Goal: Task Accomplishment & Management: Manage account settings

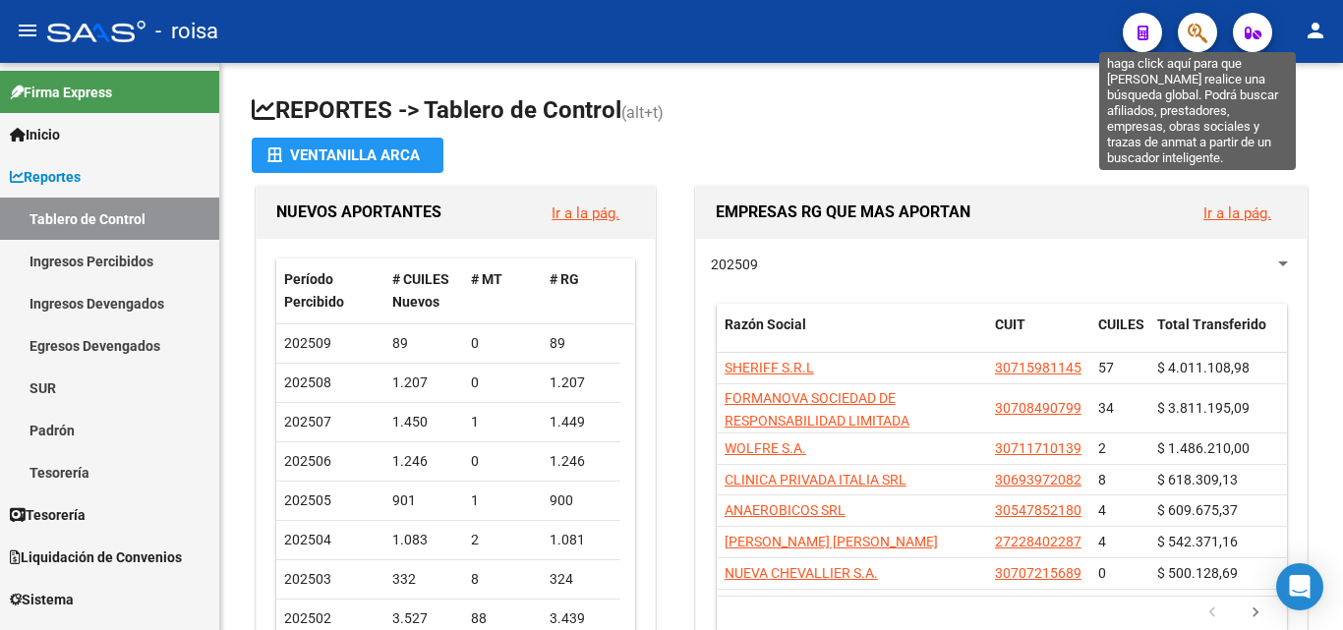
click at [1192, 35] on icon "button" at bounding box center [1198, 33] width 20 height 23
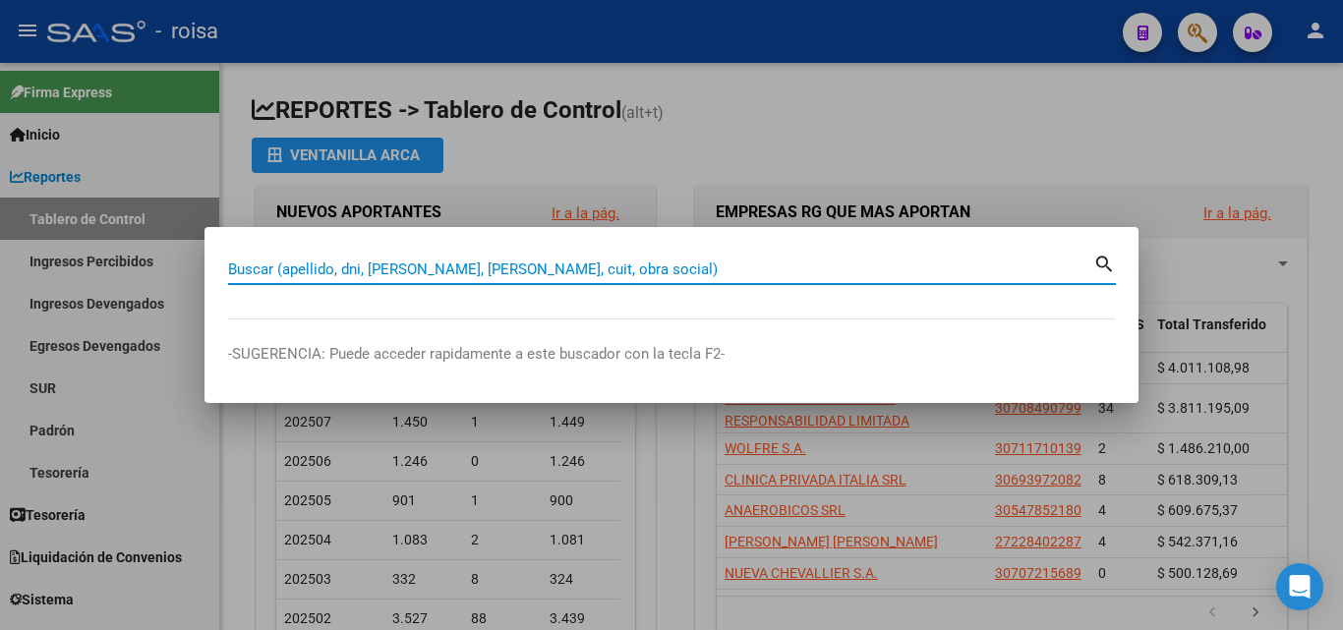
paste input "27395175837"
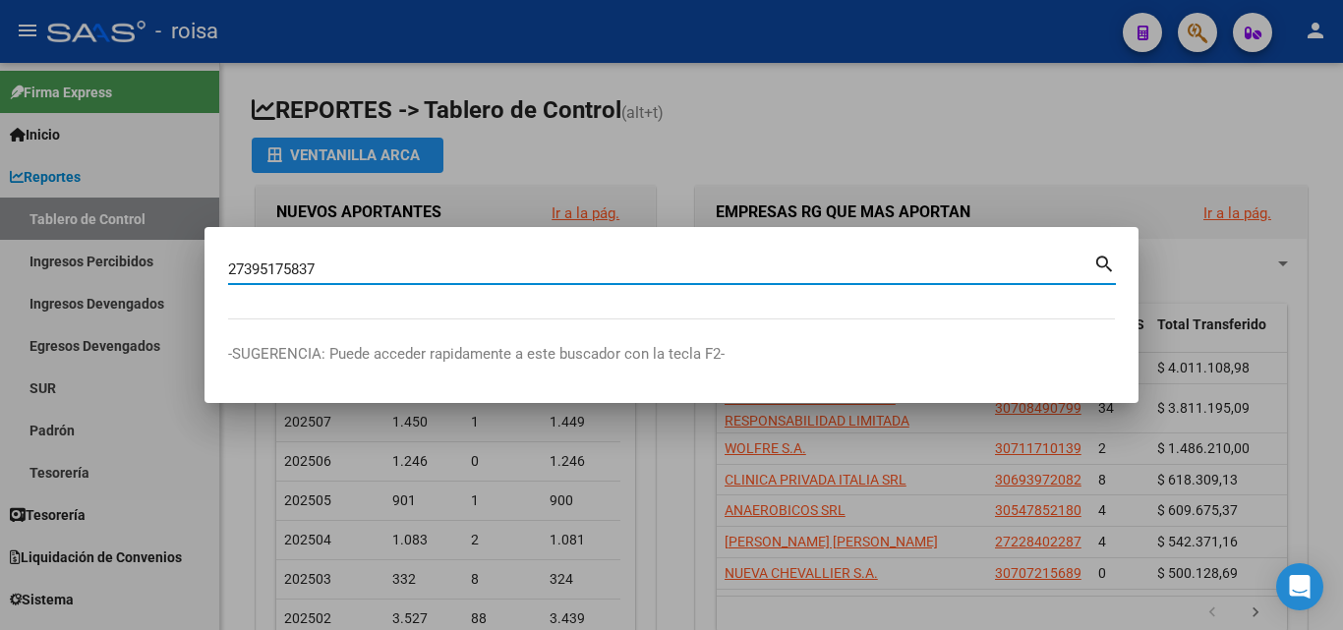
type input "27395175837"
click at [1103, 264] on mat-icon "search" at bounding box center [1104, 263] width 23 height 24
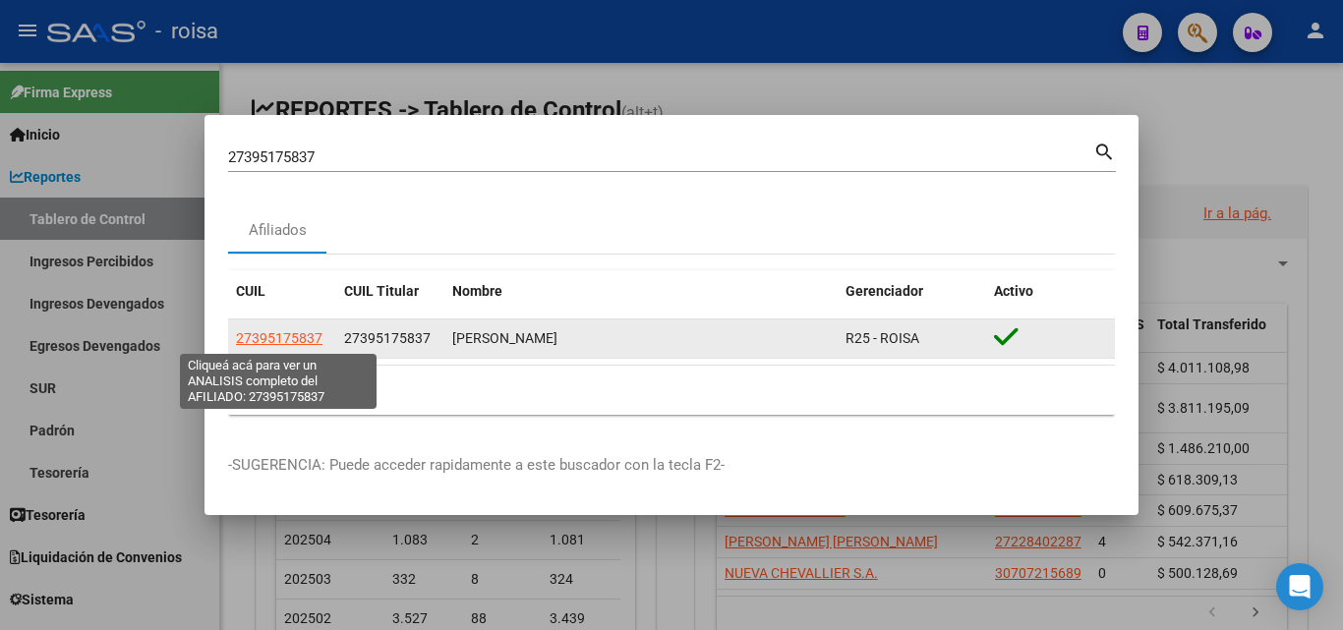
click at [305, 343] on span "27395175837" at bounding box center [279, 338] width 87 height 16
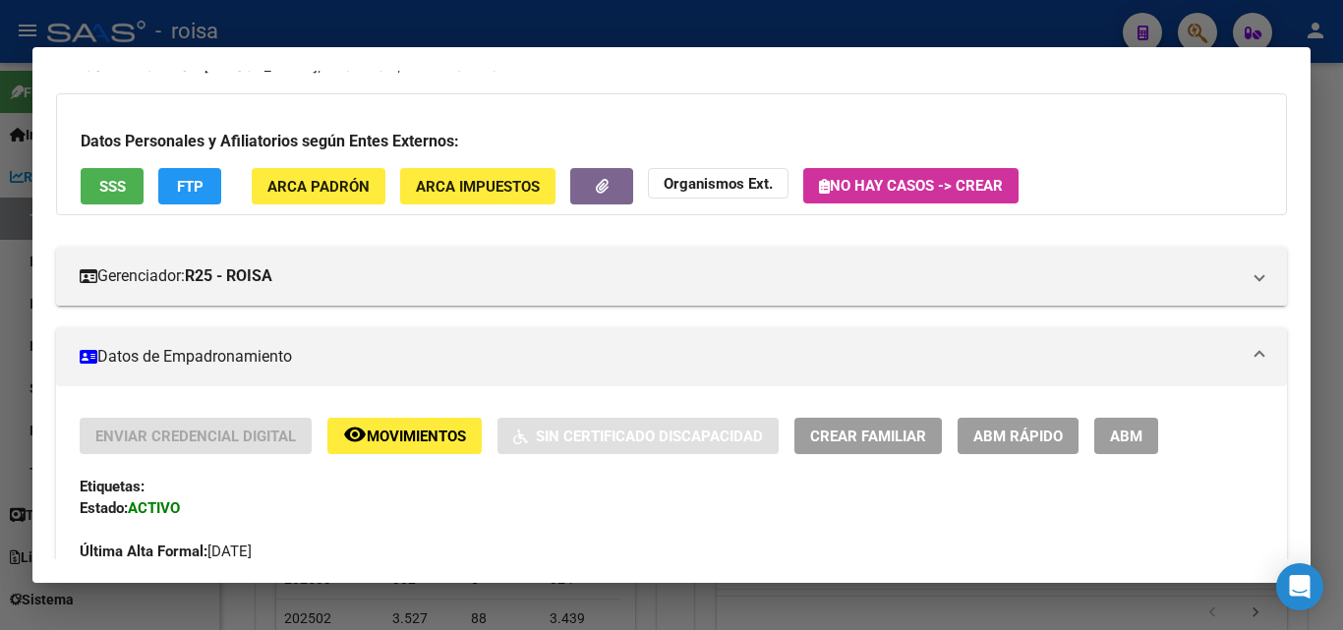
scroll to position [197, 0]
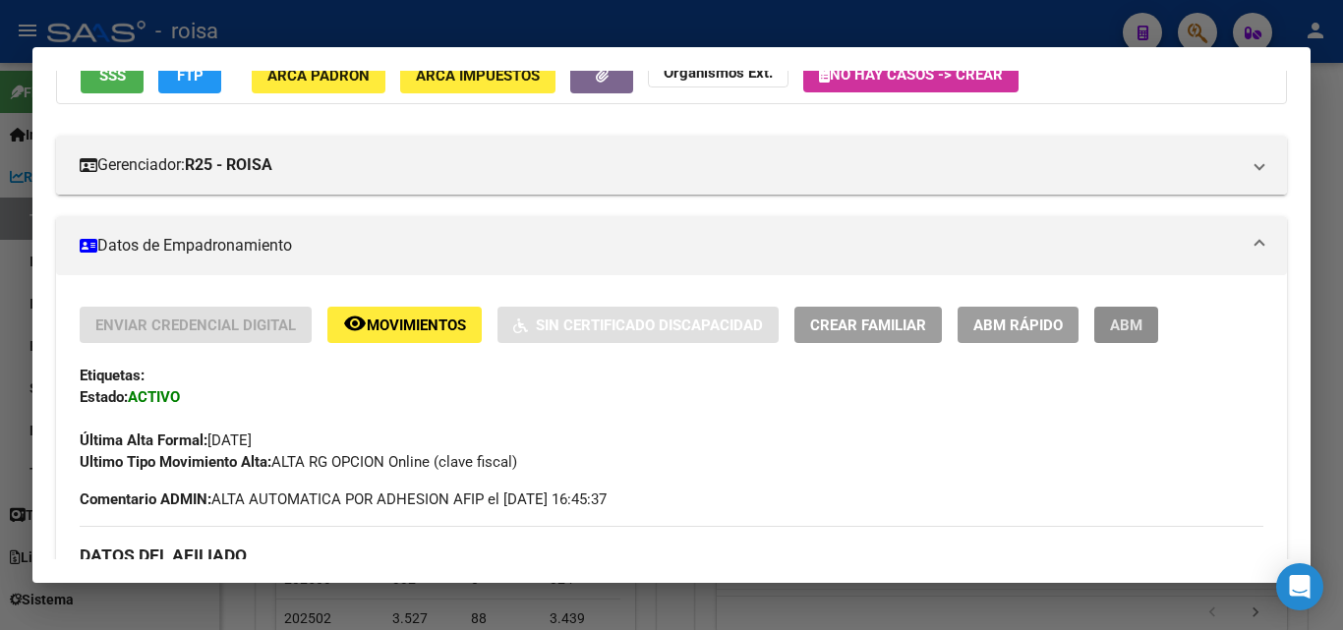
click at [1129, 313] on button "ABM" at bounding box center [1126, 325] width 64 height 36
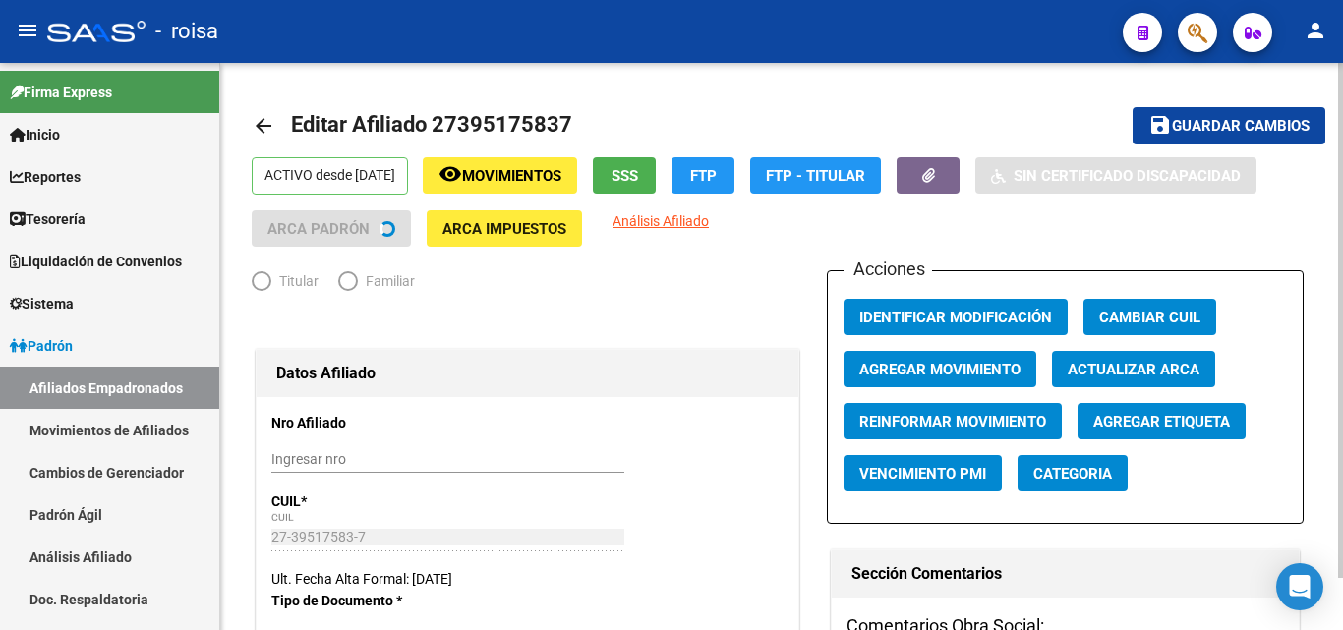
radio input "true"
type input "30-50402337-7"
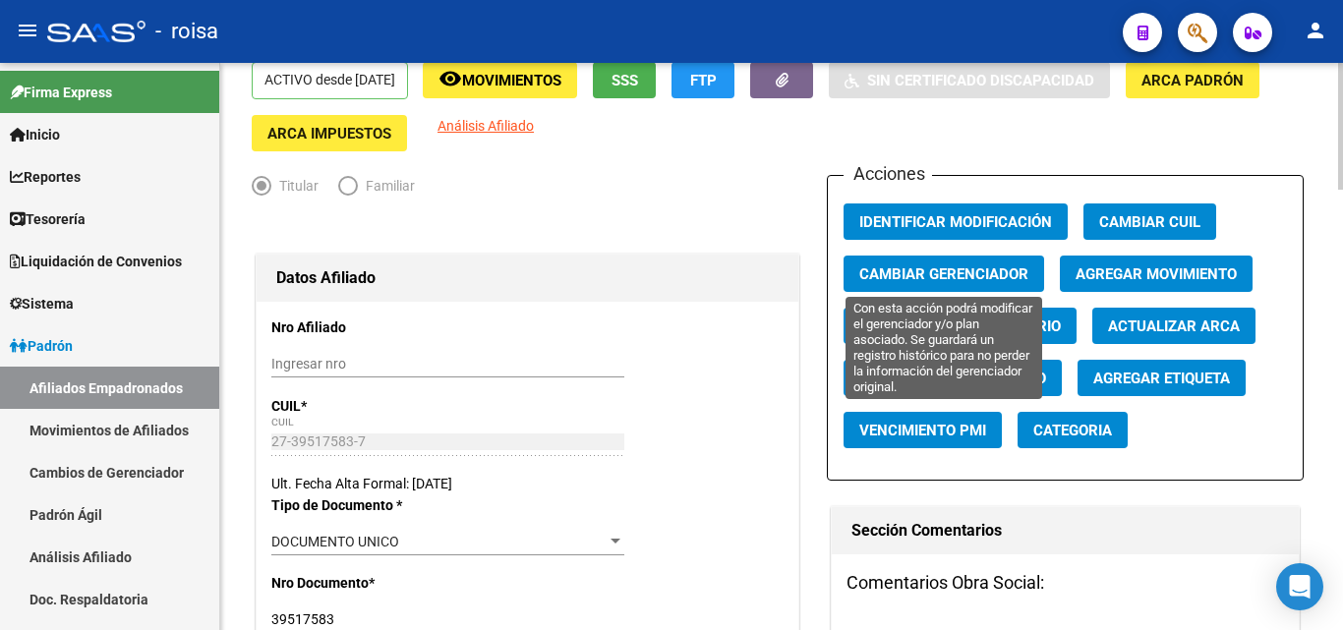
scroll to position [98, 0]
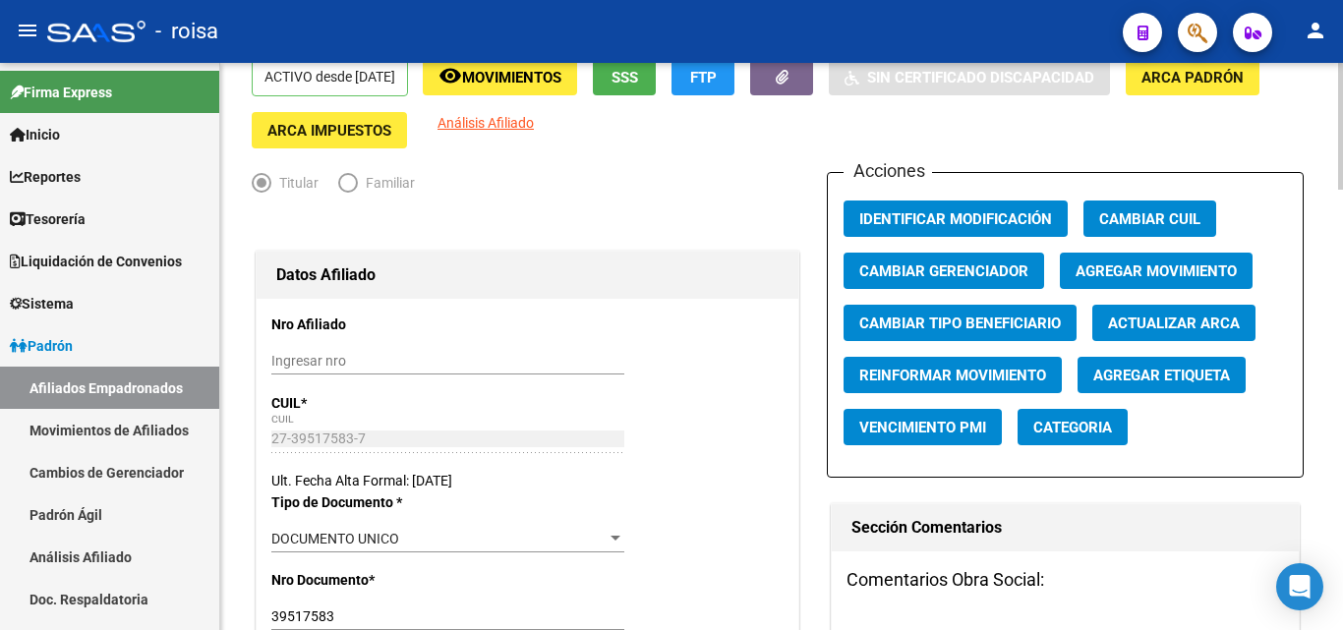
click at [1170, 272] on span "Agregar Movimiento" at bounding box center [1155, 271] width 161 height 18
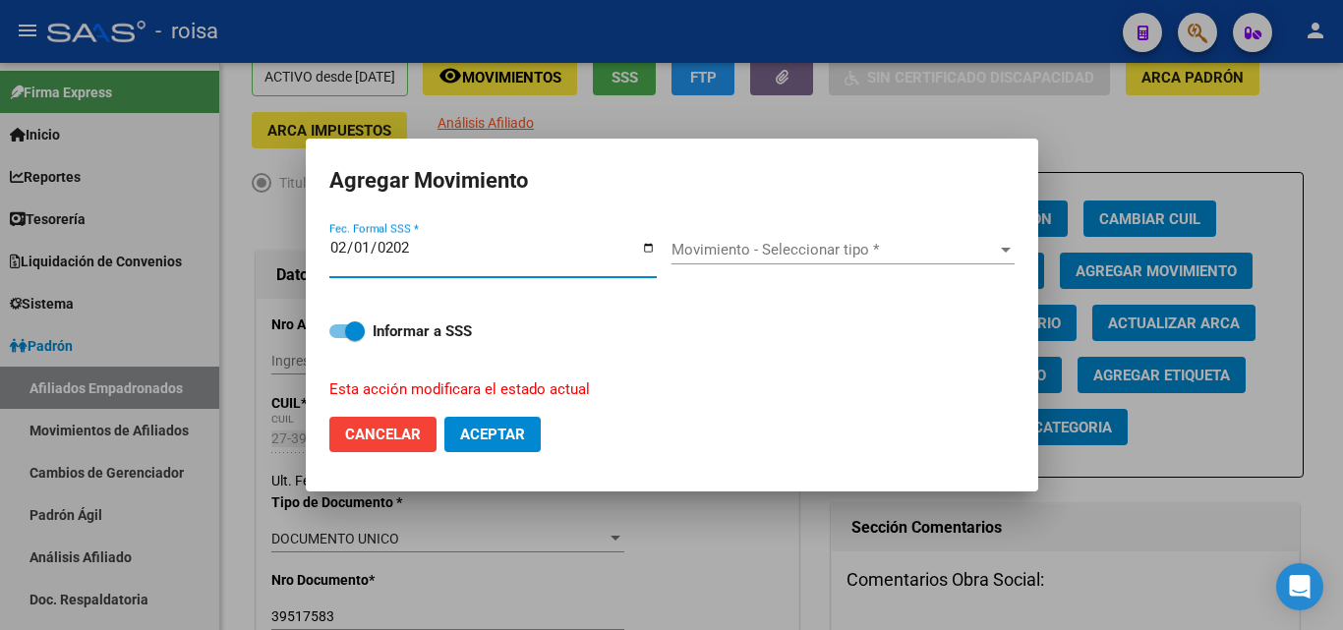
type input "[DATE]"
click at [735, 249] on span "Movimiento - Seleccionar tipo *" at bounding box center [833, 250] width 325 height 18
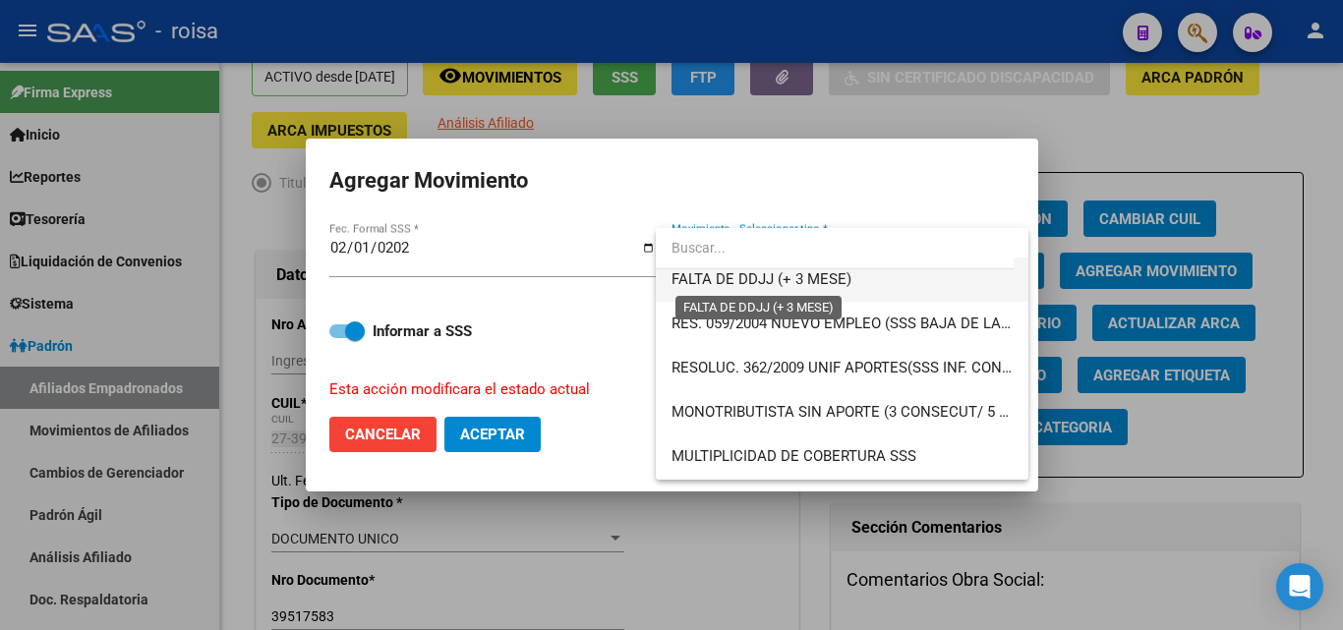
click at [831, 284] on span "FALTA DE DDJJ (+ 3 MESE)" at bounding box center [761, 279] width 180 height 18
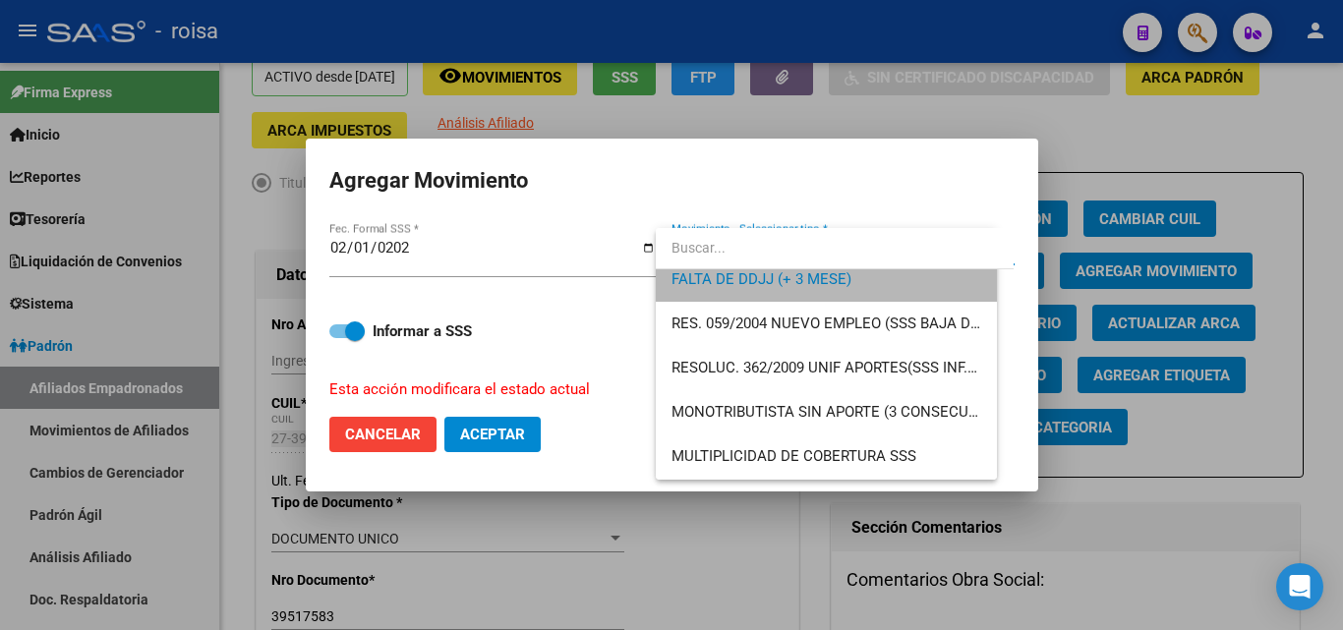
scroll to position [575, 0]
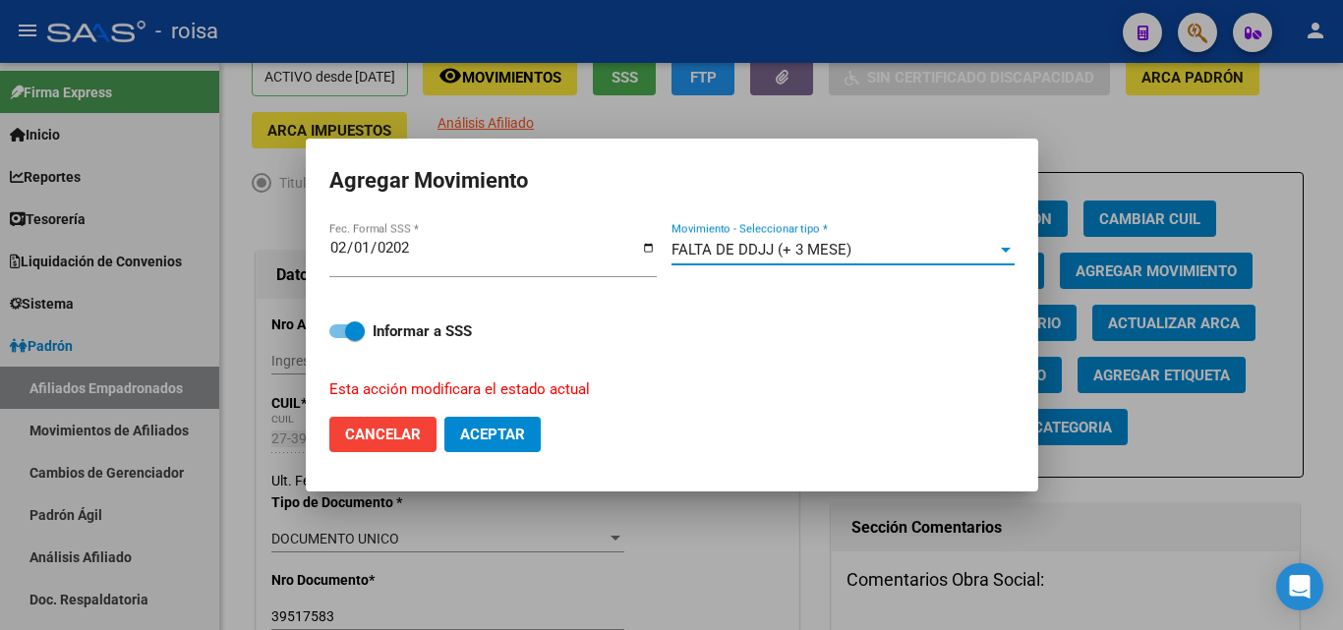
click at [490, 435] on span "Aceptar" at bounding box center [492, 435] width 65 height 18
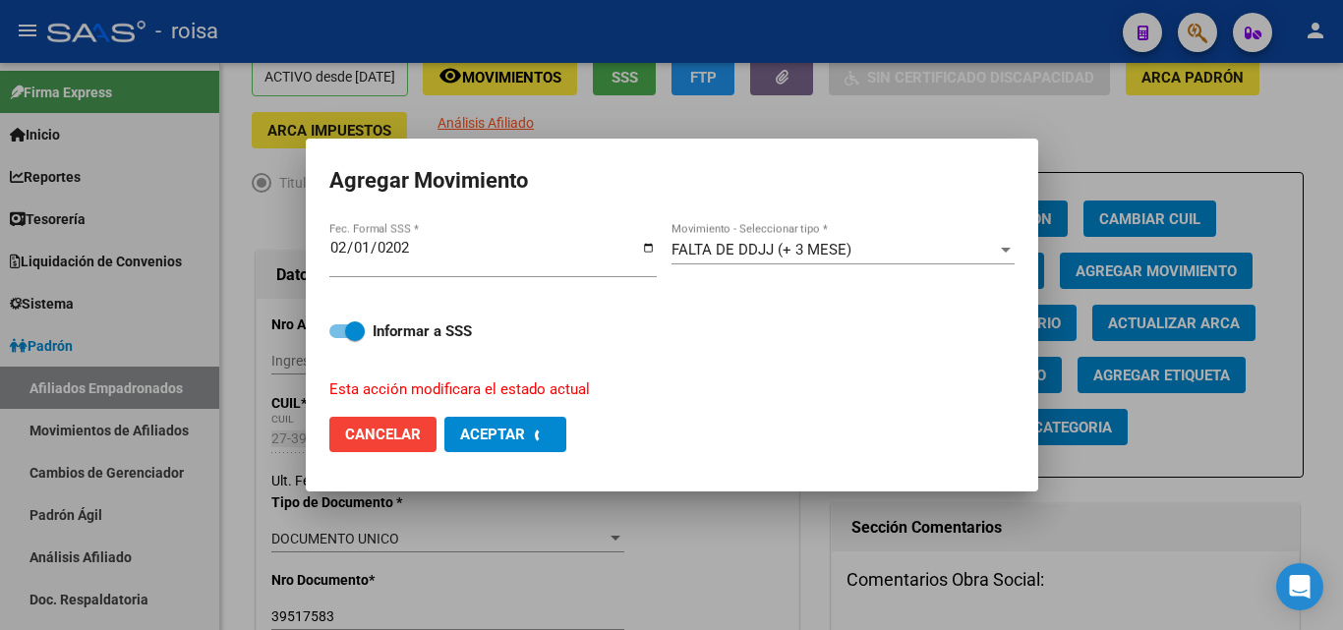
checkbox input "false"
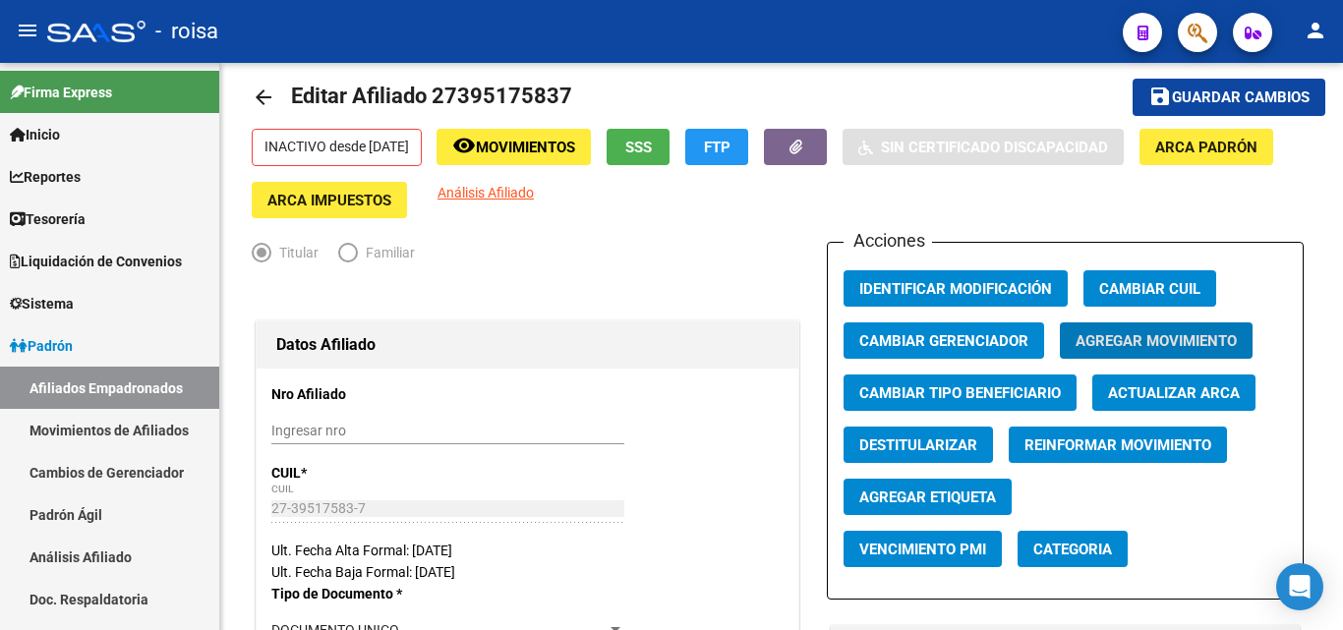
scroll to position [0, 0]
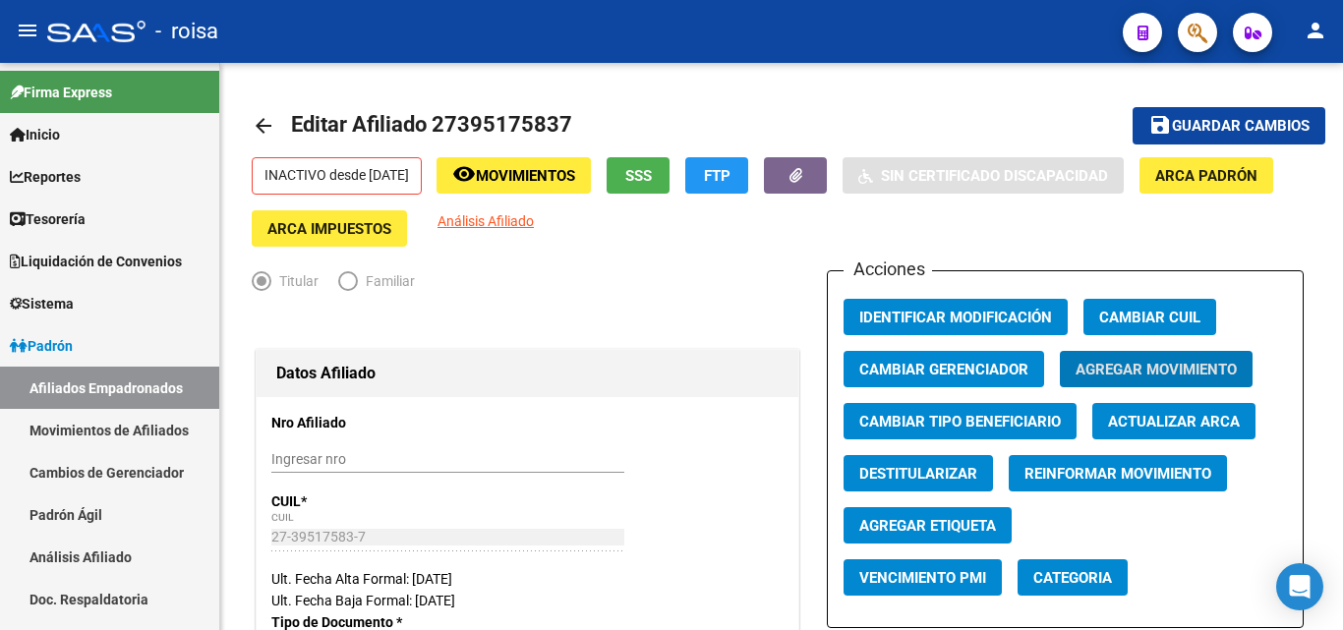
click at [1173, 36] on div at bounding box center [1189, 32] width 55 height 40
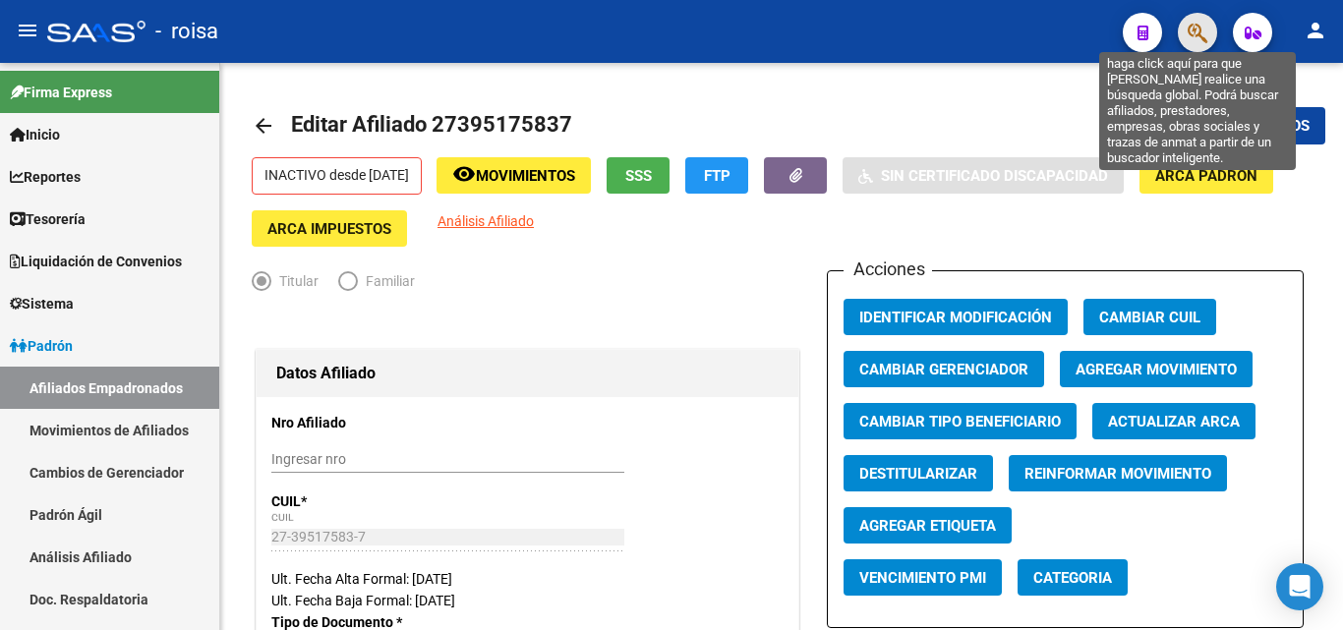
click at [1191, 36] on icon "button" at bounding box center [1198, 33] width 20 height 23
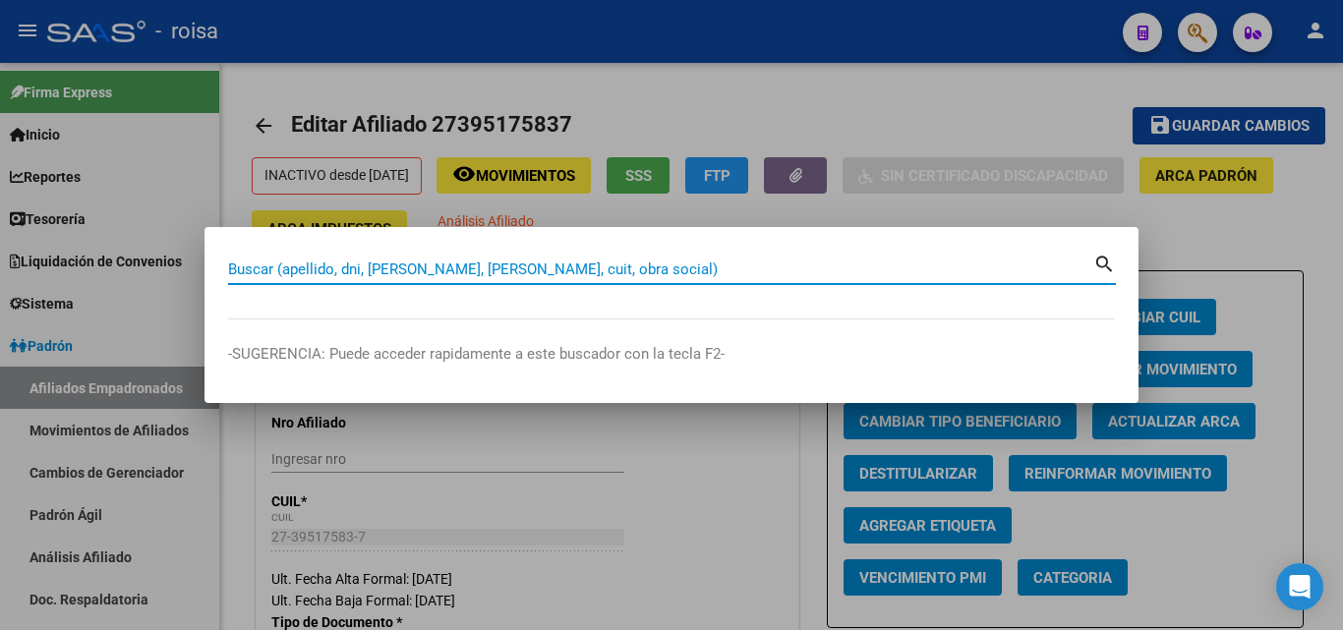
paste input "20344348325"
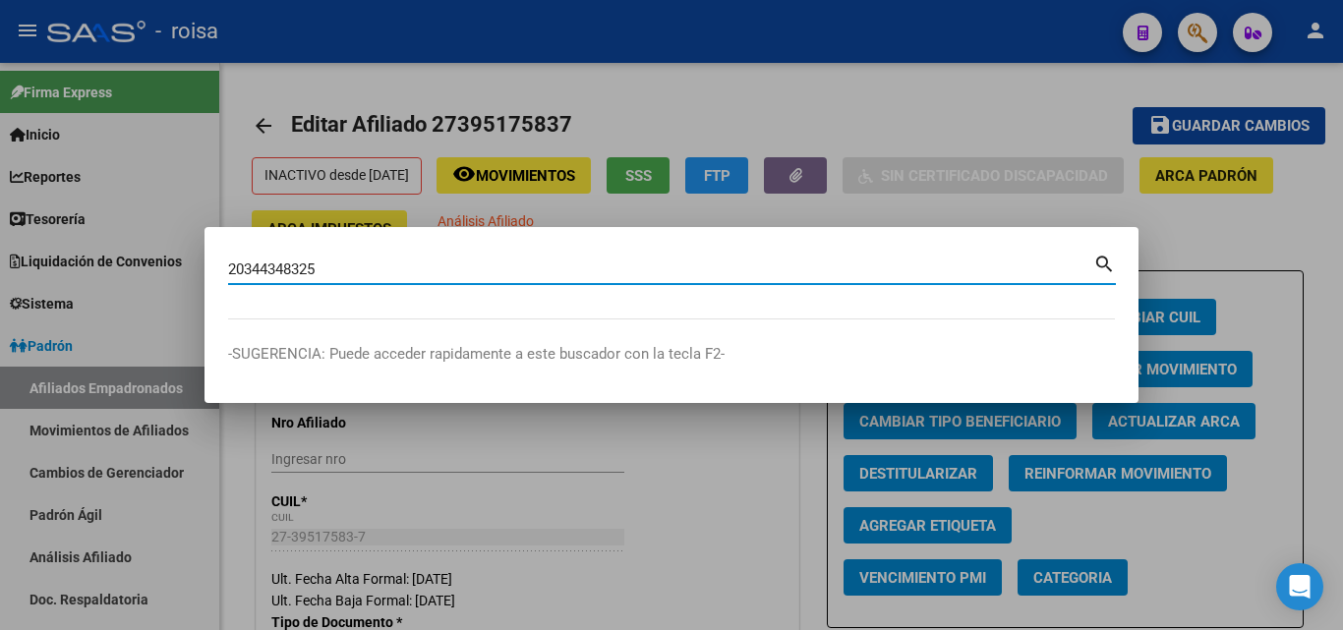
type input "20344348325"
click at [1106, 260] on mat-icon "search" at bounding box center [1104, 263] width 23 height 24
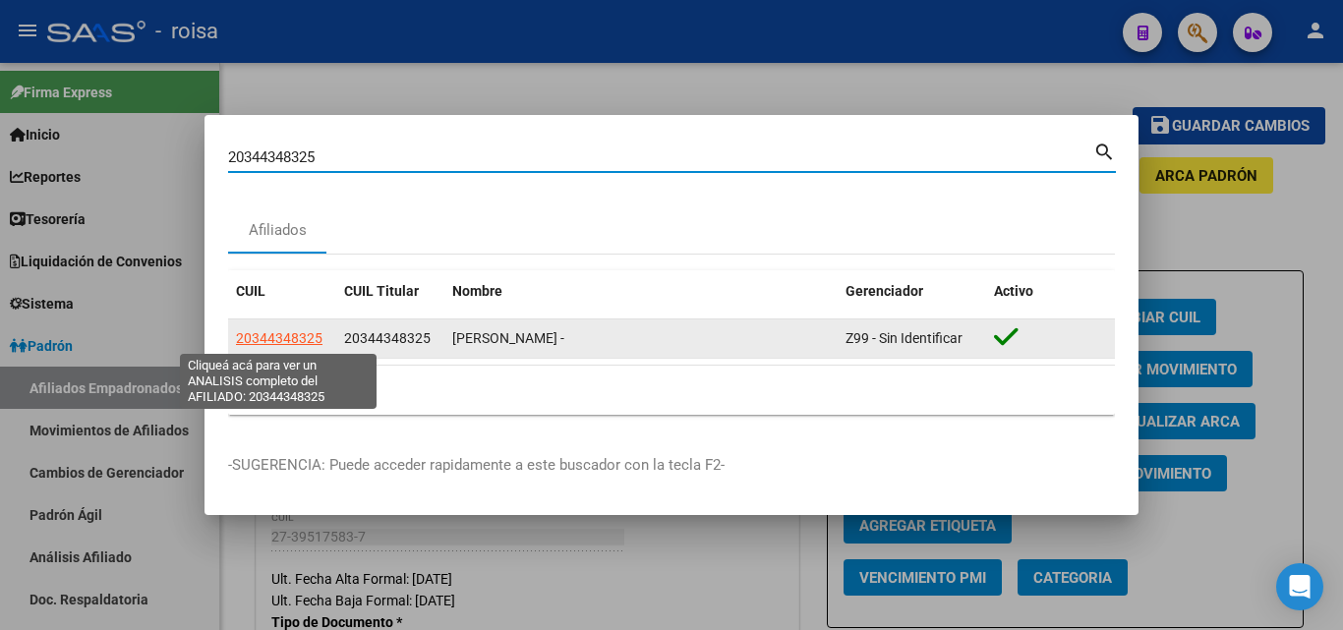
click at [311, 344] on span "20344348325" at bounding box center [279, 338] width 87 height 16
type textarea "20344348325"
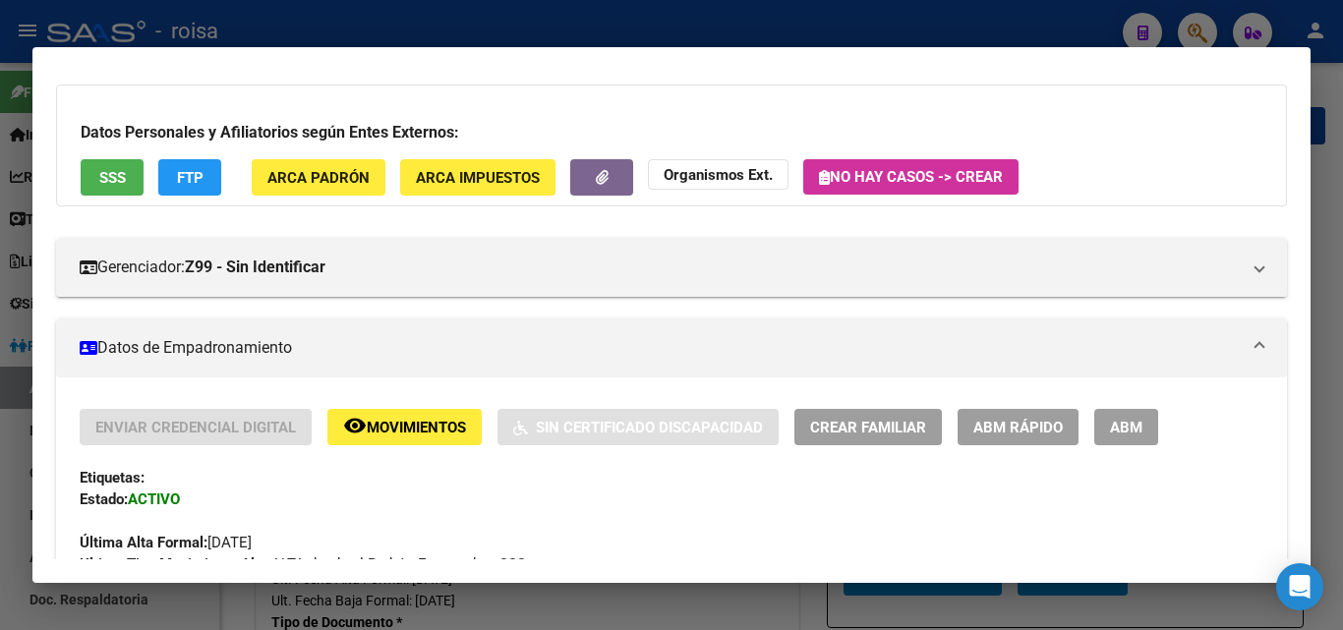
scroll to position [197, 0]
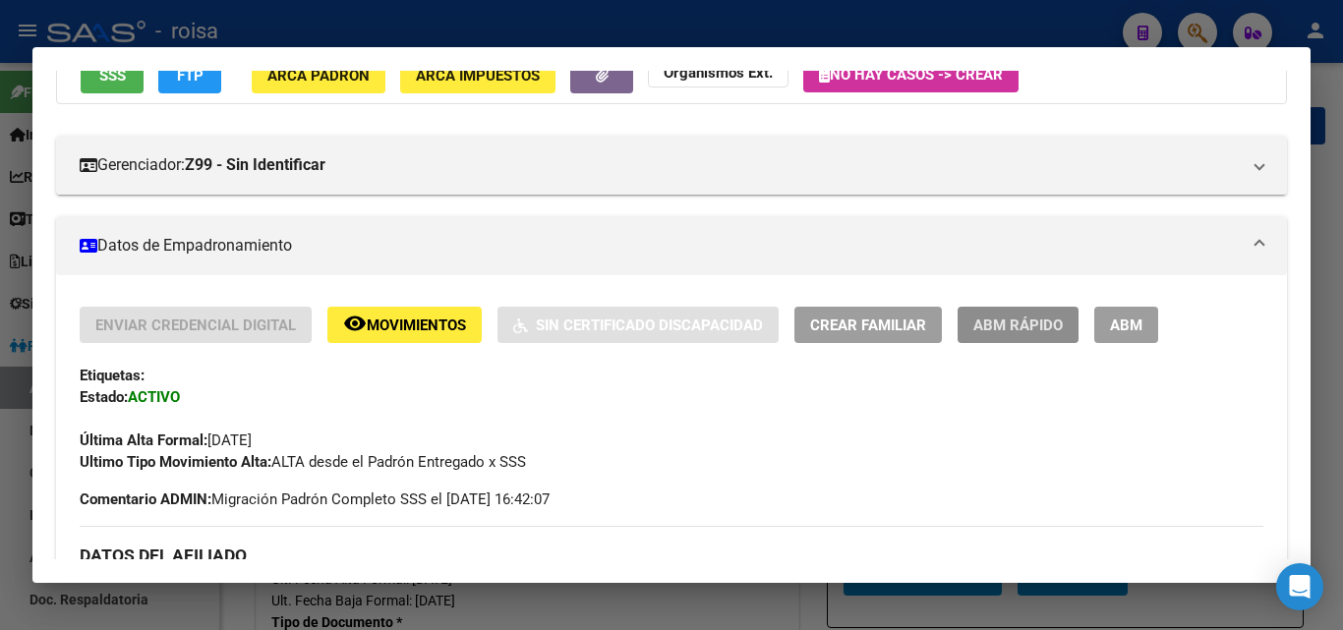
click at [1052, 326] on span "ABM Rápido" at bounding box center [1017, 326] width 89 height 18
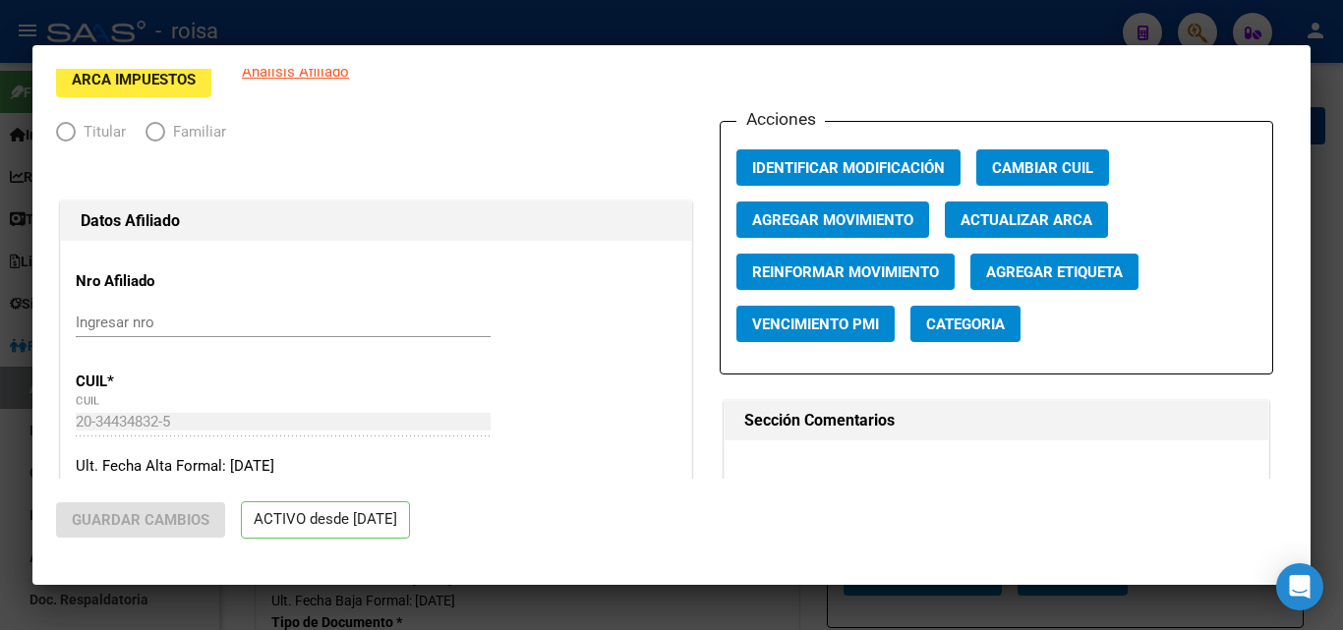
radio input "true"
type input "30-71134317-9"
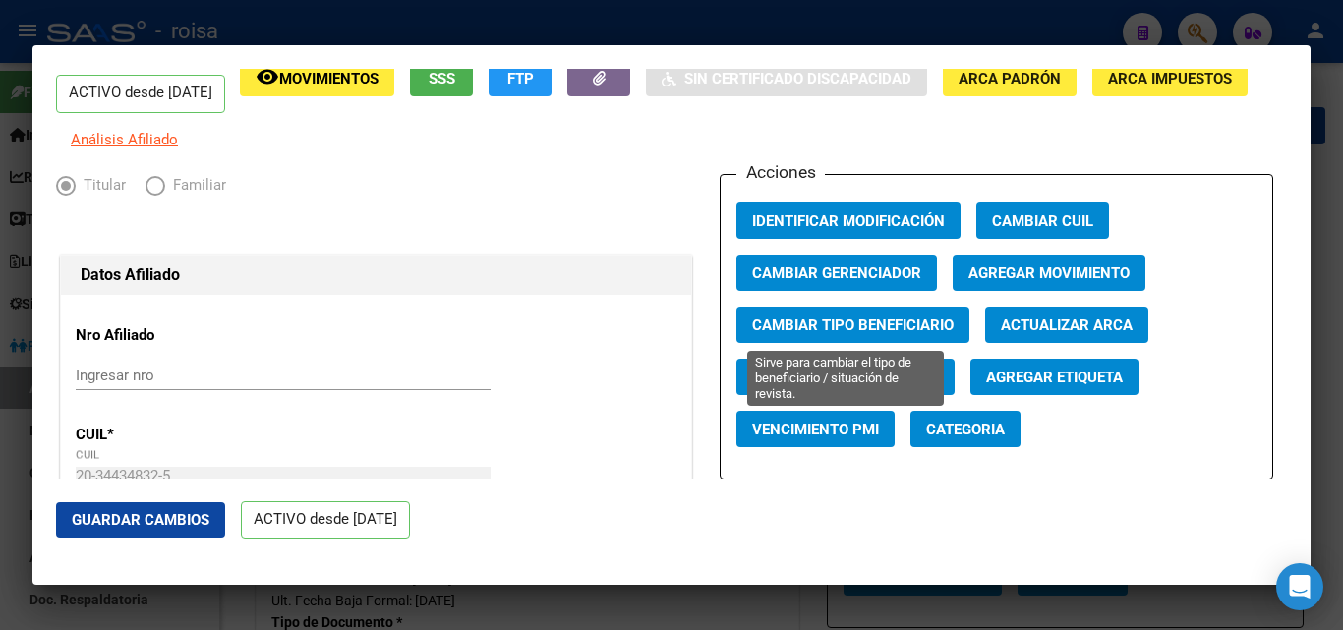
scroll to position [129, 0]
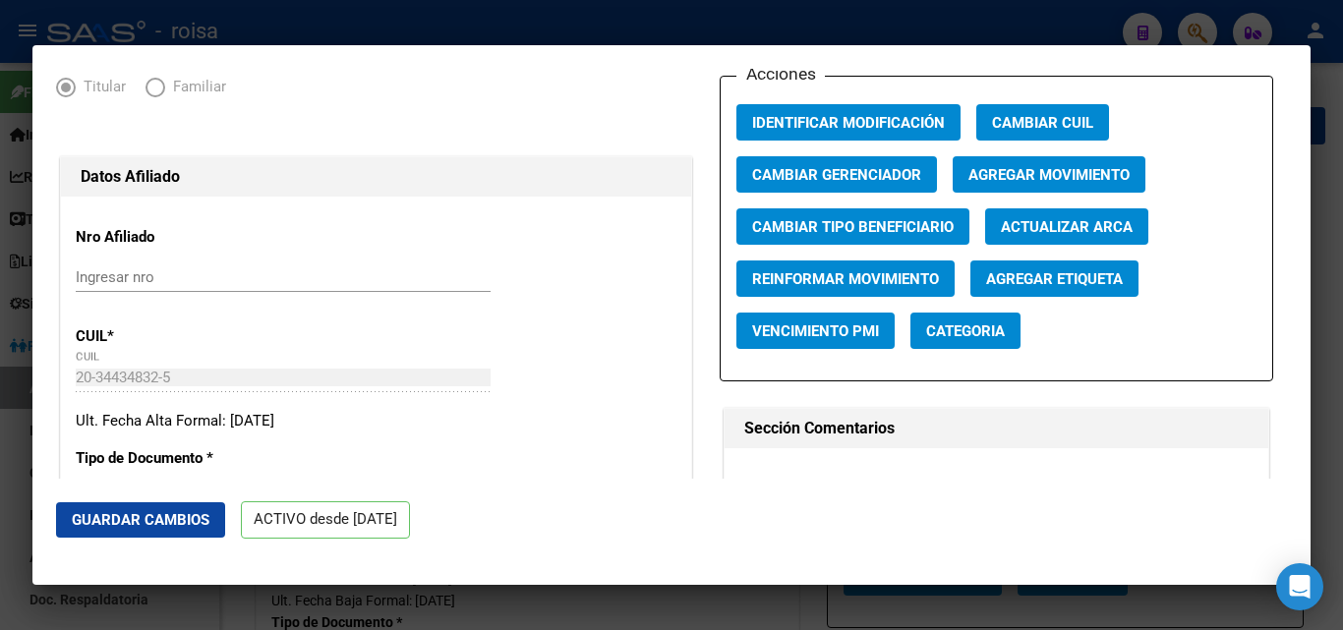
click at [1072, 180] on span "Agregar Movimiento" at bounding box center [1048, 175] width 161 height 18
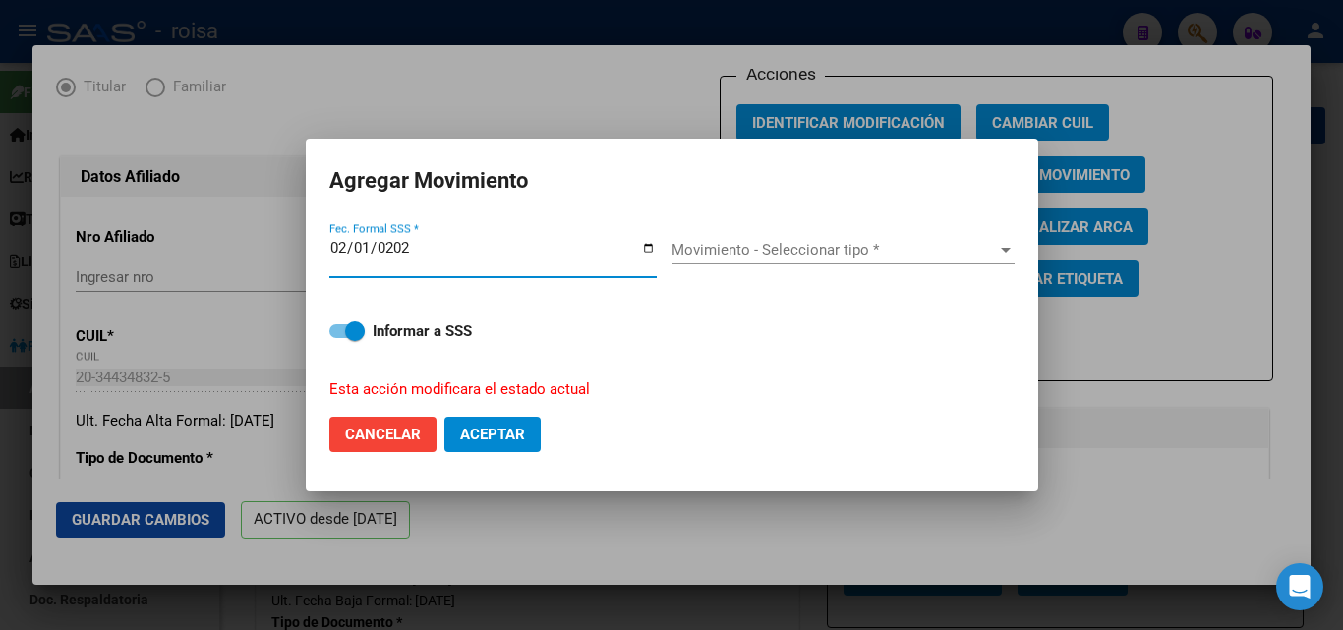
type input "[DATE]"
click at [724, 236] on div "Movimiento - Seleccionar tipo * Movimiento - Seleccionar tipo *" at bounding box center [842, 249] width 343 height 29
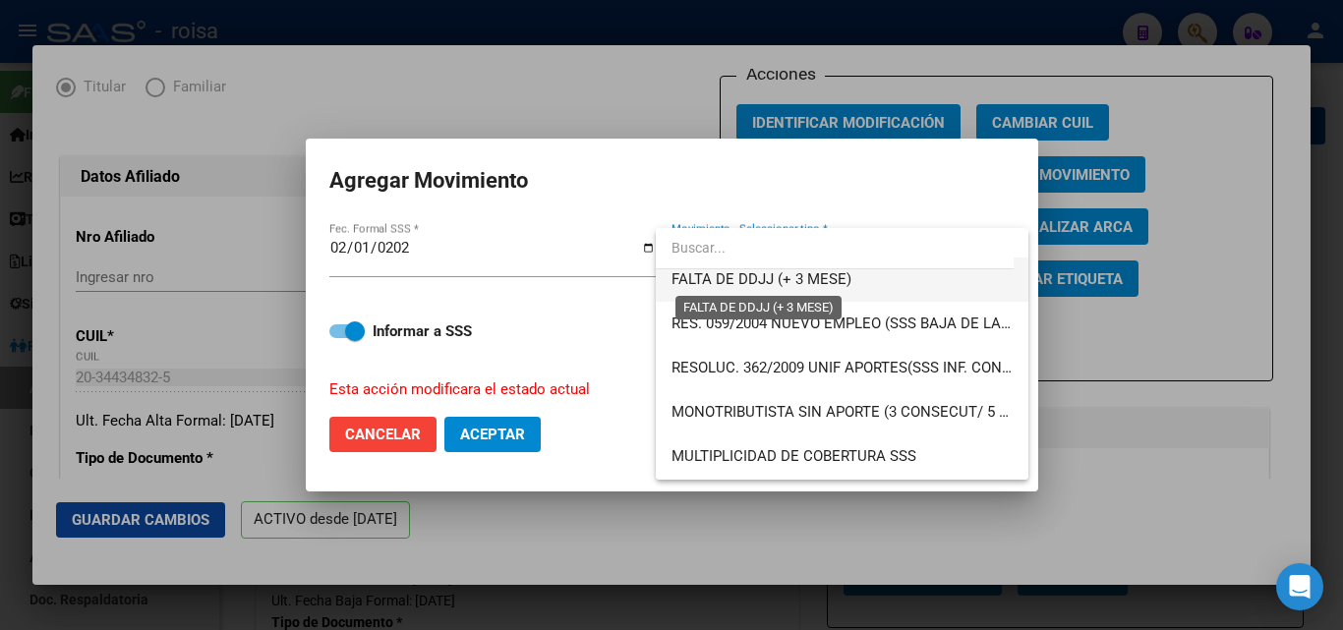
click at [776, 276] on span "FALTA DE DDJJ (+ 3 MESE)" at bounding box center [761, 279] width 180 height 18
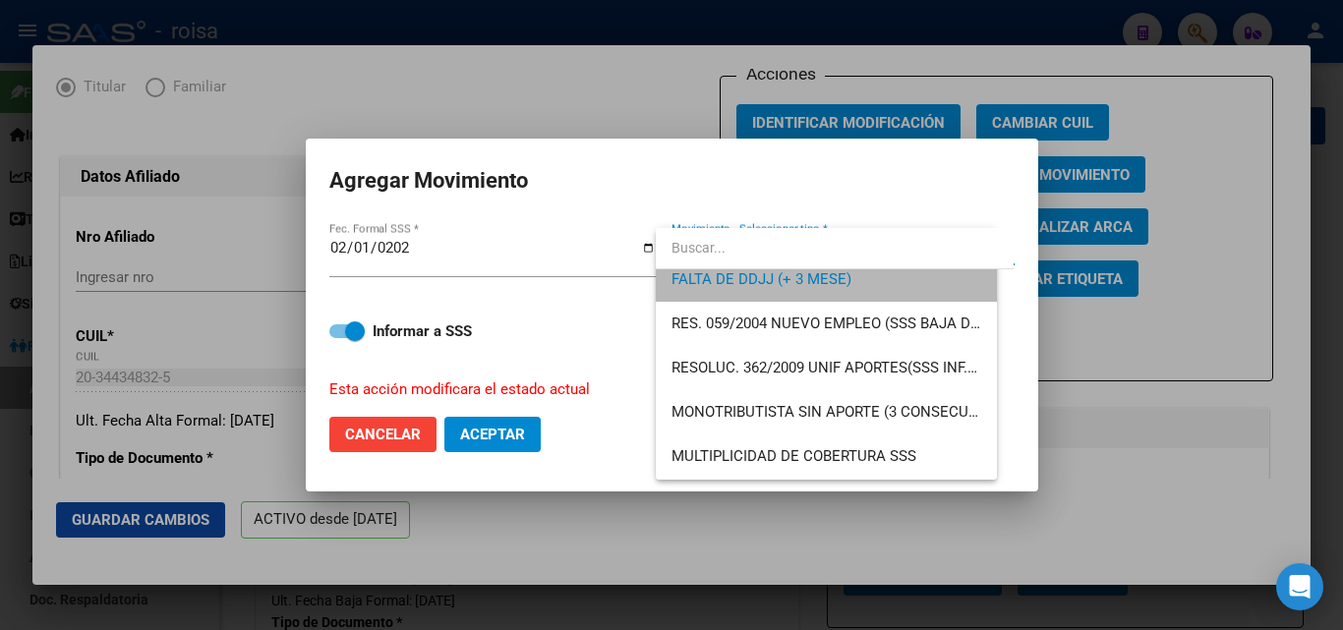
scroll to position [575, 0]
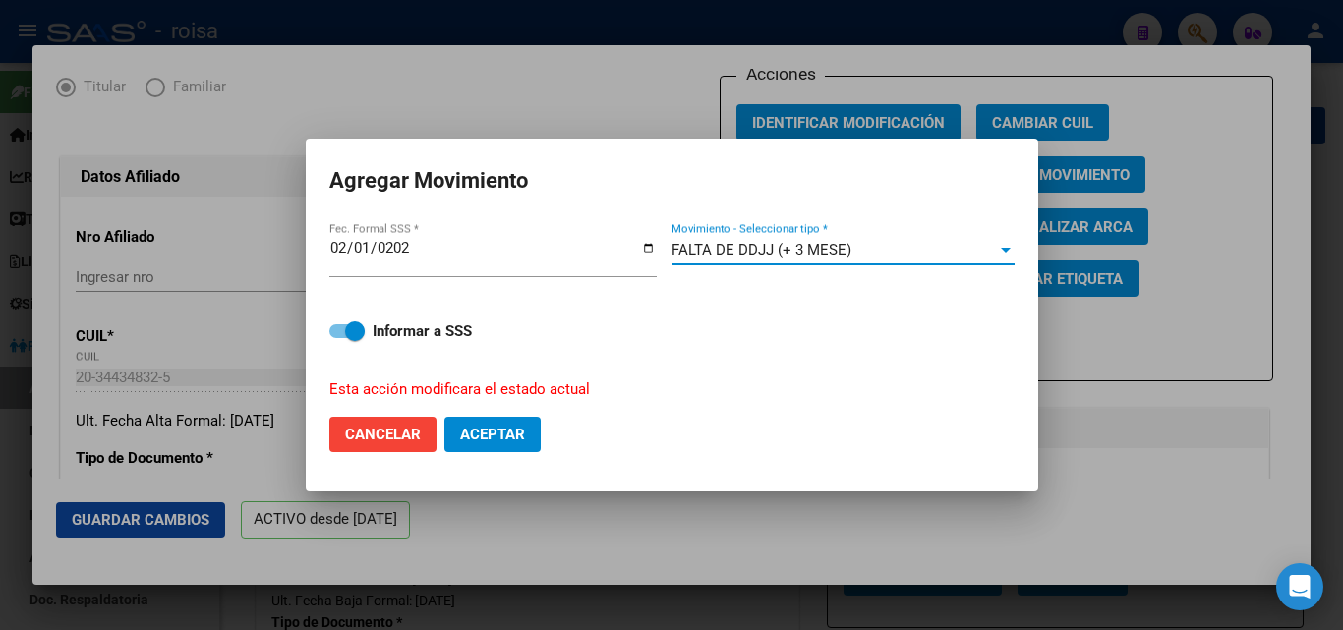
click at [489, 430] on span "Aceptar" at bounding box center [492, 435] width 65 height 18
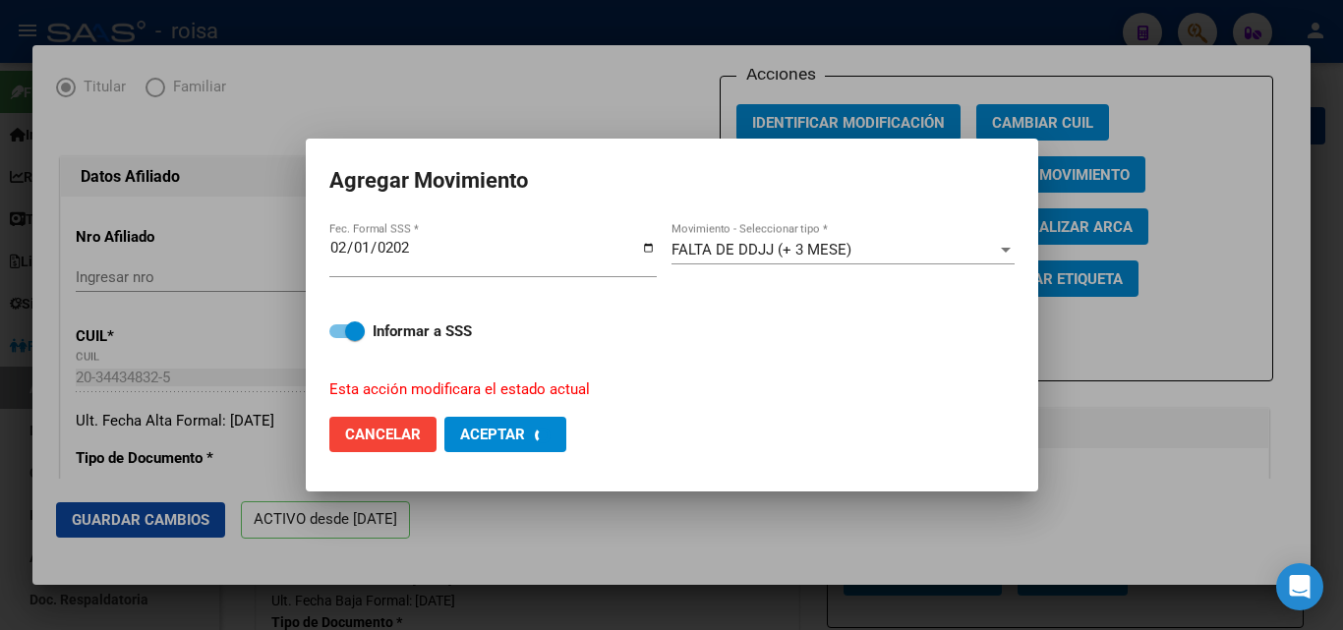
checkbox input "false"
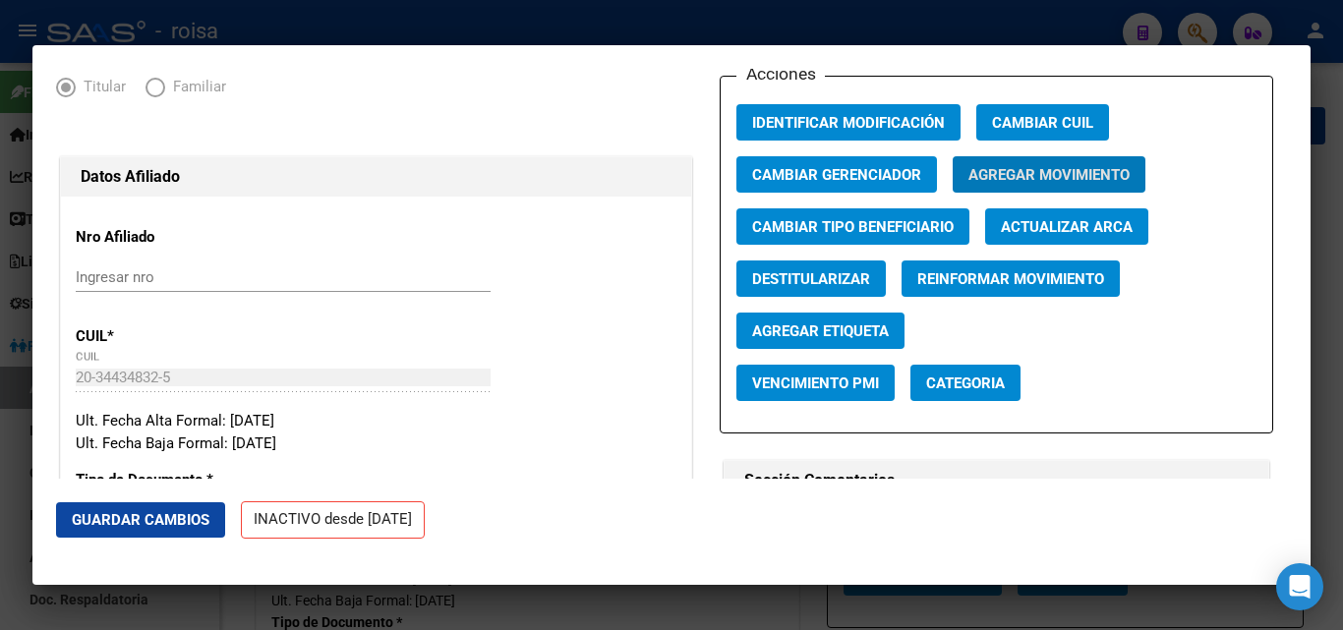
scroll to position [0, 0]
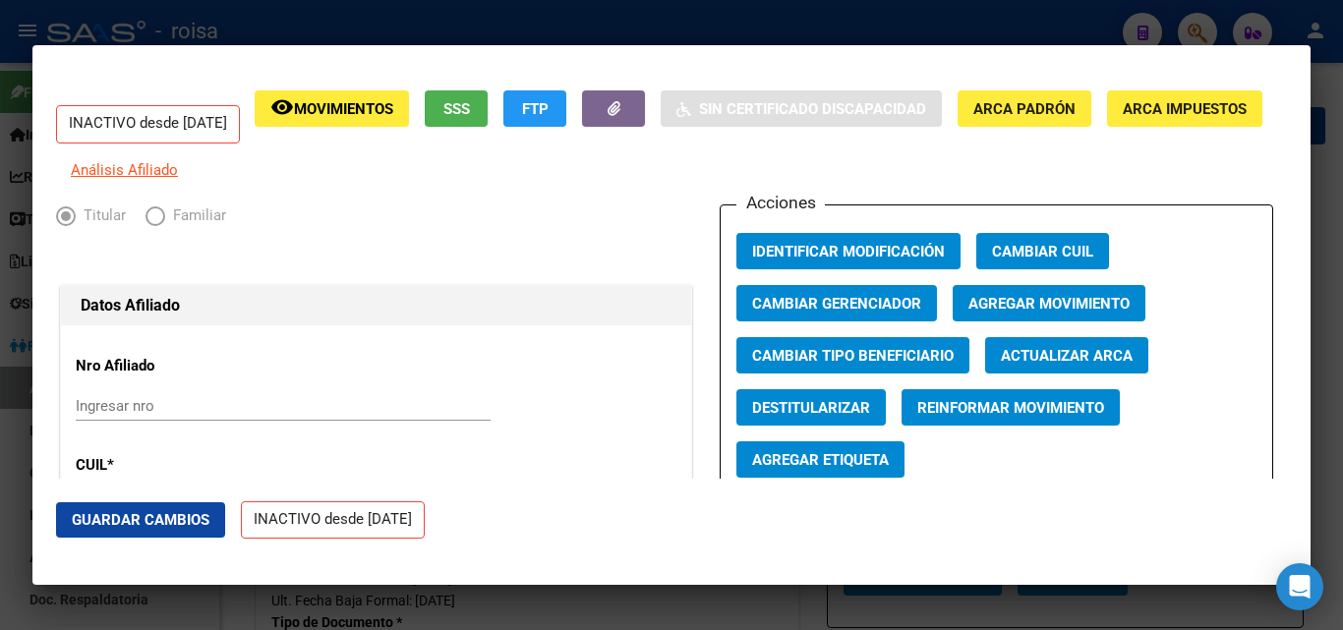
click at [356, 30] on div at bounding box center [671, 315] width 1343 height 630
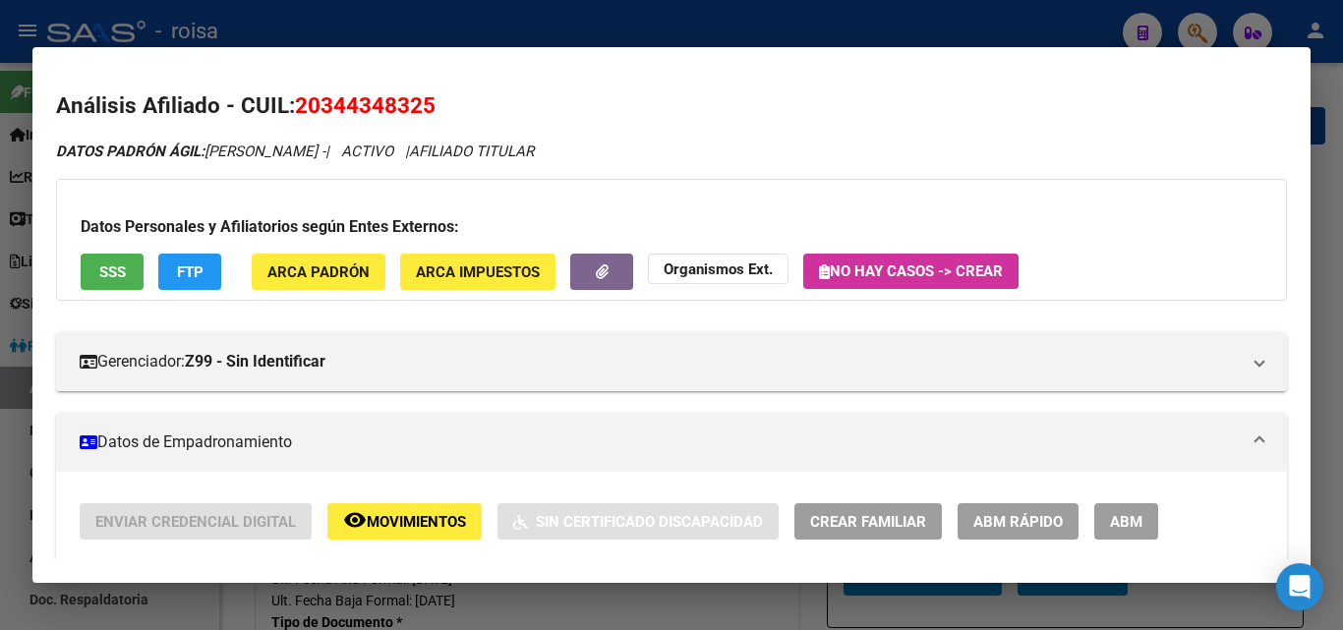
click at [1028, 18] on div at bounding box center [671, 315] width 1343 height 630
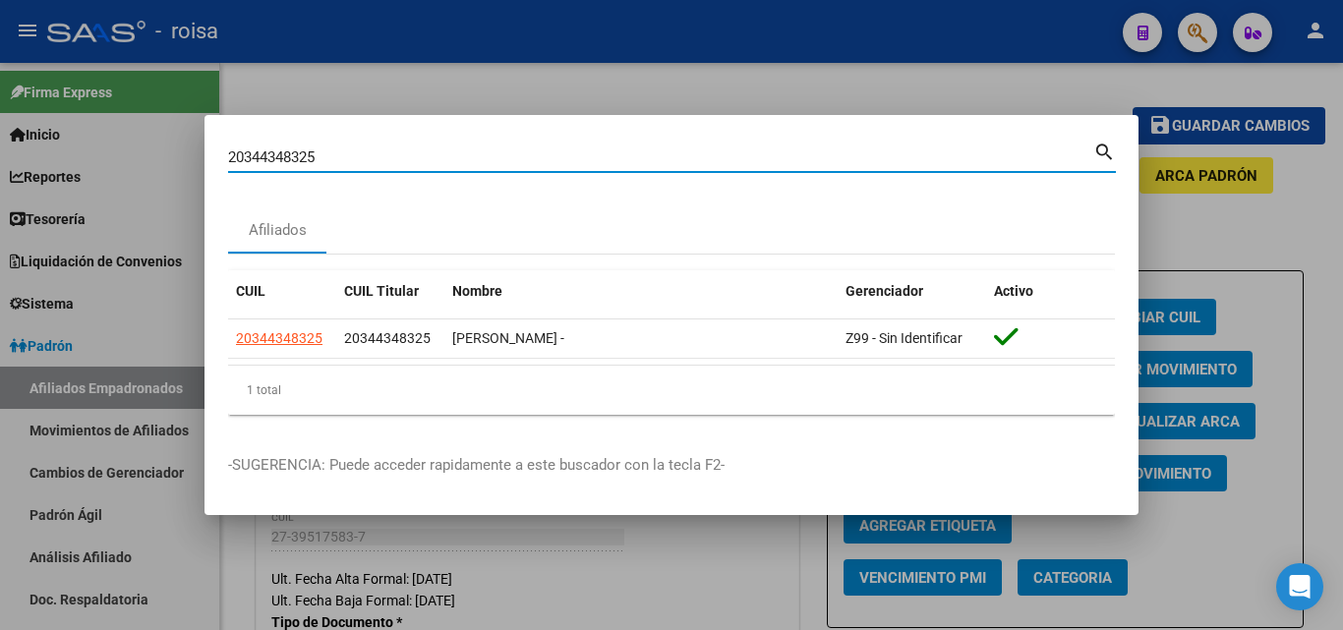
drag, startPoint x: 804, startPoint y: 161, endPoint x: 0, endPoint y: 138, distance: 804.5
click at [0, 138] on div "20344348325 Buscar (apellido, dni, cuil, nro traspaso, cuit, obra social) searc…" at bounding box center [671, 315] width 1343 height 630
paste input "-39430760-3"
type input "20394307603"
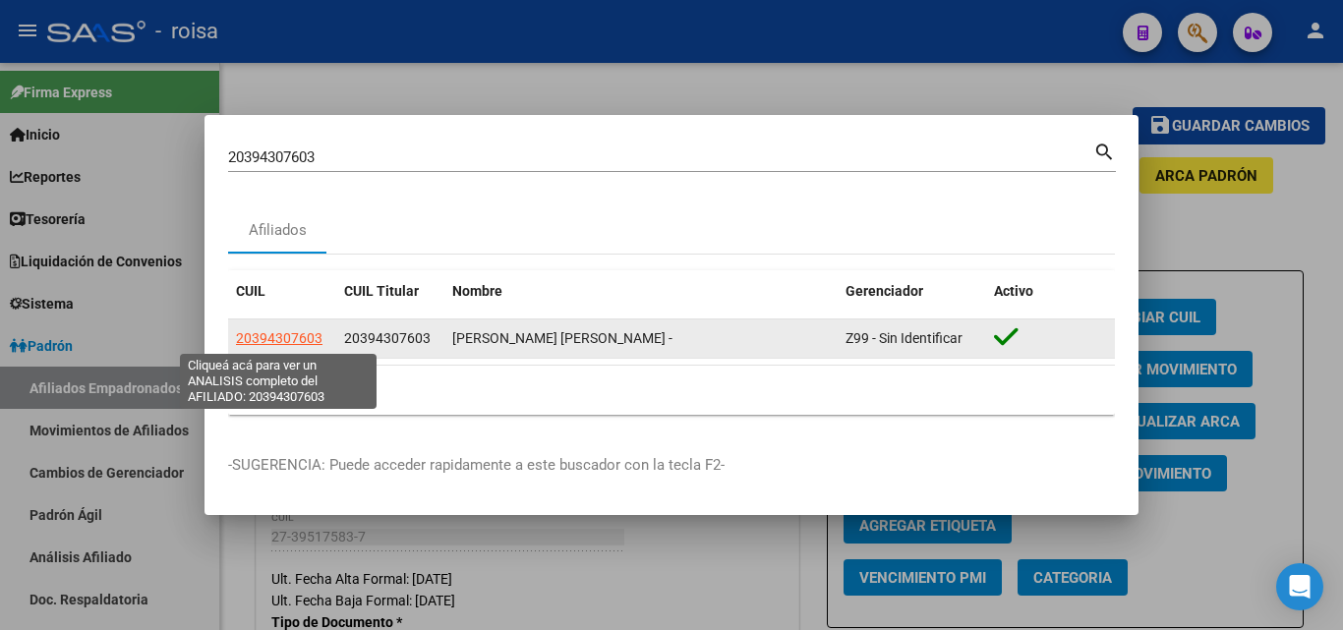
click at [258, 336] on span "20394307603" at bounding box center [279, 338] width 87 height 16
type textarea "20394307603"
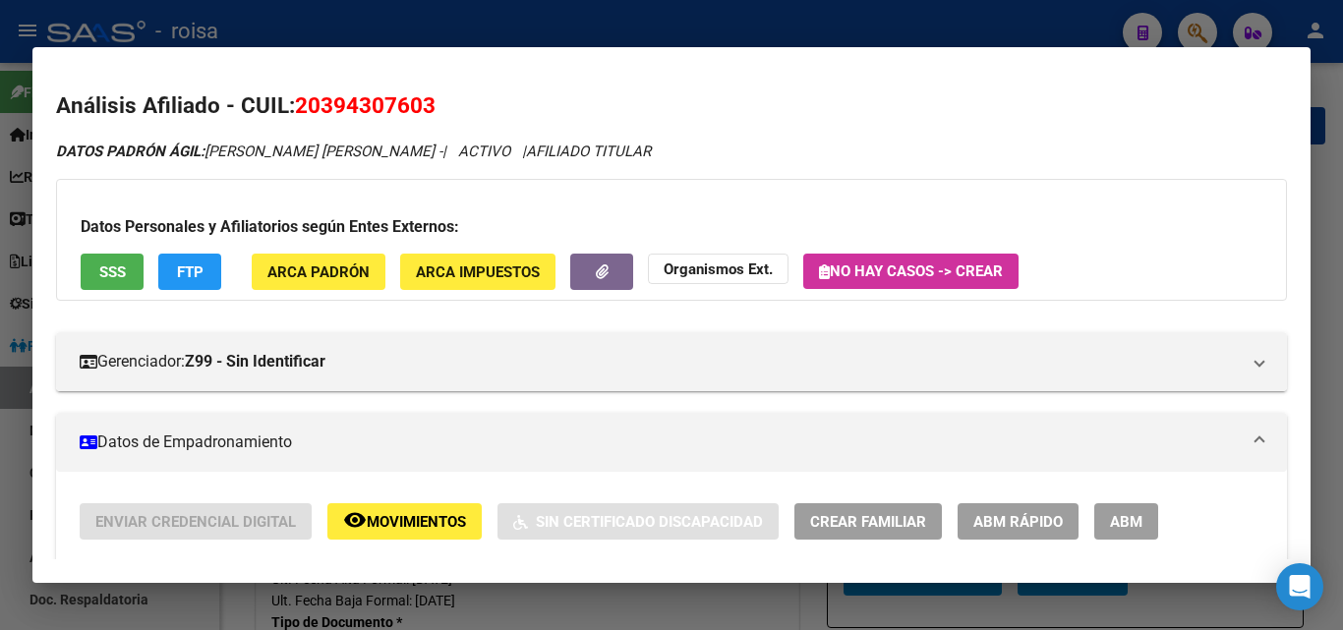
drag, startPoint x: 422, startPoint y: 106, endPoint x: 326, endPoint y: 104, distance: 95.4
click at [326, 104] on span "20394307603" at bounding box center [365, 105] width 141 height 26
copy span "39430760"
click at [664, 25] on div at bounding box center [671, 315] width 1343 height 630
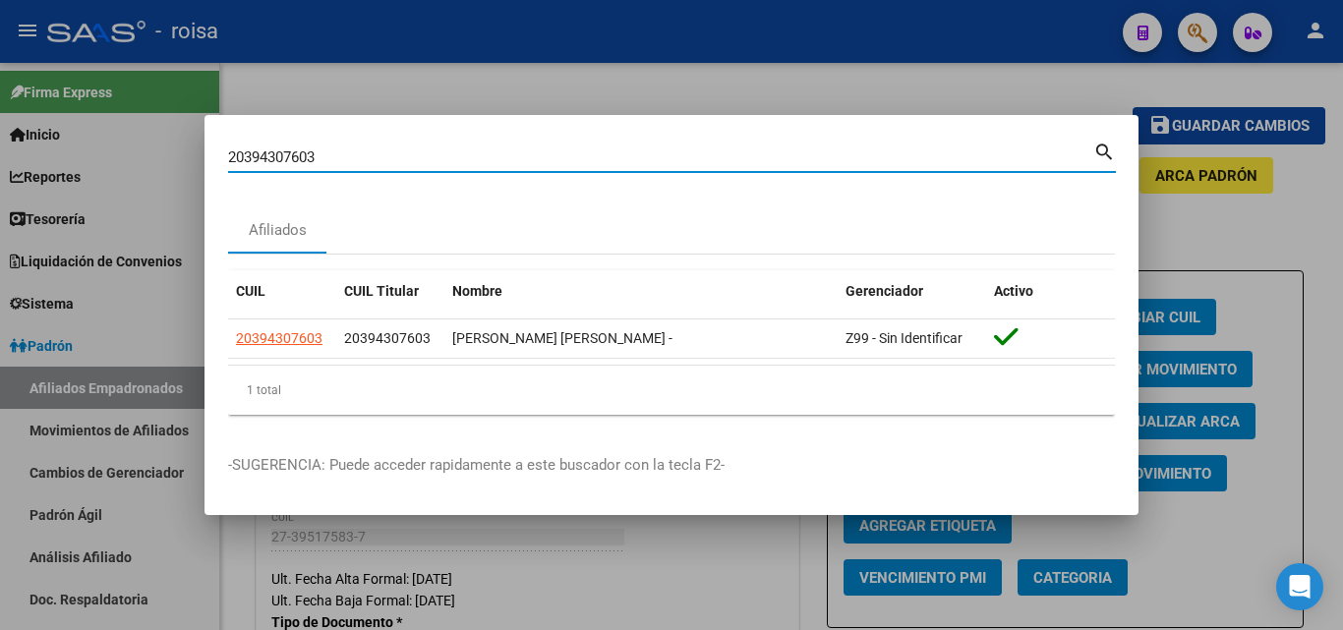
drag, startPoint x: 0, startPoint y: 175, endPoint x: 196, endPoint y: 183, distance: 195.8
click at [0, 171] on div "20394307603 Buscar (apellido, dni, cuil, nro traspaso, cuit, obra social) searc…" at bounding box center [671, 315] width 1343 height 630
paste input "3107955"
type input "31079553"
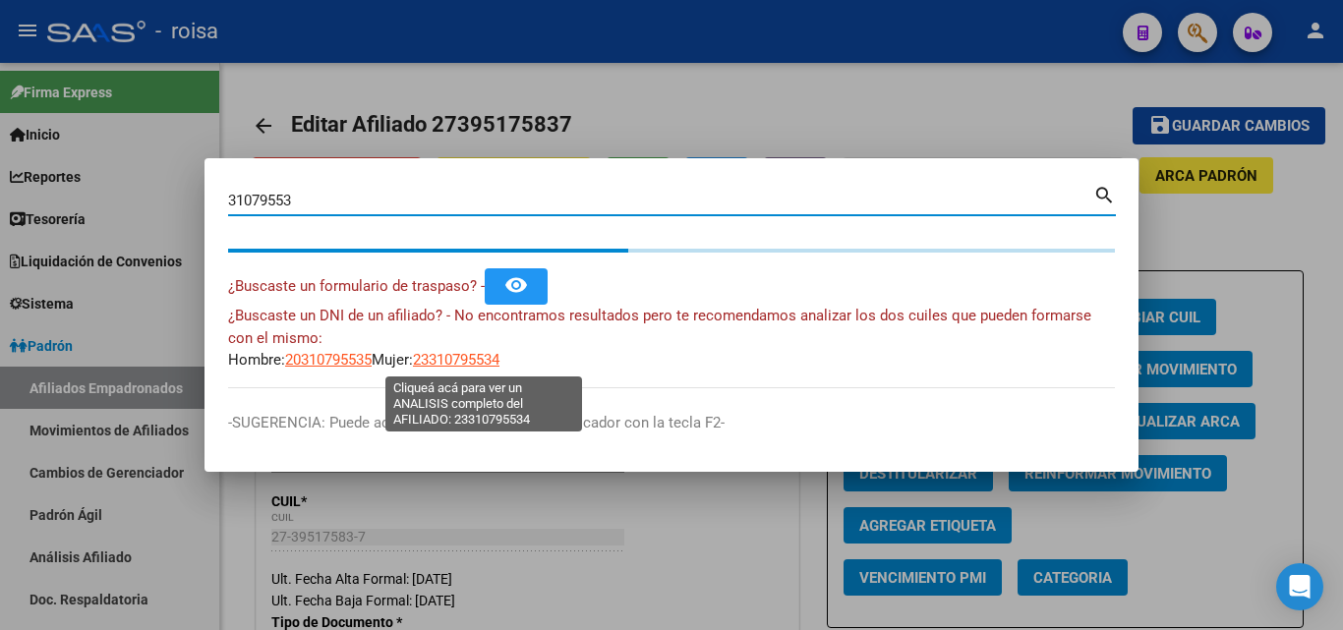
click at [499, 357] on span "23310795534" at bounding box center [456, 360] width 87 height 18
type textarea "23310795534"
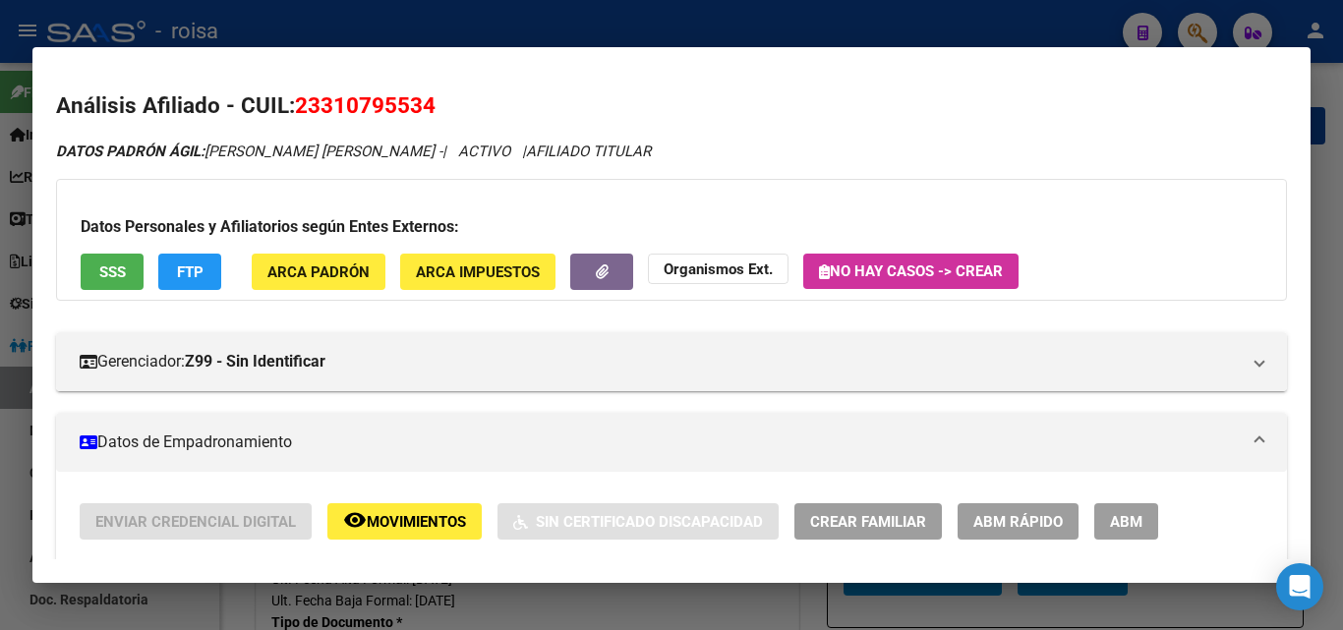
scroll to position [98, 0]
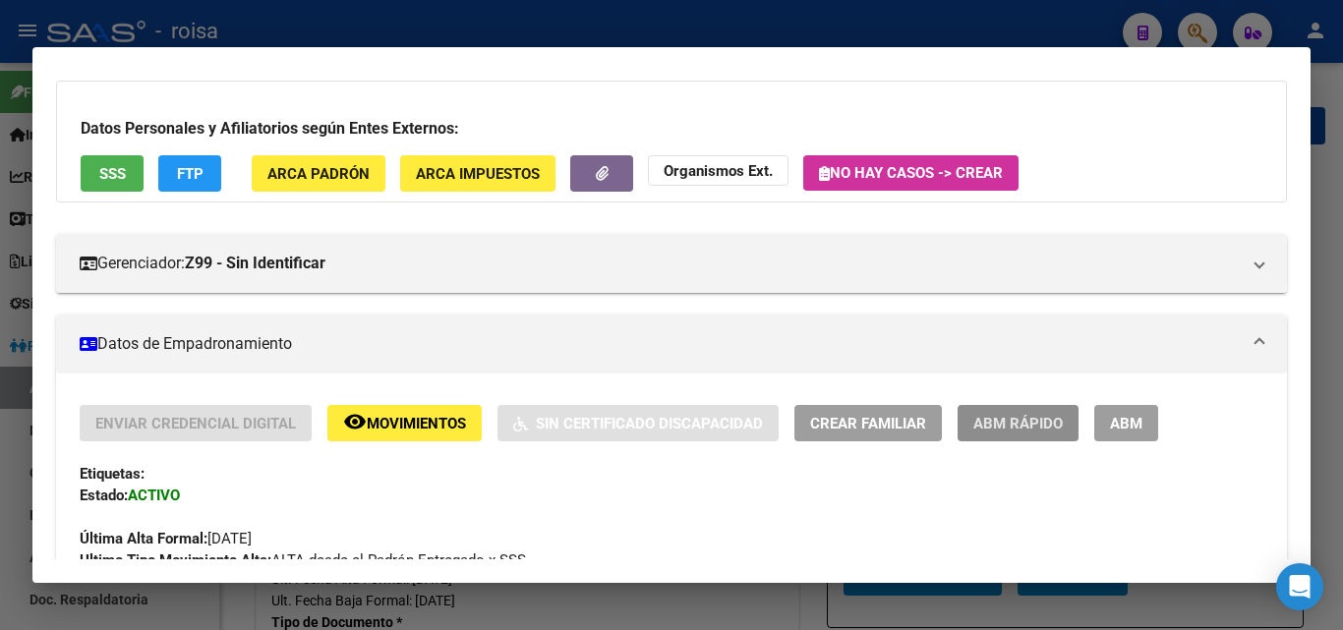
click at [1029, 430] on span "ABM Rápido" at bounding box center [1017, 424] width 89 height 18
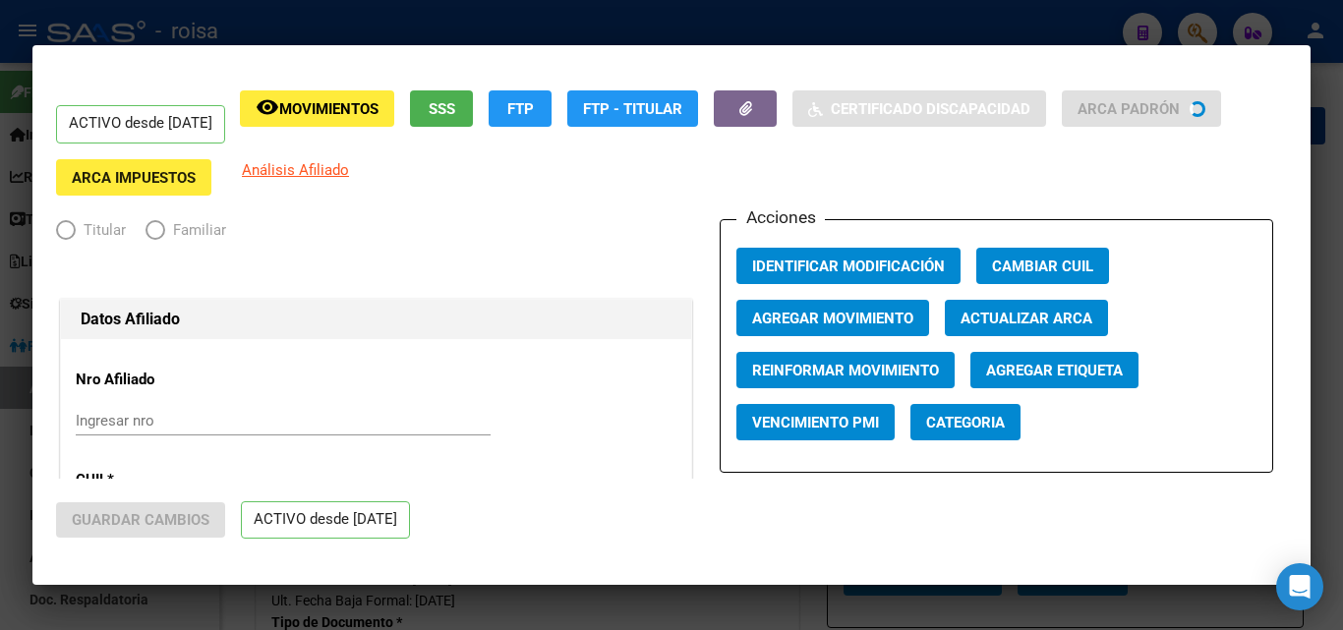
radio input "true"
type input "20-38156422-4"
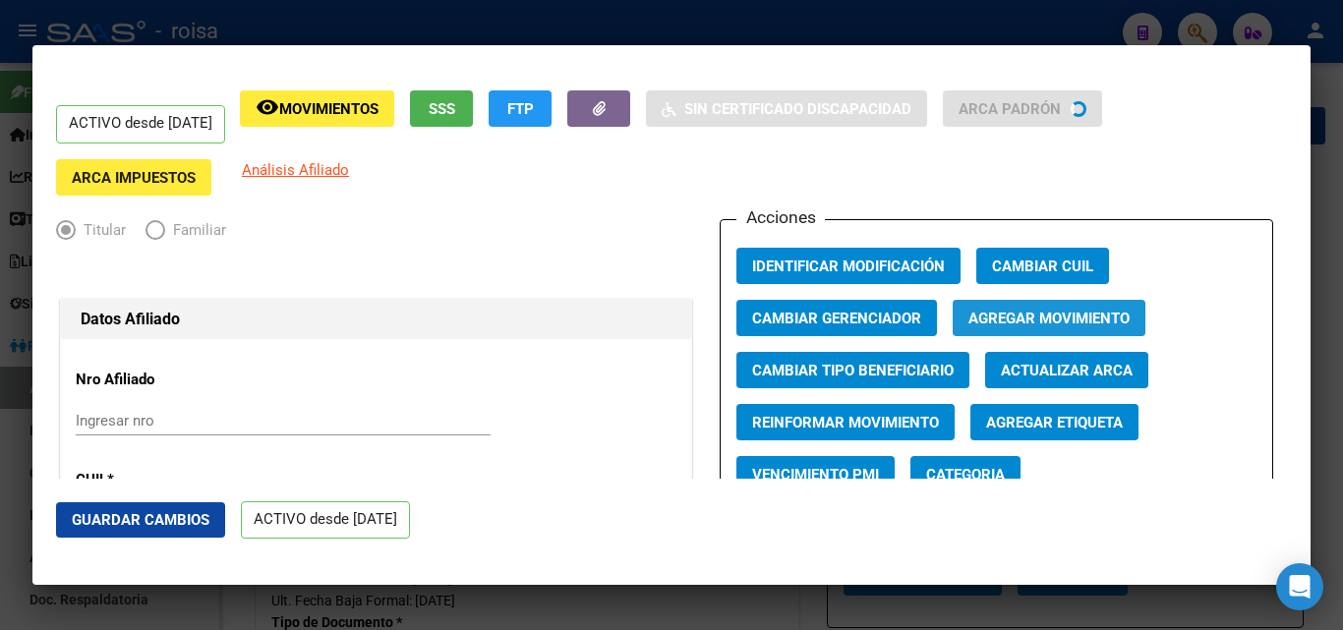
click at [1030, 309] on span "Agregar Movimiento" at bounding box center [1048, 318] width 161 height 18
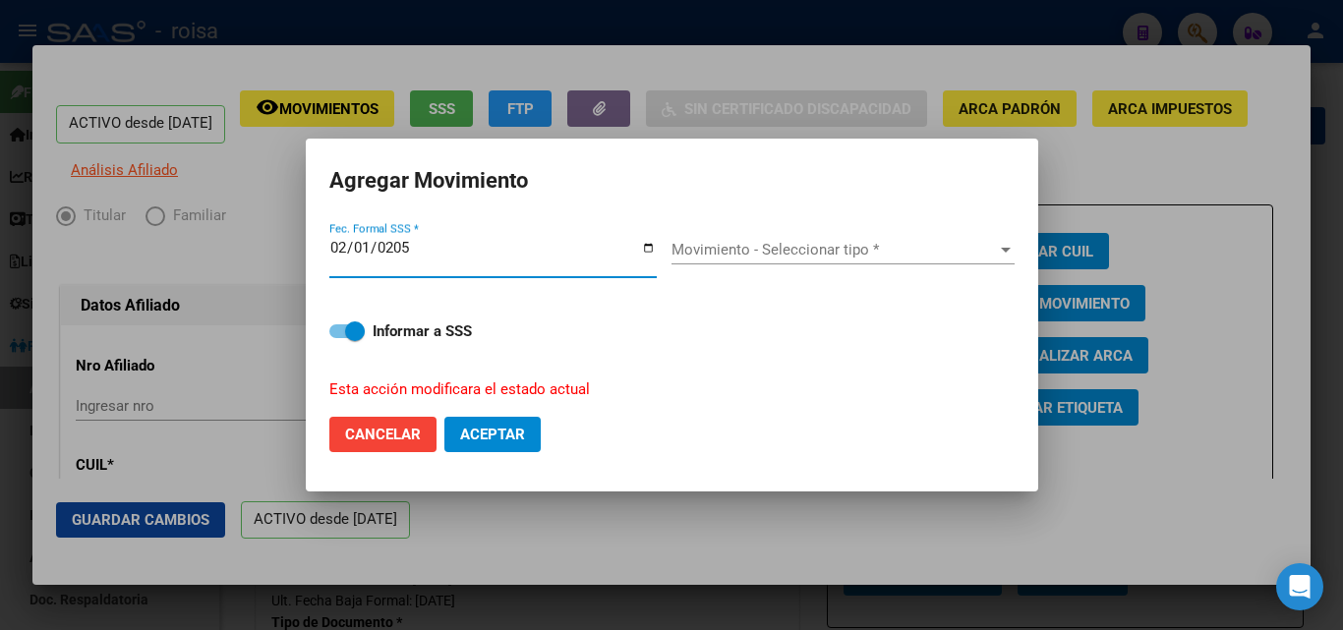
click at [435, 243] on input "0205-02-01" at bounding box center [492, 255] width 327 height 31
click at [418, 247] on input "0205-02-01" at bounding box center [492, 255] width 327 height 31
drag, startPoint x: 413, startPoint y: 246, endPoint x: 378, endPoint y: 248, distance: 34.5
click at [378, 248] on input "0205-02-01" at bounding box center [492, 255] width 327 height 31
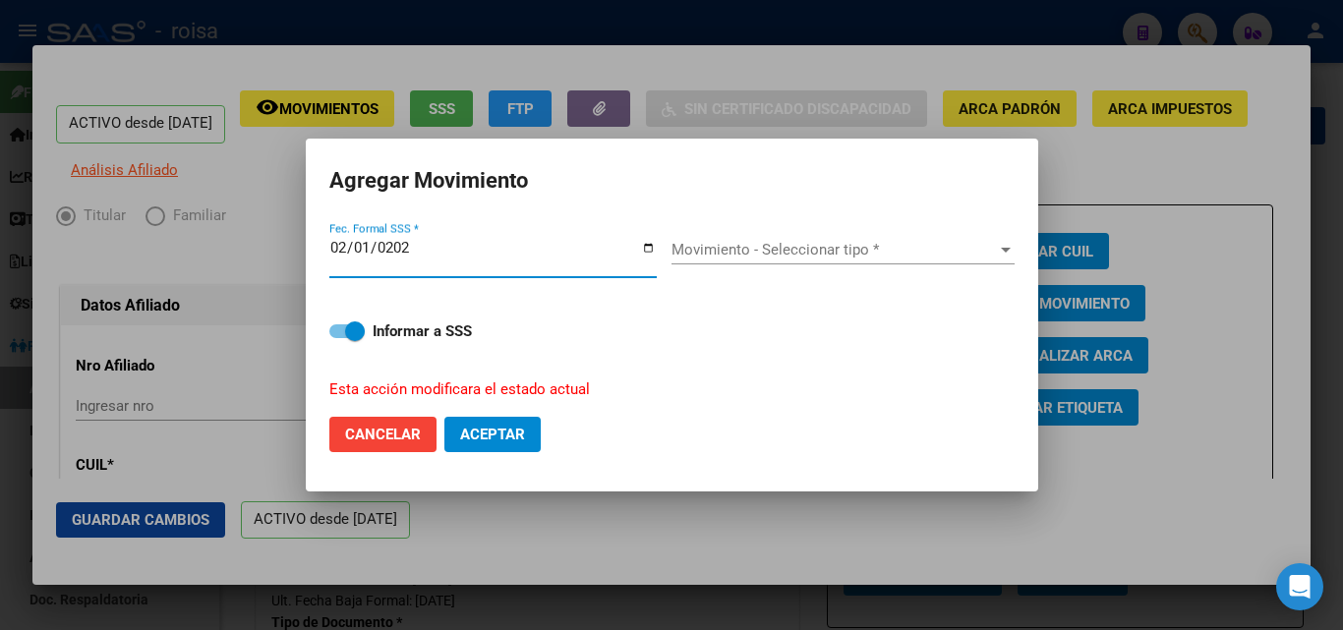
type input "[DATE]"
click at [703, 244] on span "Movimiento - Seleccionar tipo *" at bounding box center [833, 250] width 325 height 18
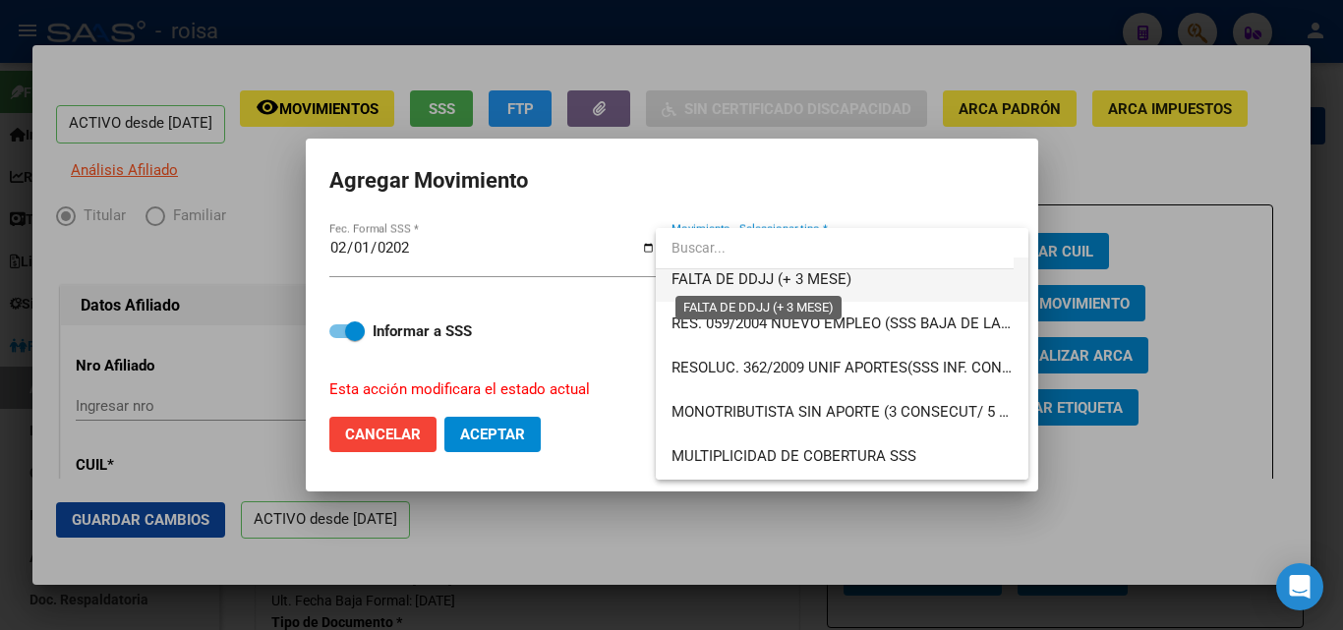
click at [768, 271] on span "FALTA DE DDJJ (+ 3 MESE)" at bounding box center [761, 279] width 180 height 18
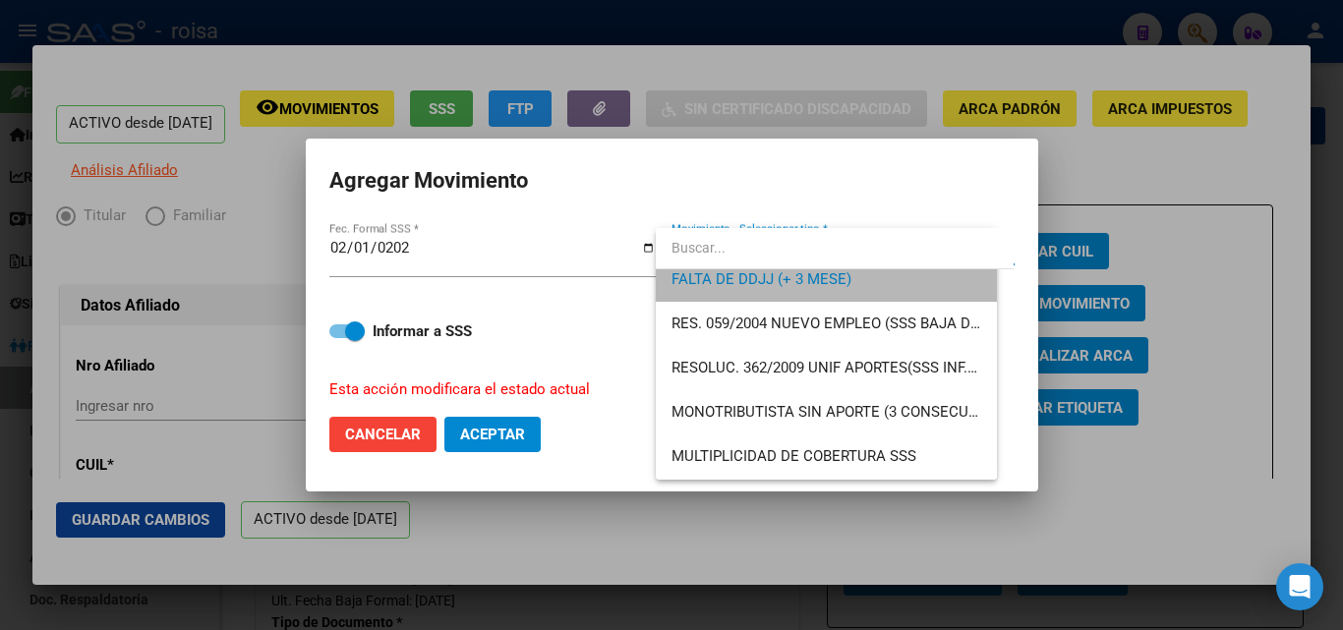
scroll to position [575, 0]
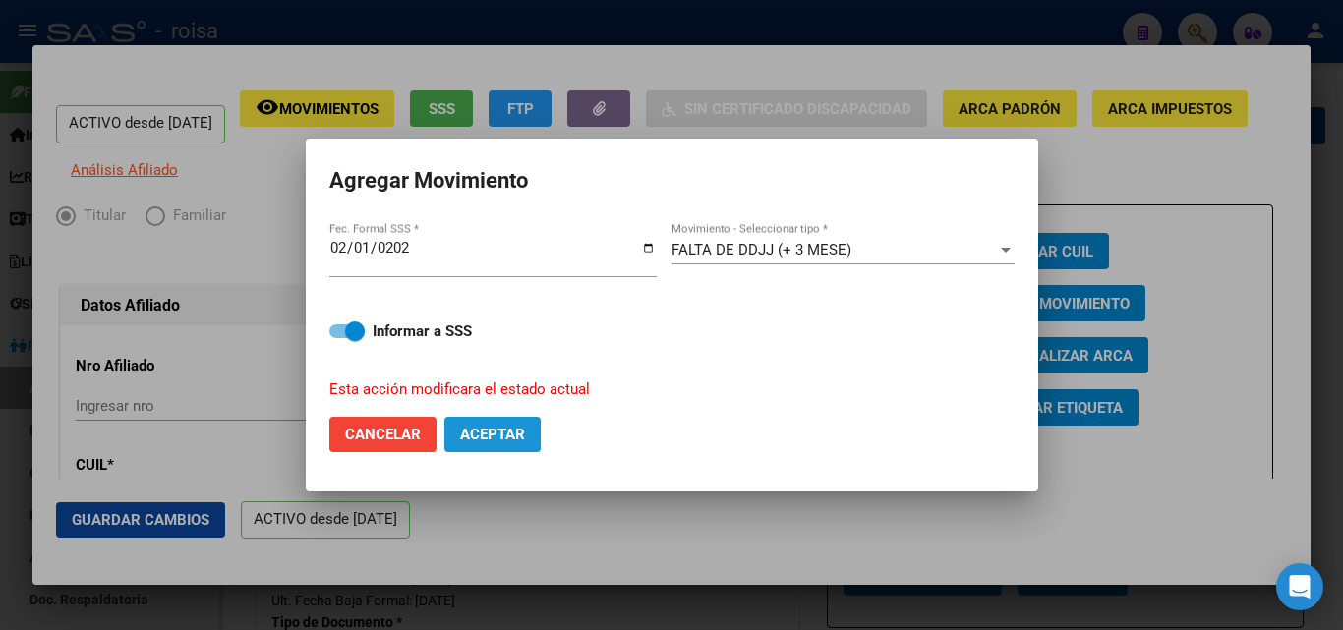
click at [459, 429] on button "Aceptar" at bounding box center [492, 434] width 96 height 35
checkbox input "false"
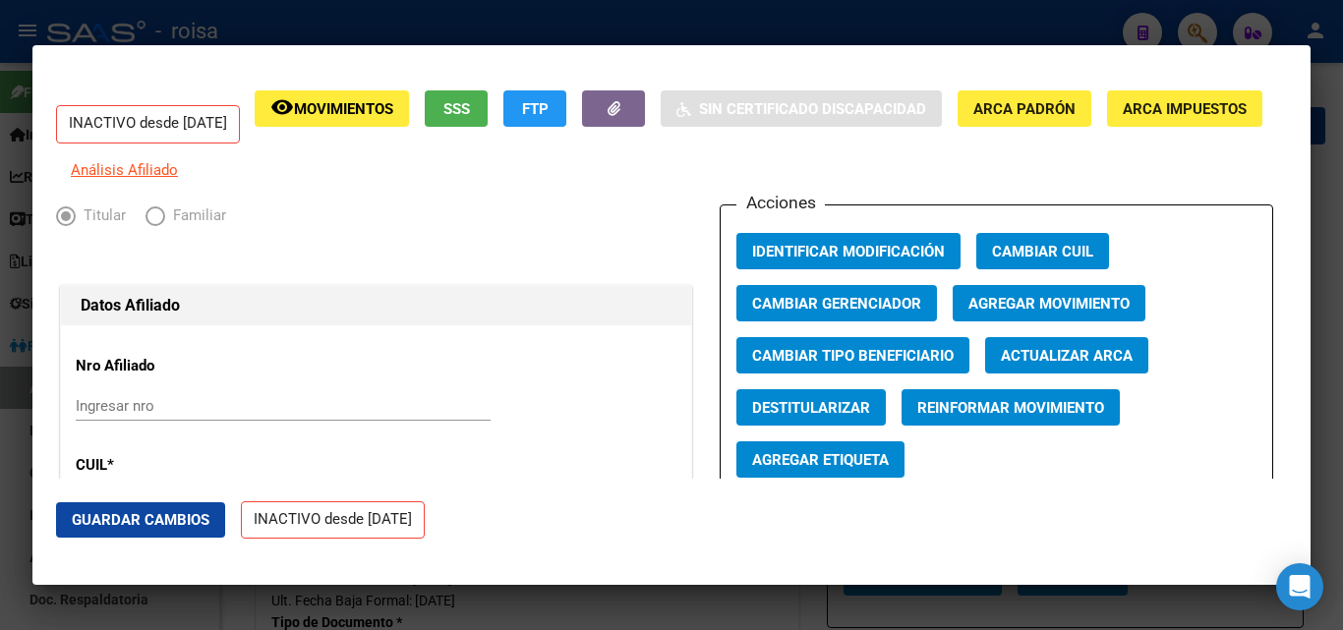
click at [886, 28] on div at bounding box center [671, 315] width 1343 height 630
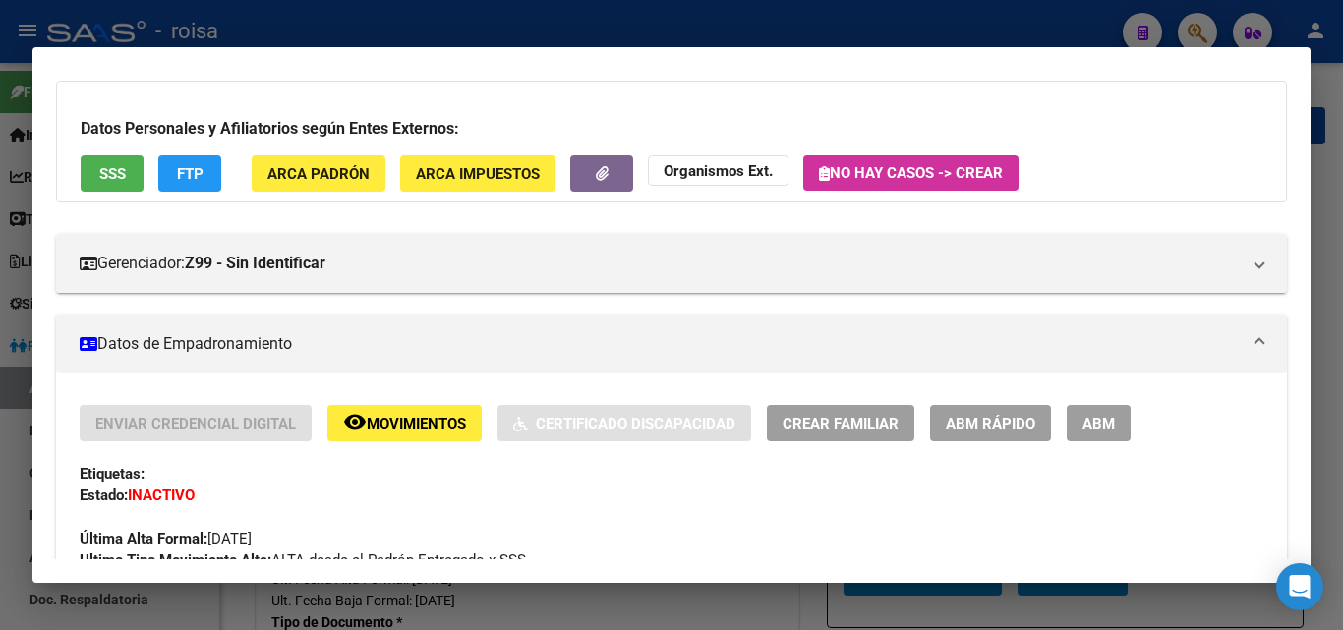
click at [1202, 31] on div at bounding box center [671, 315] width 1343 height 630
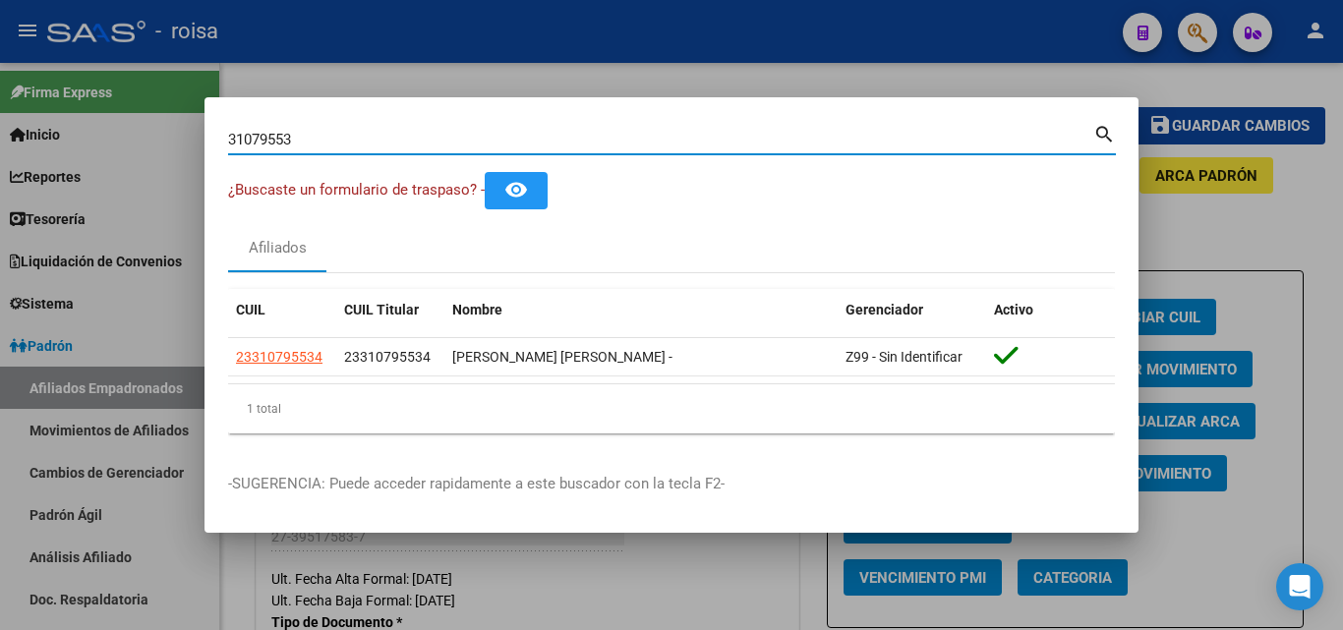
drag, startPoint x: 546, startPoint y: 141, endPoint x: 0, endPoint y: 9, distance: 561.3
click at [0, 9] on div "31079553 Buscar (apellido, dni, cuil, [PERSON_NAME], cuit, obra social) search …" at bounding box center [671, 315] width 1343 height 630
paste input "20353639774"
type input "20353639774"
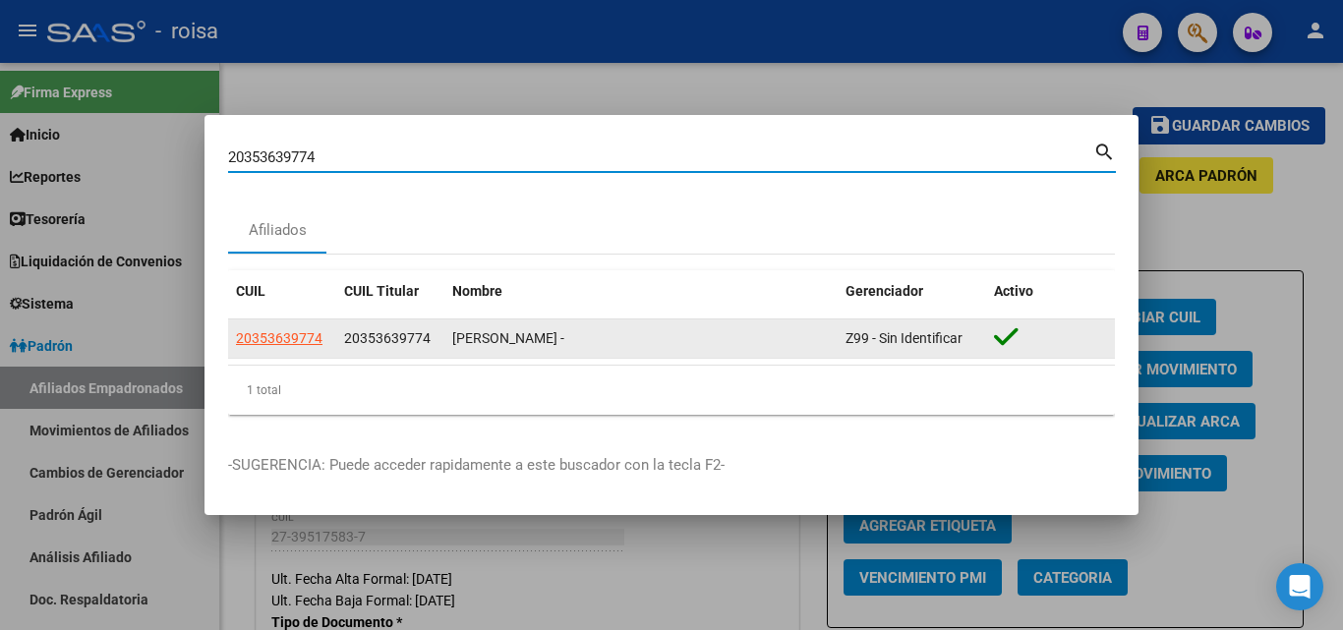
click at [319, 337] on span "20353639774" at bounding box center [279, 338] width 87 height 16
type textarea "20353639774"
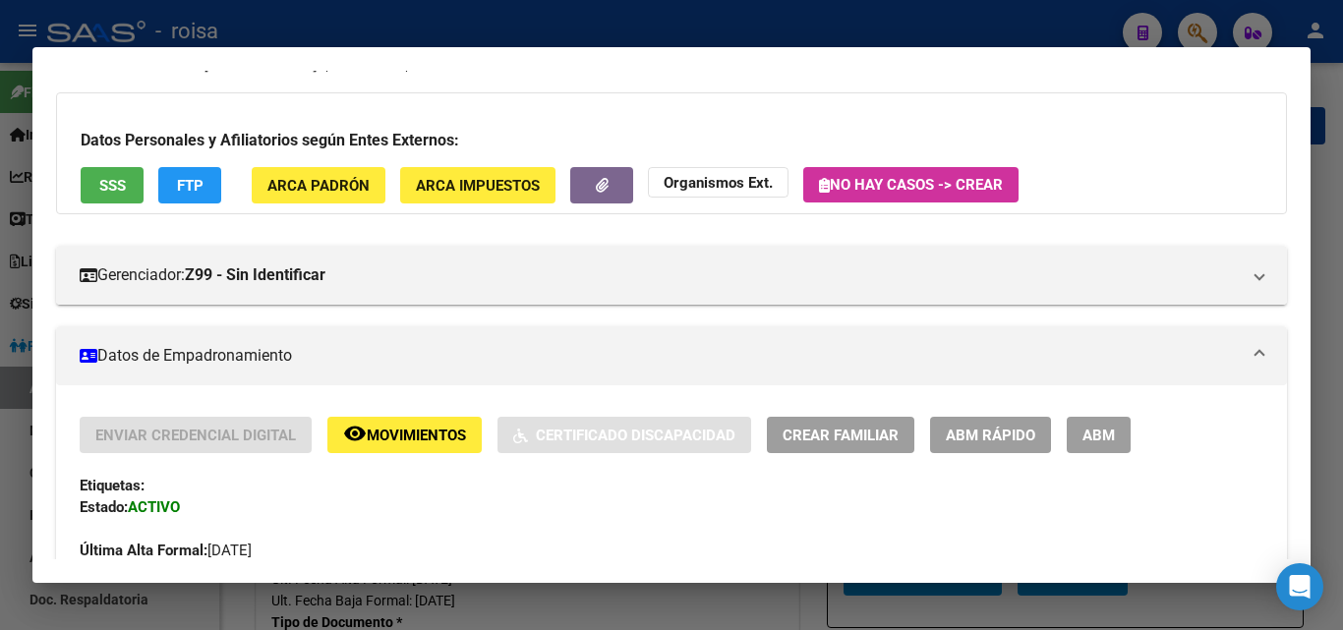
scroll to position [197, 0]
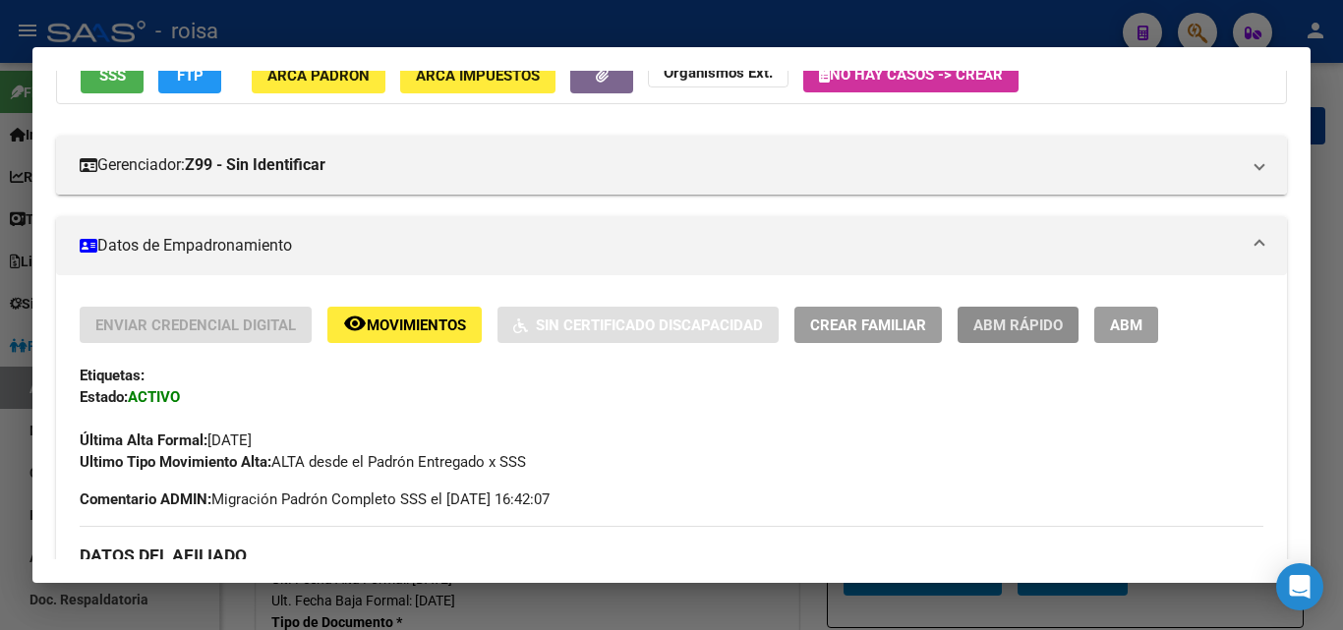
click at [1015, 320] on span "ABM Rápido" at bounding box center [1017, 326] width 89 height 18
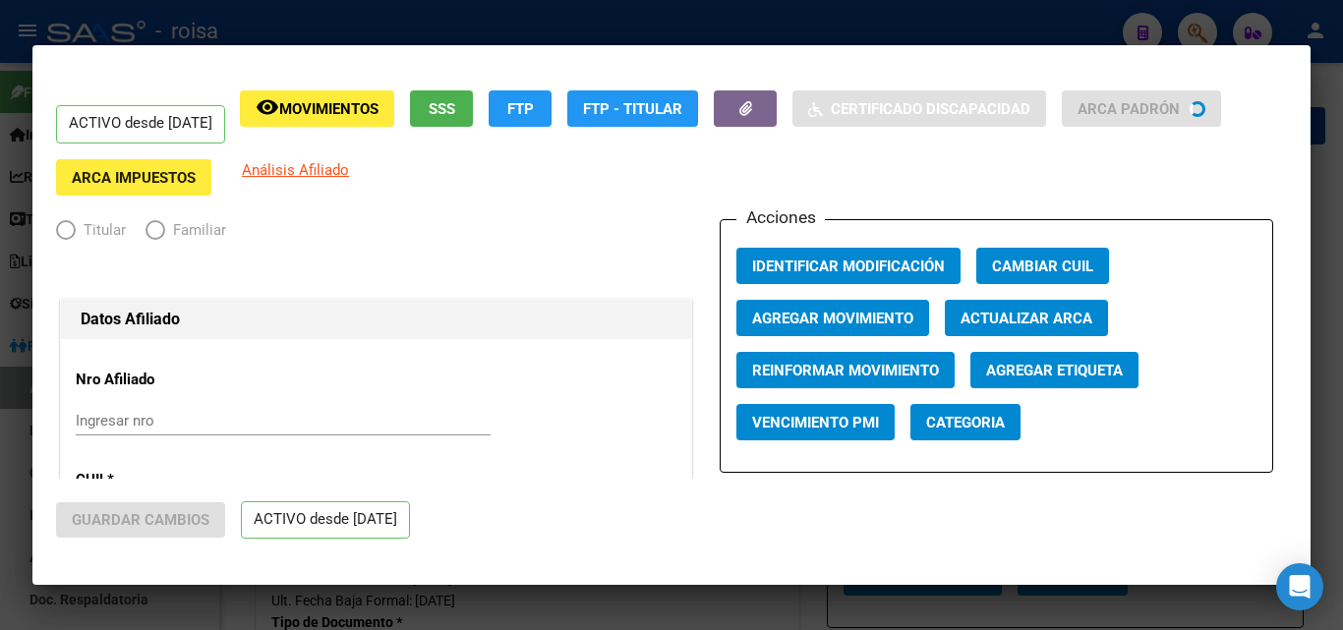
radio input "true"
type input "30-68494771-7"
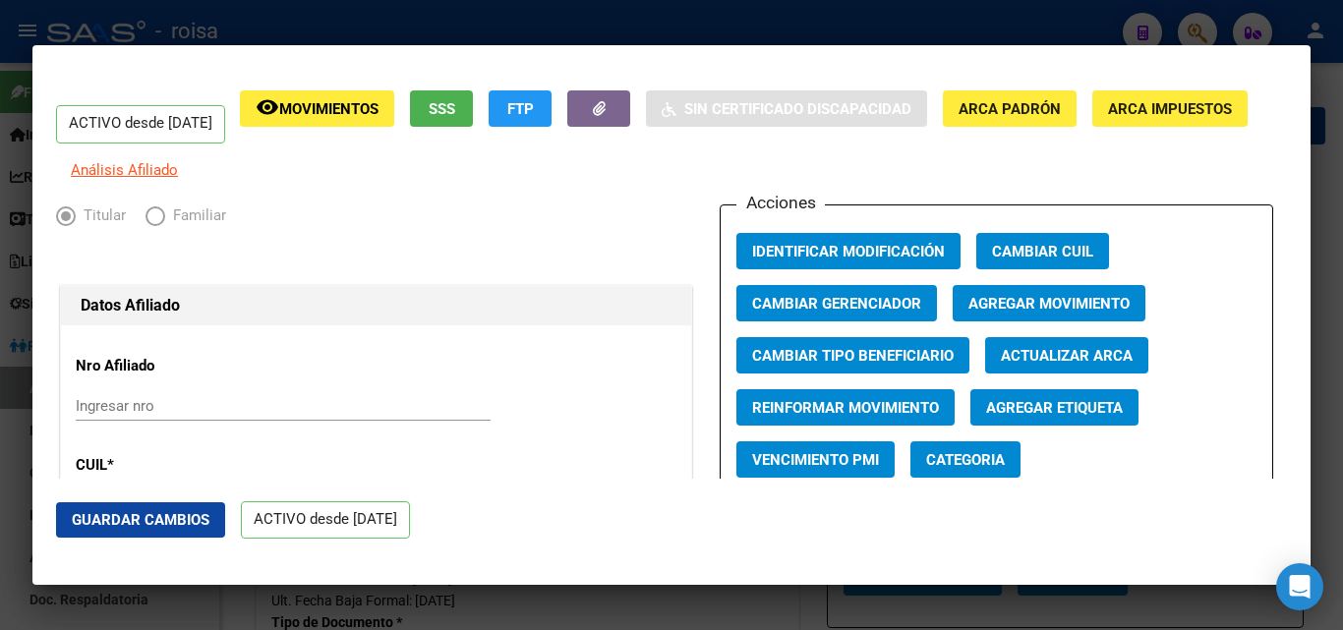
click at [971, 313] on span "Agregar Movimiento" at bounding box center [1048, 304] width 161 height 18
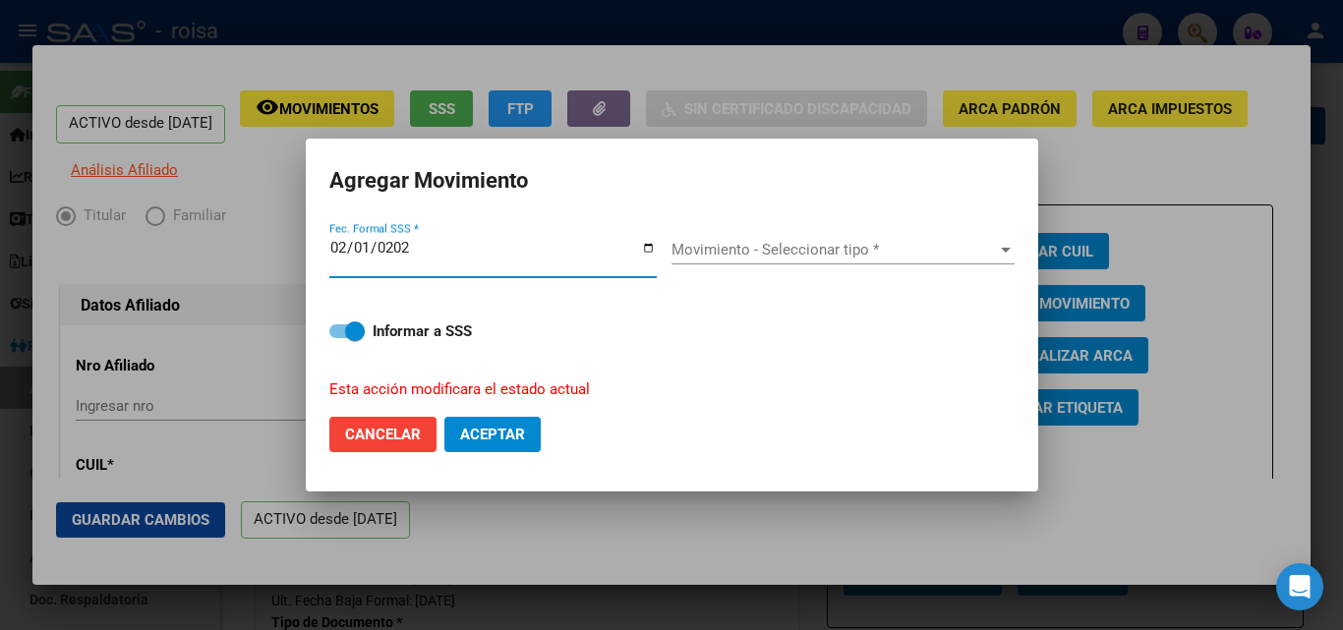
type input "[DATE]"
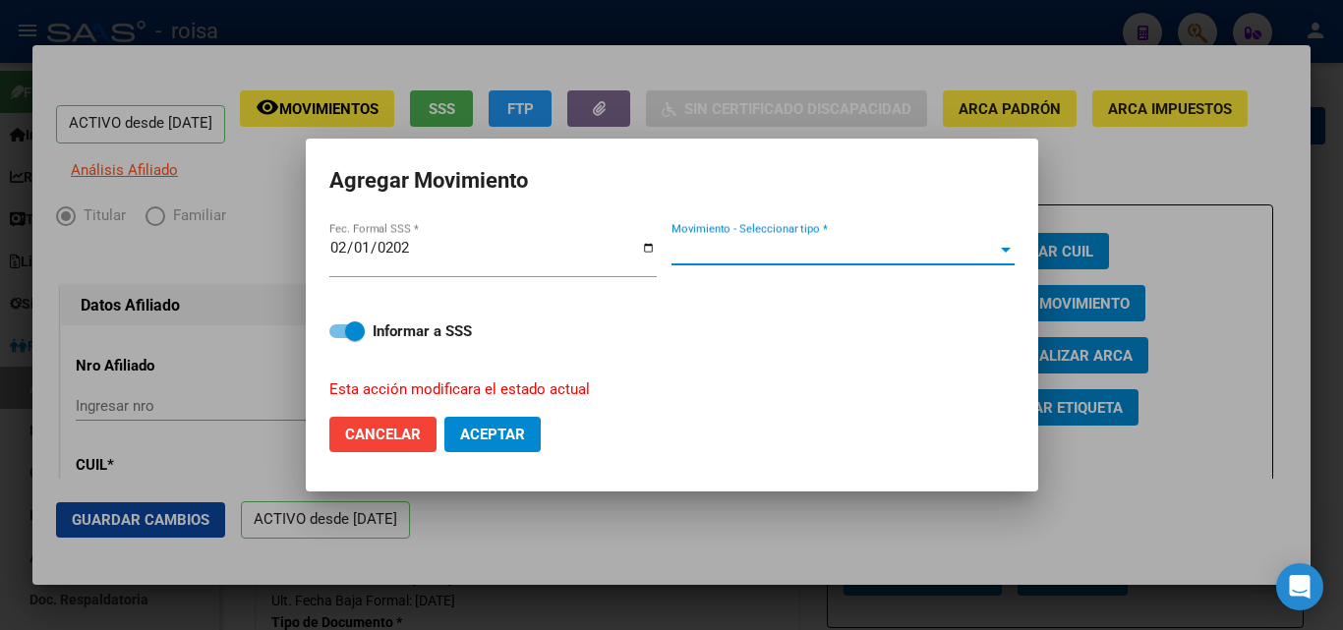
click at [681, 253] on span "Movimiento - Seleccionar tipo *" at bounding box center [833, 250] width 325 height 18
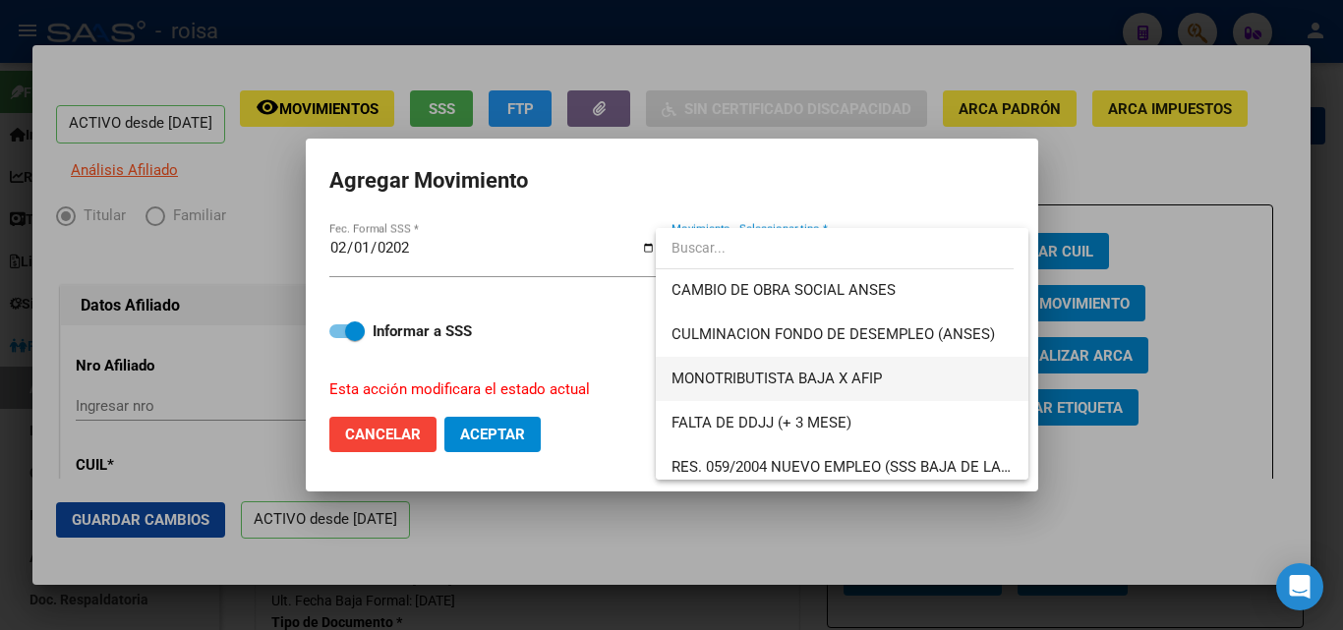
scroll to position [492, 0]
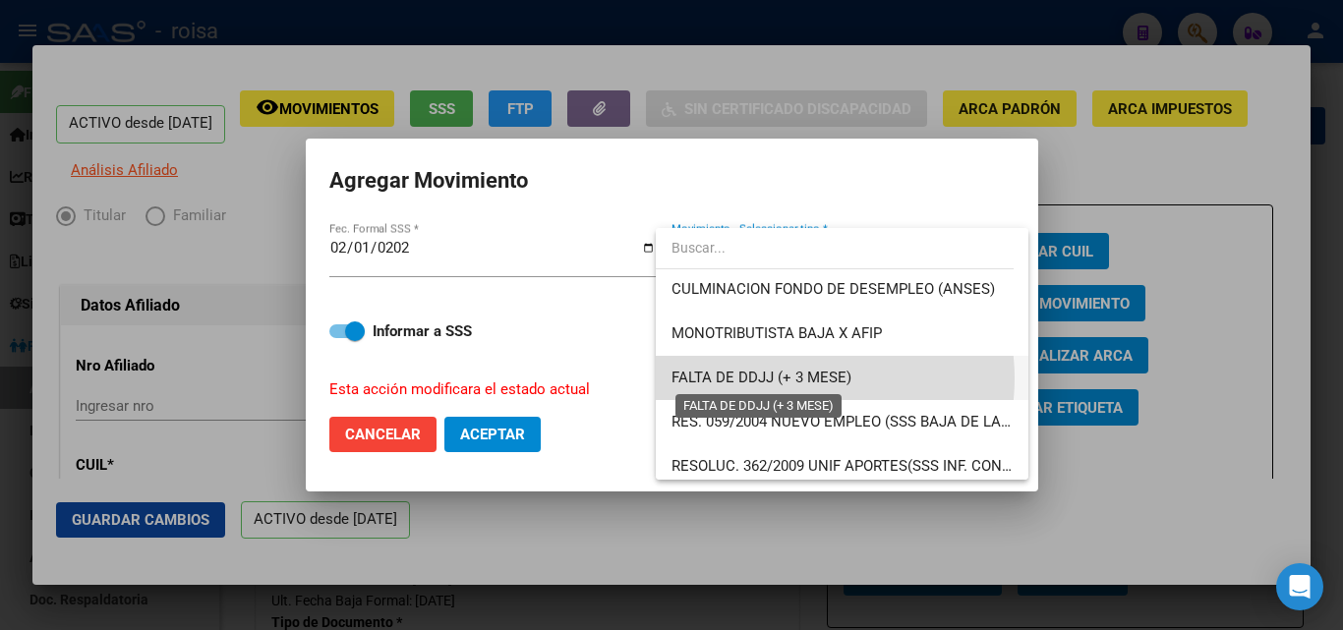
click at [789, 378] on span "FALTA DE DDJJ (+ 3 MESE)" at bounding box center [761, 378] width 180 height 18
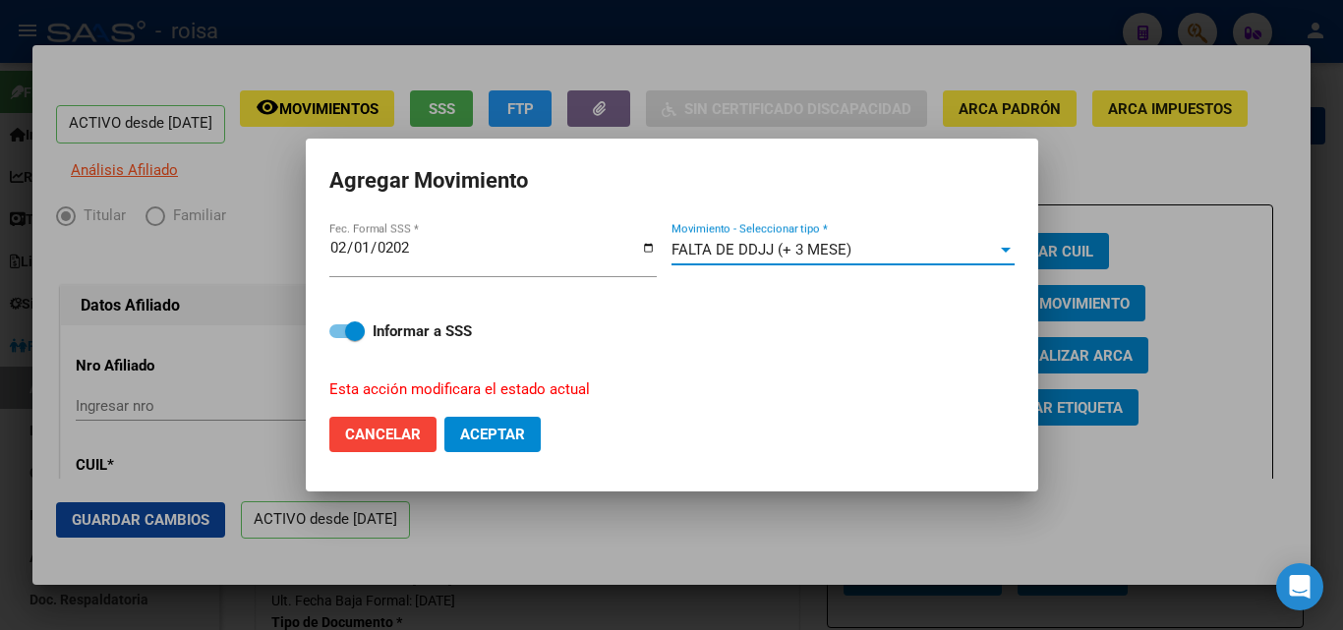
click at [461, 429] on span "Aceptar" at bounding box center [492, 435] width 65 height 18
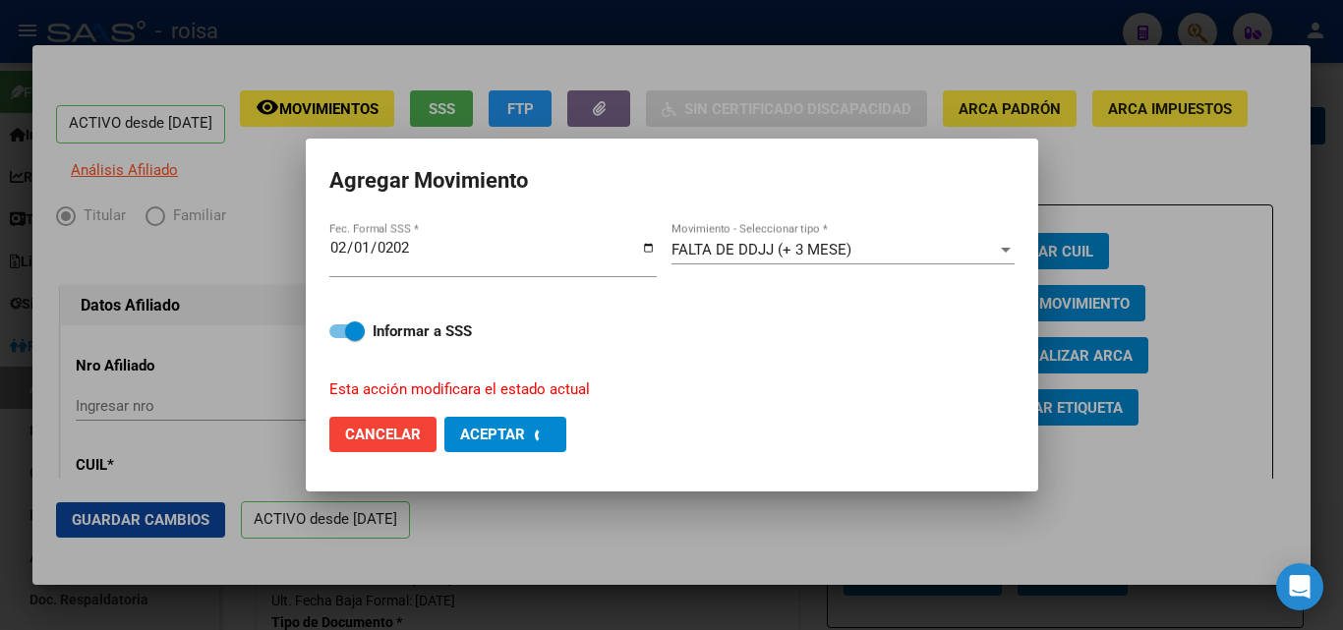
checkbox input "false"
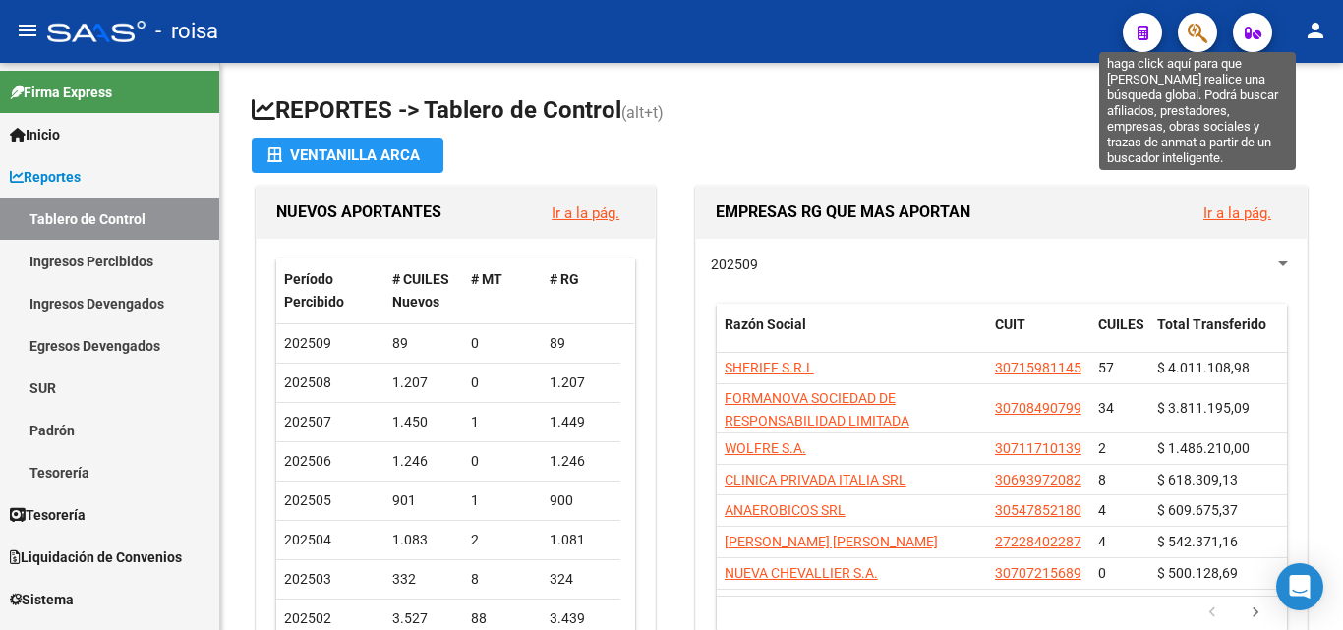
click at [1198, 27] on icon "button" at bounding box center [1198, 33] width 20 height 23
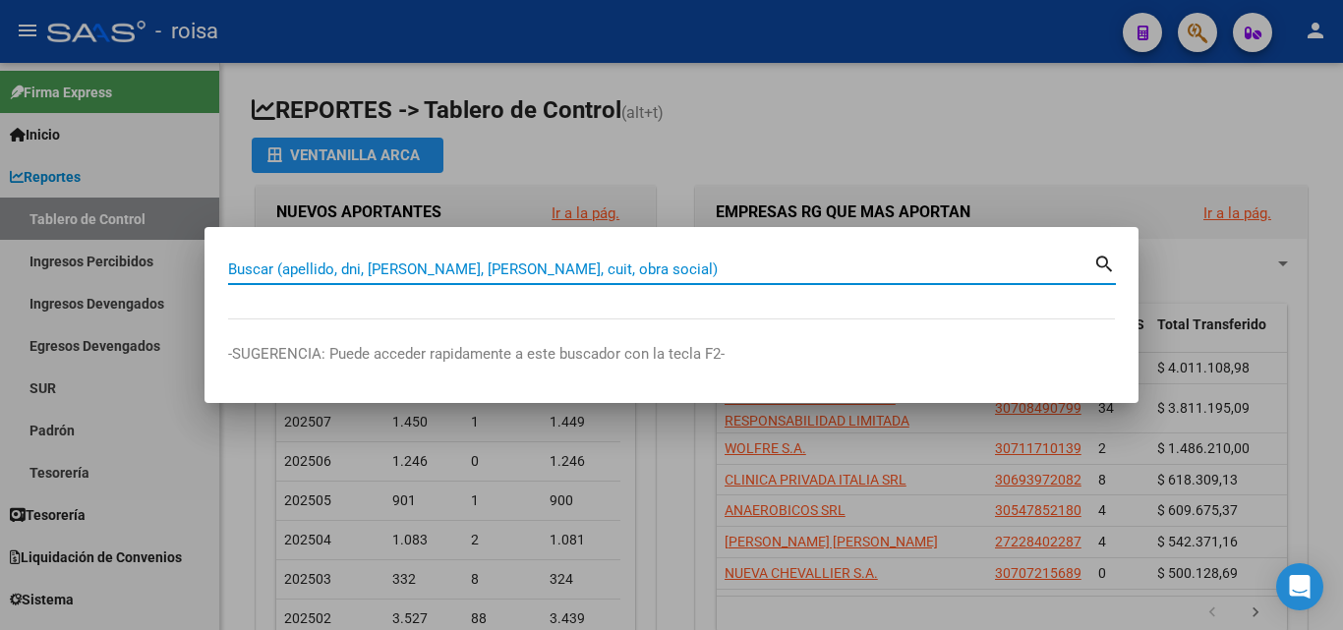
paste input "27950901344"
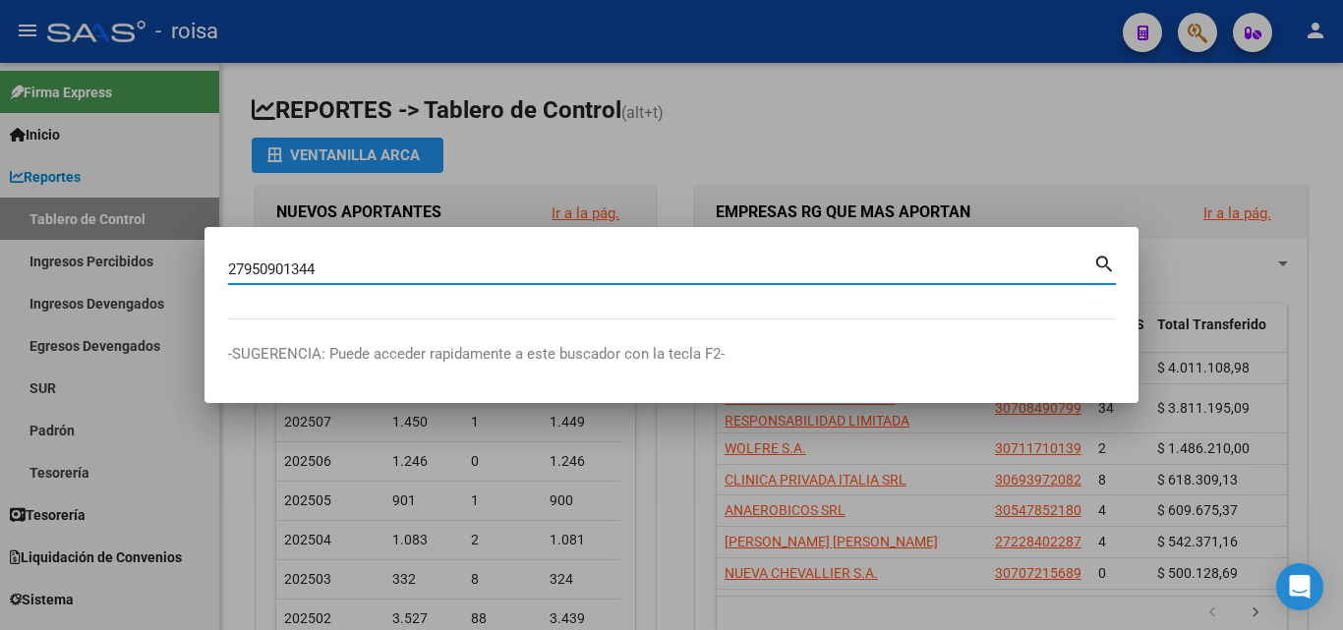
type input "27950901344"
click at [1100, 259] on mat-icon "search" at bounding box center [1104, 263] width 23 height 24
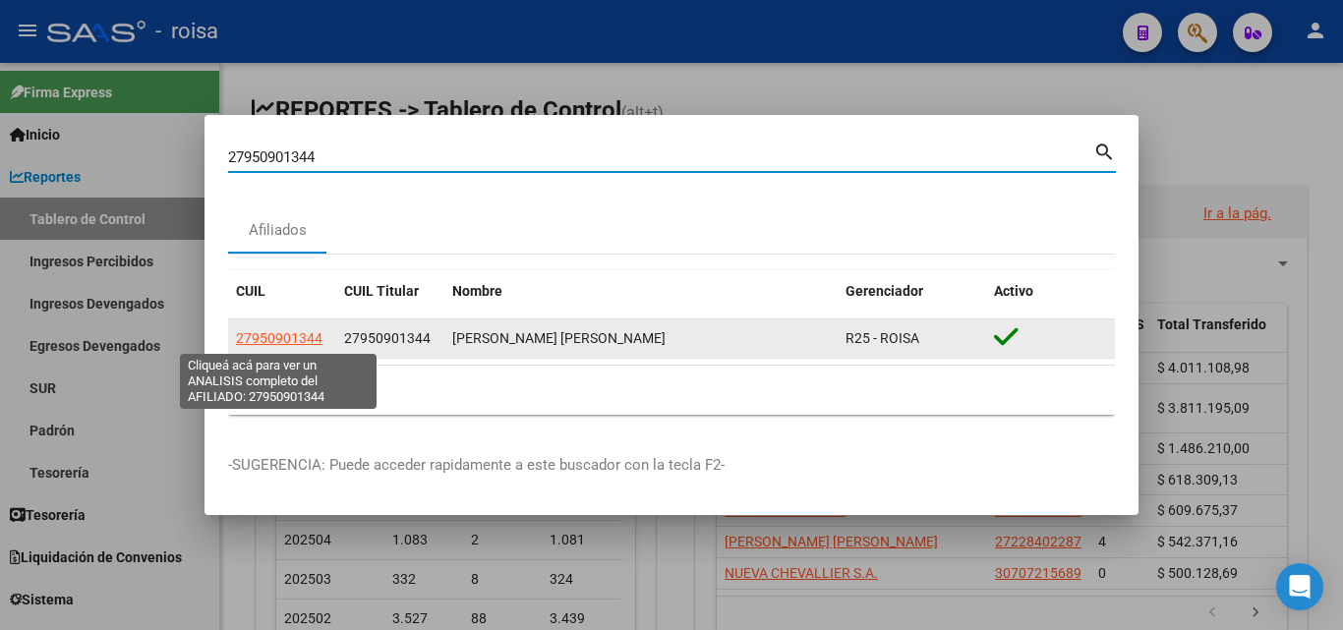
click at [268, 340] on span "27950901344" at bounding box center [279, 338] width 87 height 16
type textarea "27950901344"
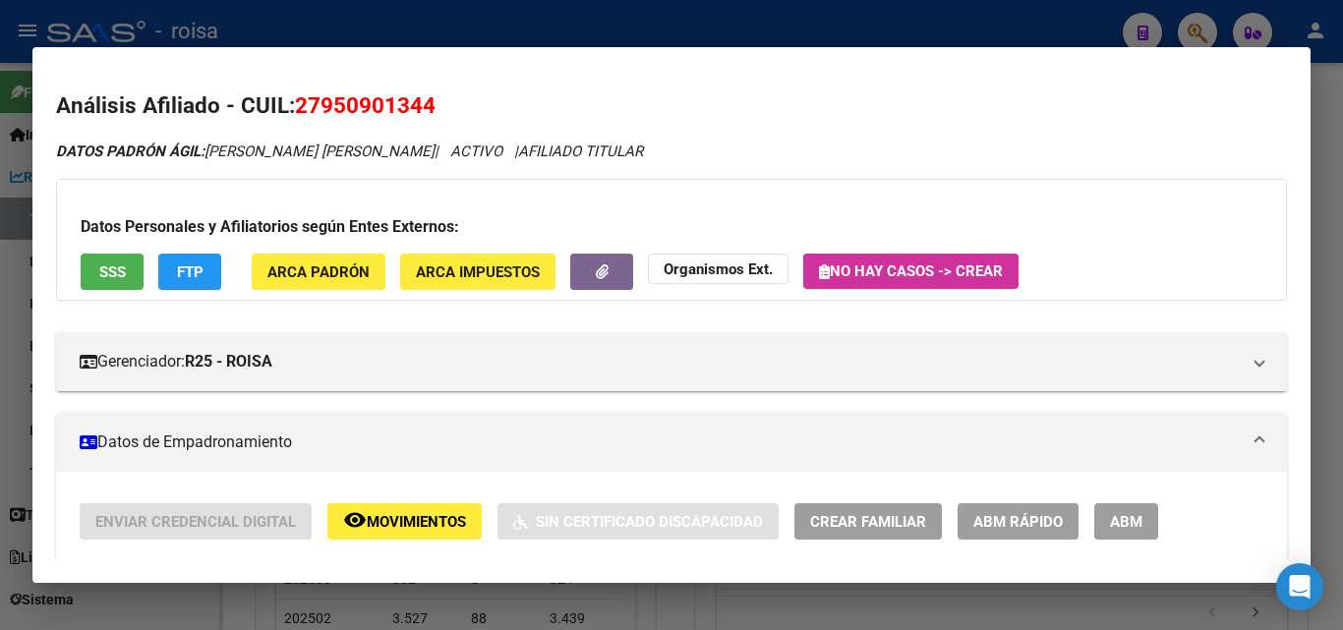
click at [1048, 535] on button "ABM Rápido" at bounding box center [1017, 521] width 121 height 36
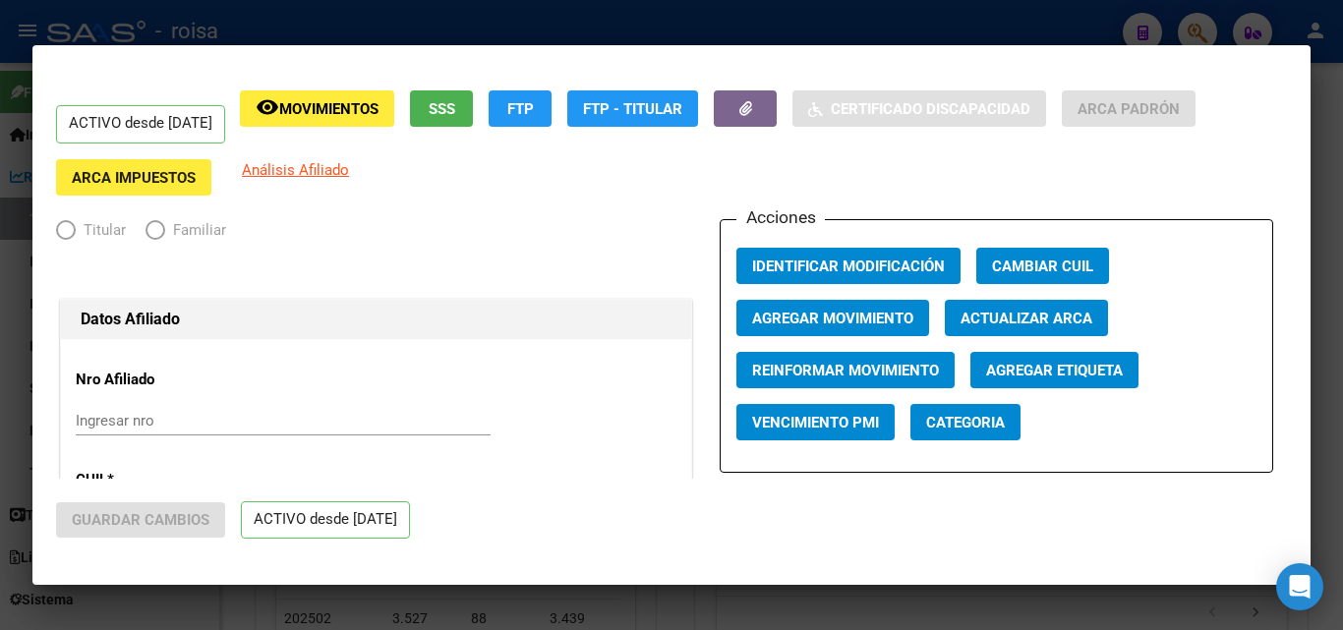
radio input "true"
type input "20-32822816-6"
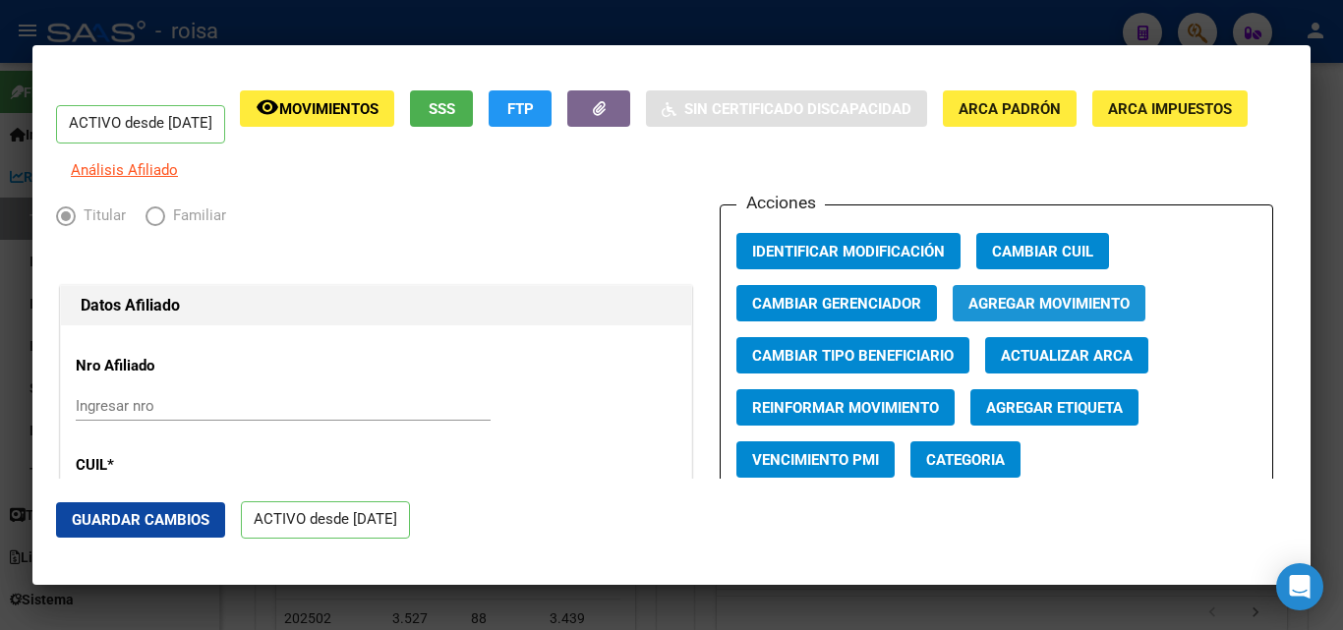
click at [1075, 313] on span "Agregar Movimiento" at bounding box center [1048, 304] width 161 height 18
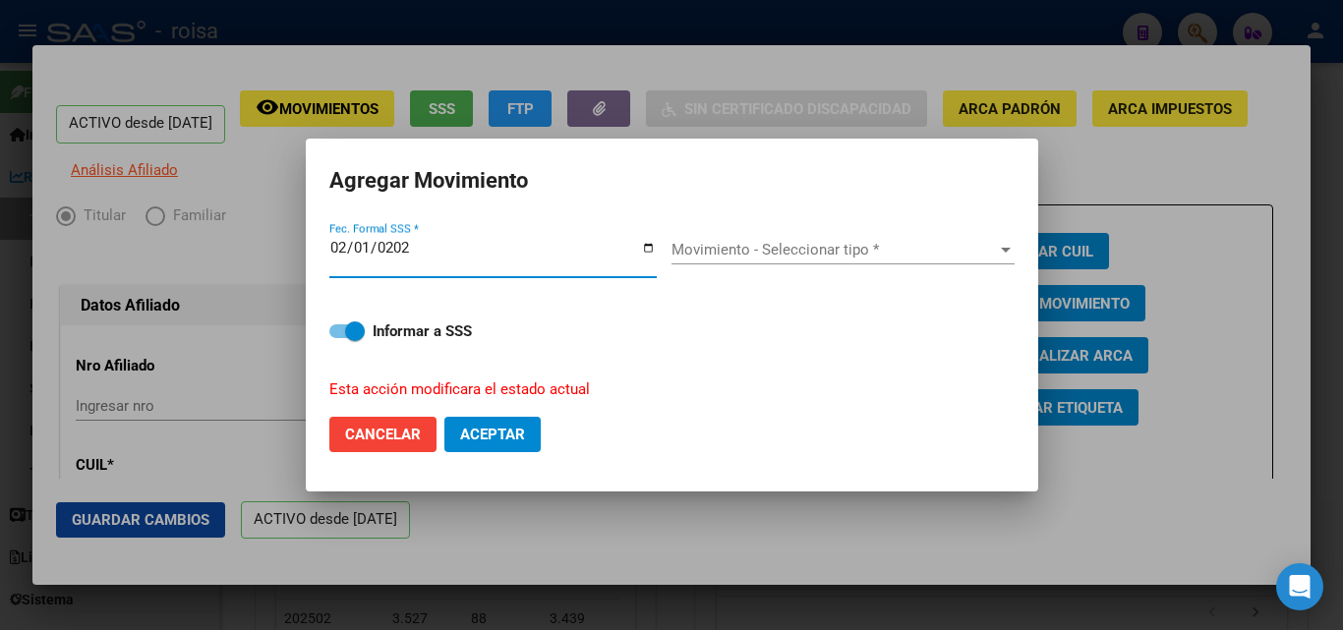
type input "[DATE]"
click at [853, 258] on span "Movimiento - Seleccionar tipo *" at bounding box center [833, 250] width 325 height 18
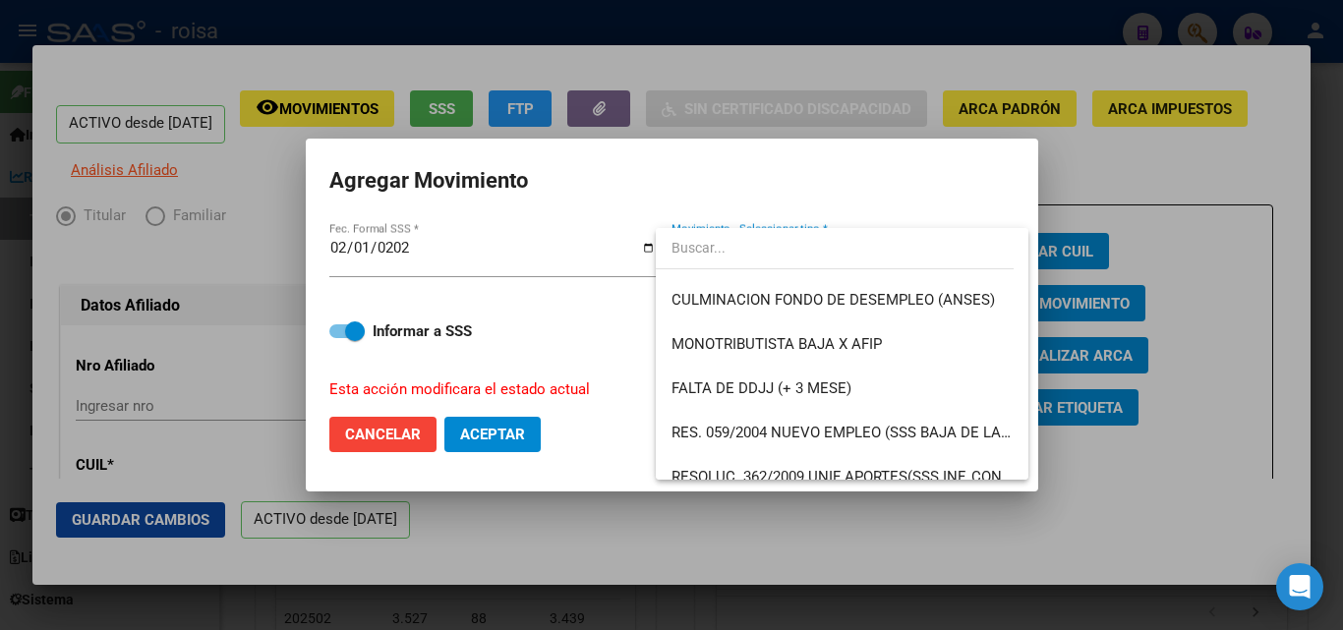
scroll to position [446, 0]
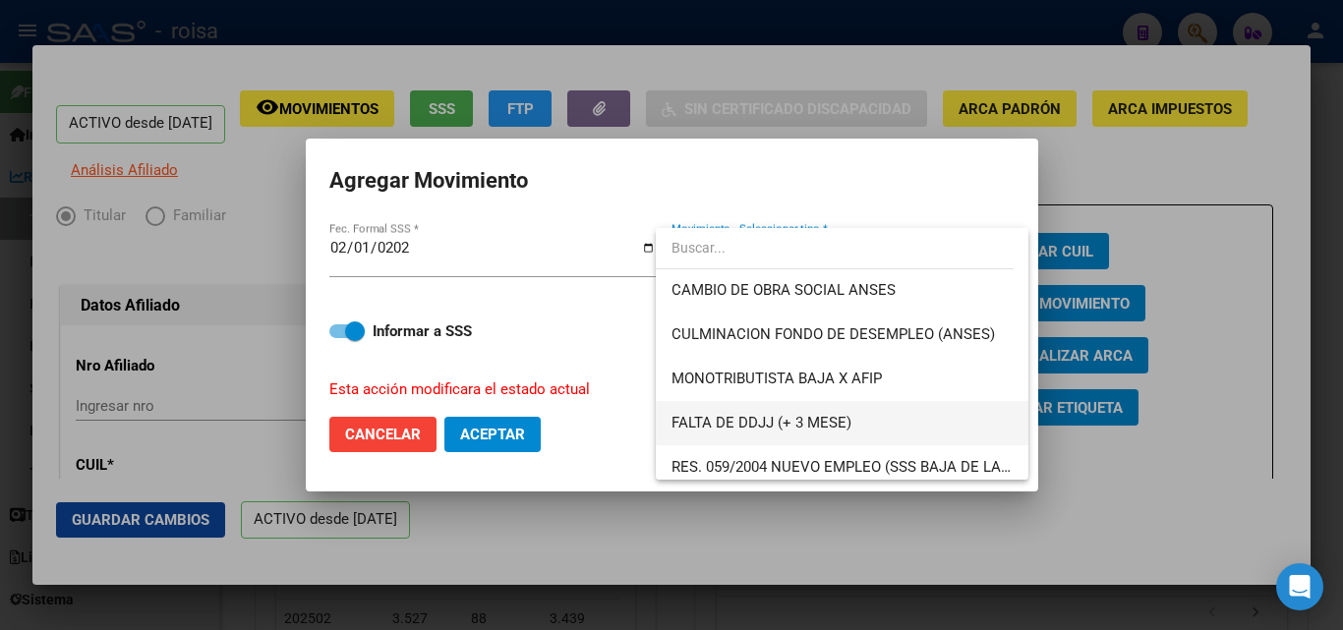
click at [853, 429] on span "FALTA DE DDJJ (+ 3 MESE)" at bounding box center [841, 423] width 341 height 44
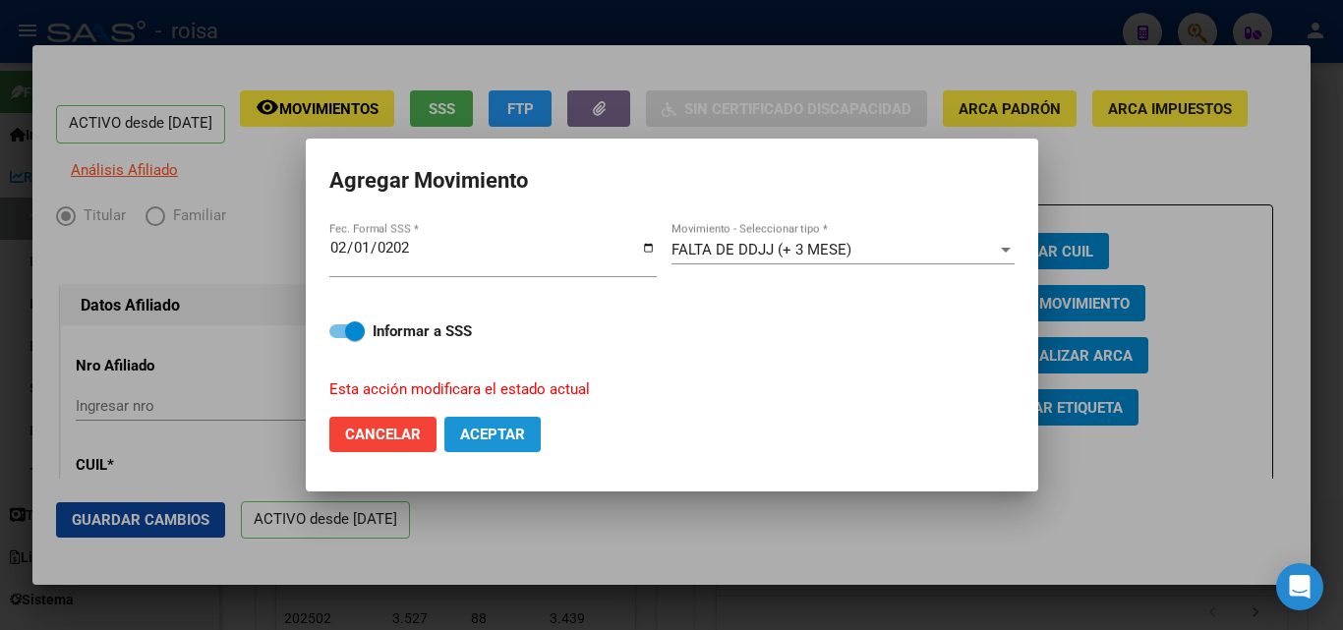
click at [506, 435] on span "Aceptar" at bounding box center [492, 435] width 65 height 18
checkbox input "false"
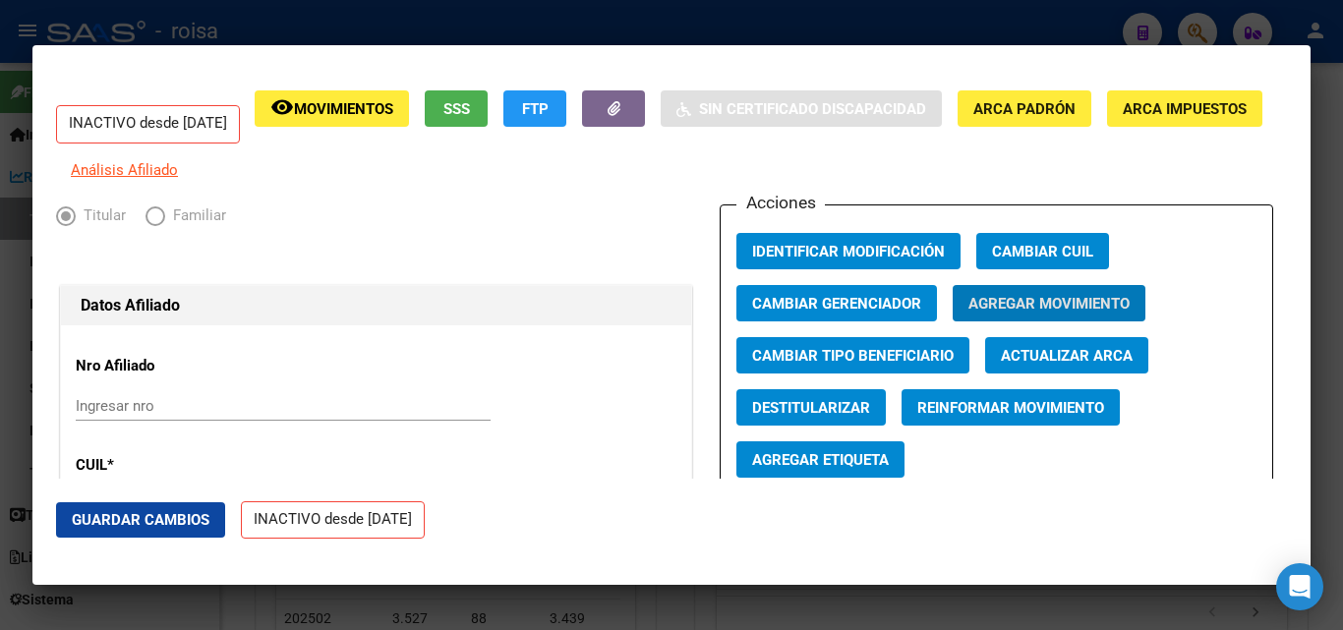
click at [456, 38] on div at bounding box center [671, 315] width 1343 height 630
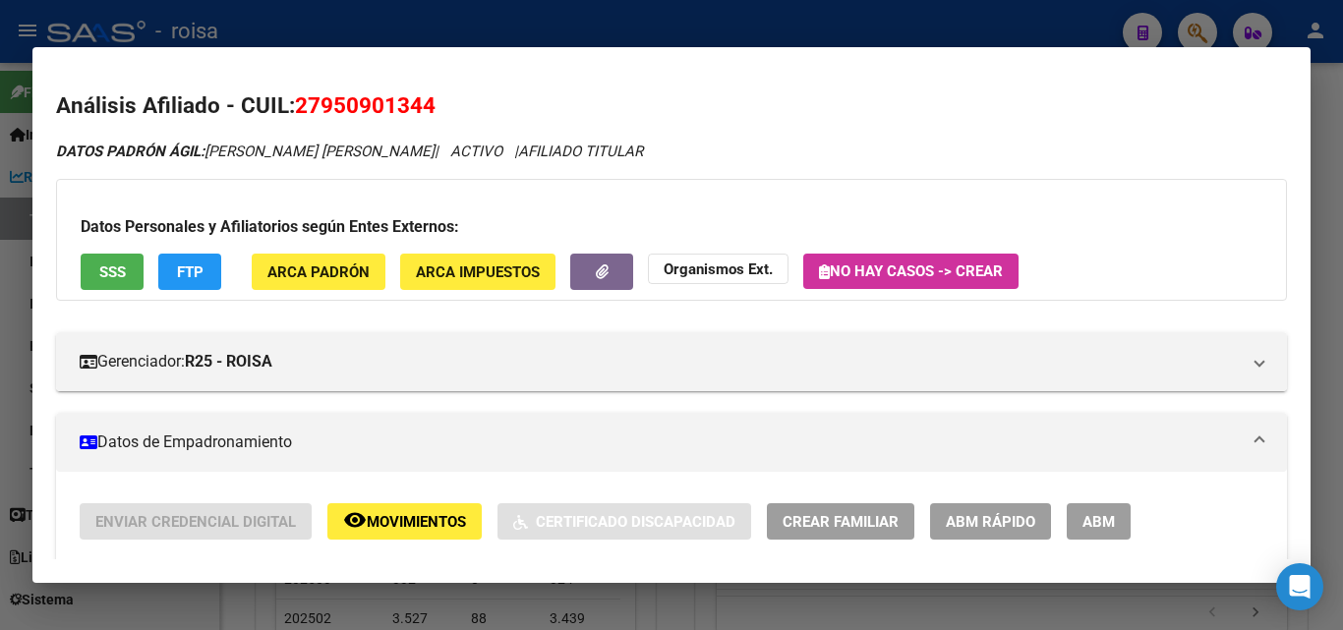
click at [998, 2] on div at bounding box center [671, 315] width 1343 height 630
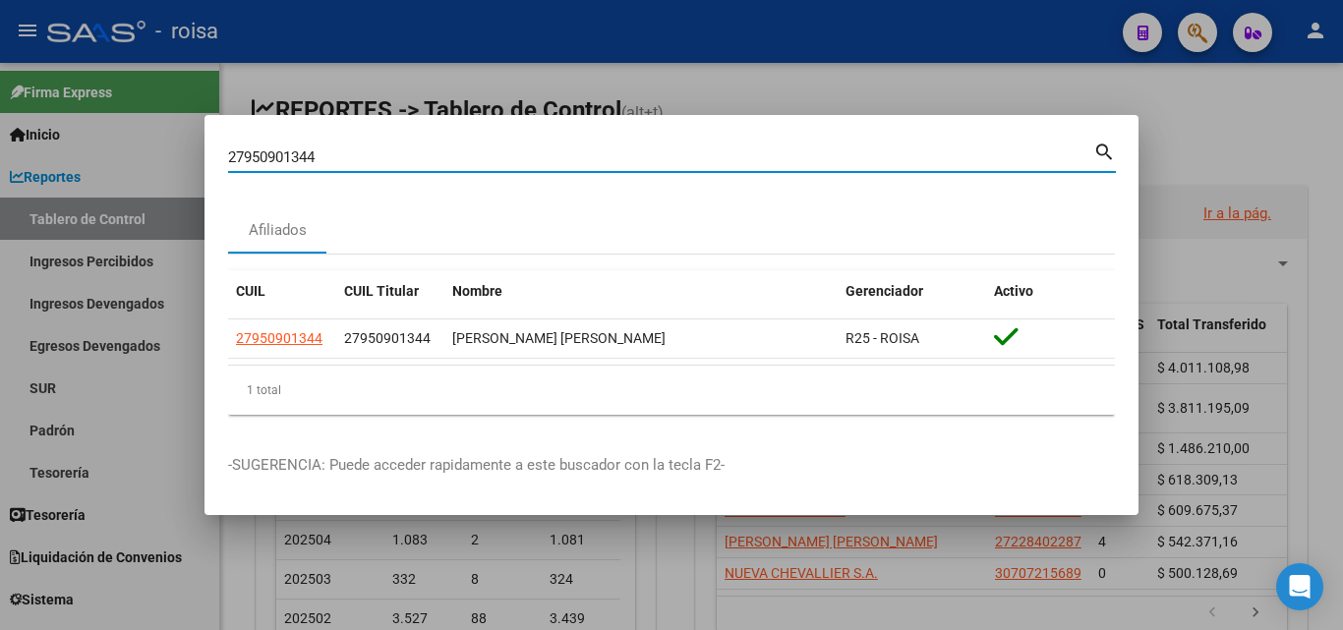
drag, startPoint x: 565, startPoint y: 165, endPoint x: 0, endPoint y: 94, distance: 569.7
click at [0, 95] on div "27950901344 Buscar (apellido, dni, cuil, nro traspaso, cuit, obra social) searc…" at bounding box center [671, 315] width 1343 height 630
paste input "3405404079"
type input "23405404079"
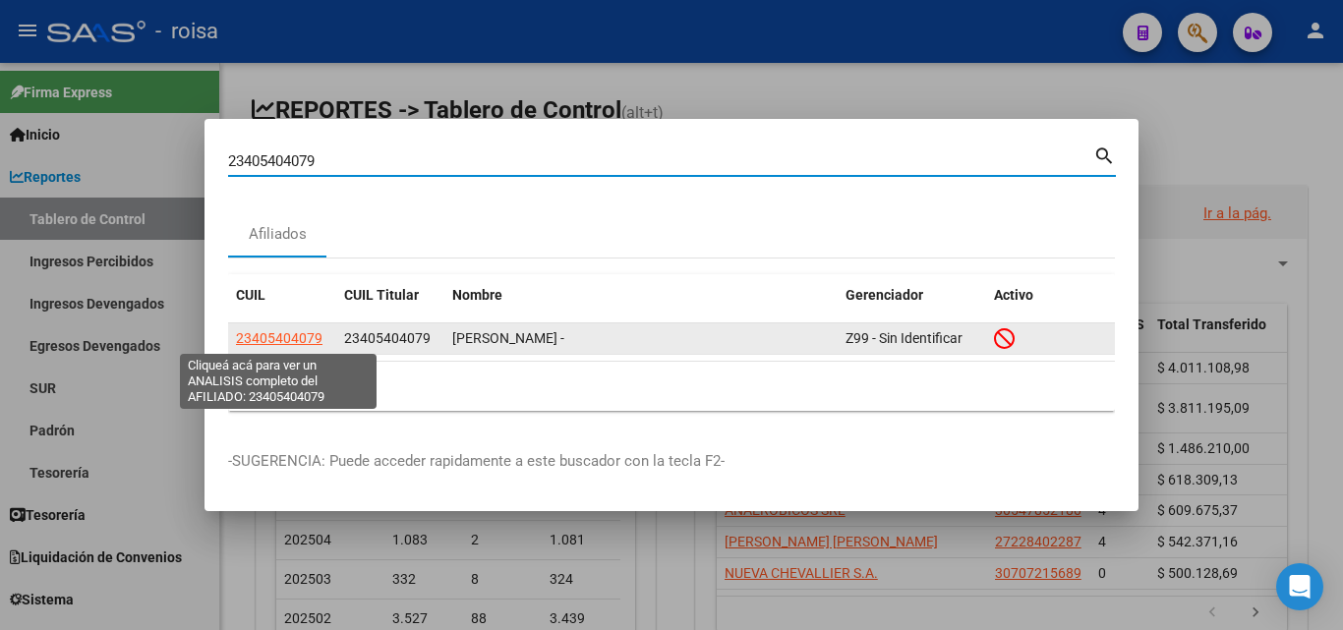
click at [293, 336] on span "23405404079" at bounding box center [279, 338] width 87 height 16
type textarea "23405404079"
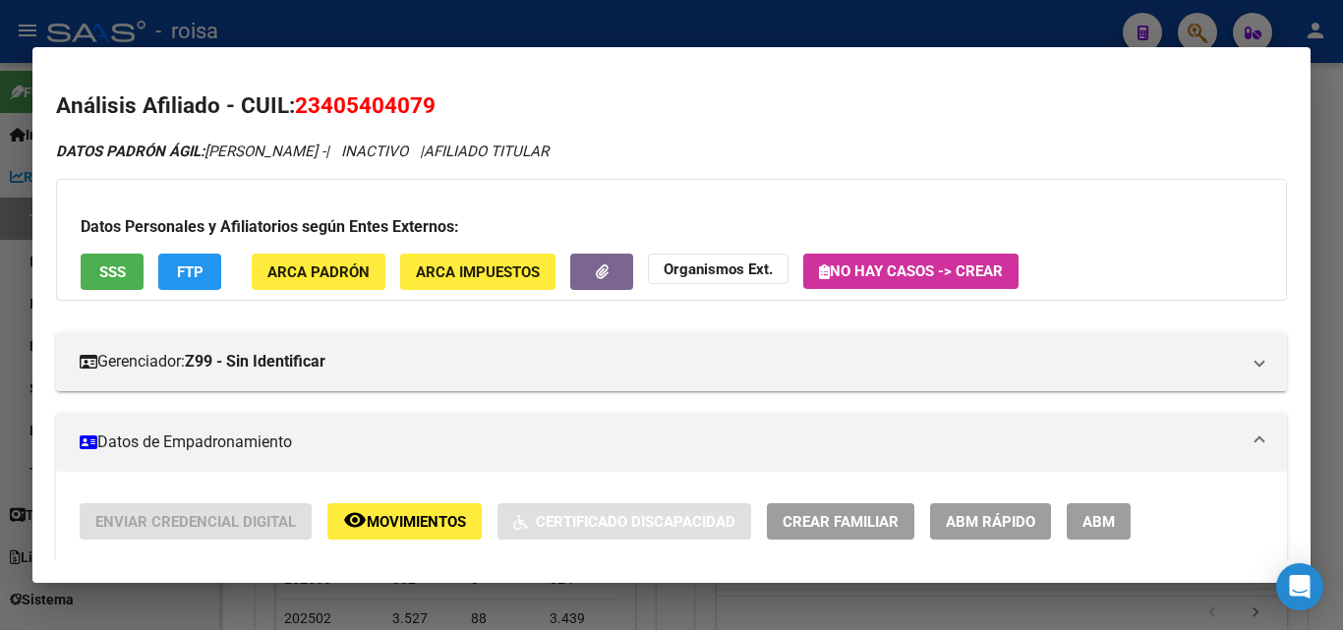
click at [124, 271] on span "SSS" at bounding box center [112, 272] width 27 height 18
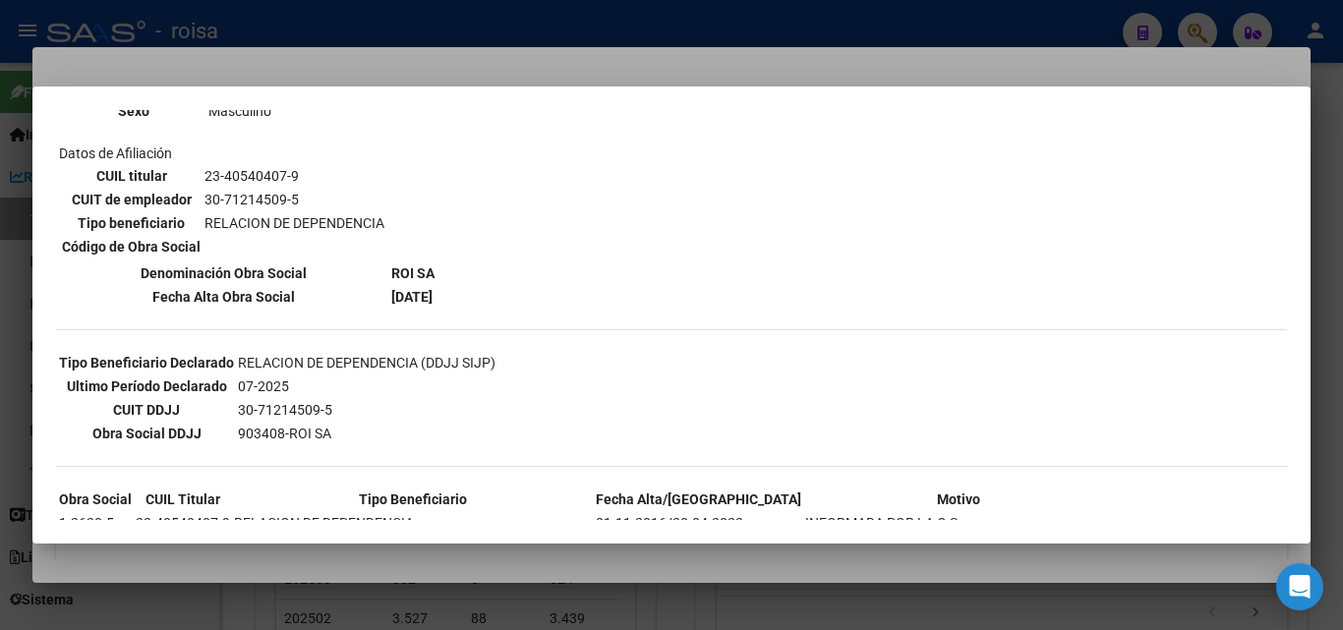
scroll to position [295, 0]
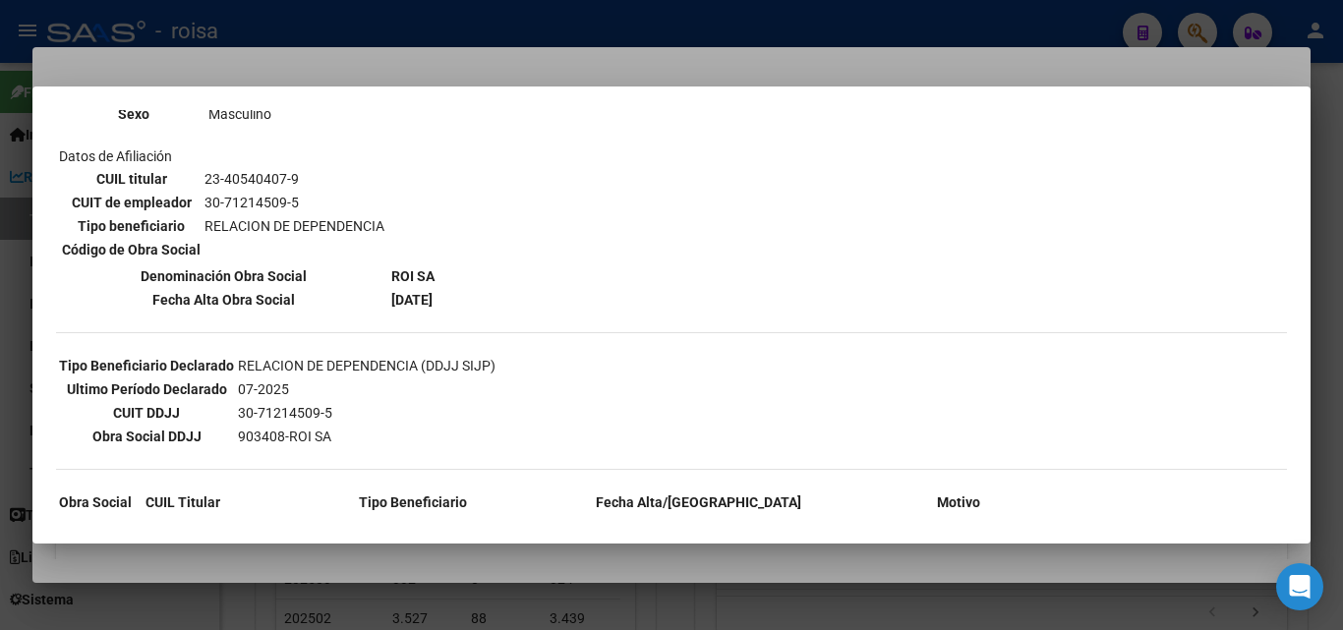
click at [307, 56] on div at bounding box center [671, 315] width 1343 height 630
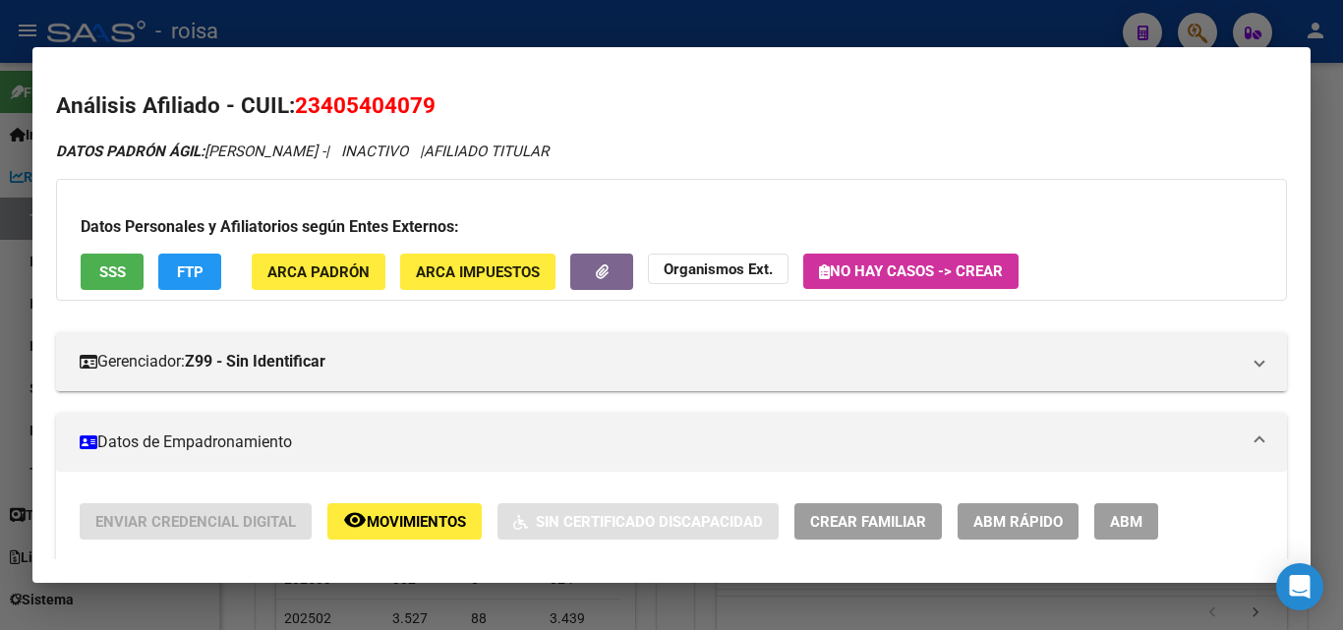
click at [429, 111] on span "23405404079" at bounding box center [365, 105] width 141 height 26
drag, startPoint x: 429, startPoint y: 111, endPoint x: 464, endPoint y: 97, distance: 38.0
click at [464, 97] on h2 "Análisis Afiliado - CUIL: 23405404079" at bounding box center [671, 105] width 1231 height 33
click at [425, 116] on span "23405404079" at bounding box center [365, 105] width 141 height 26
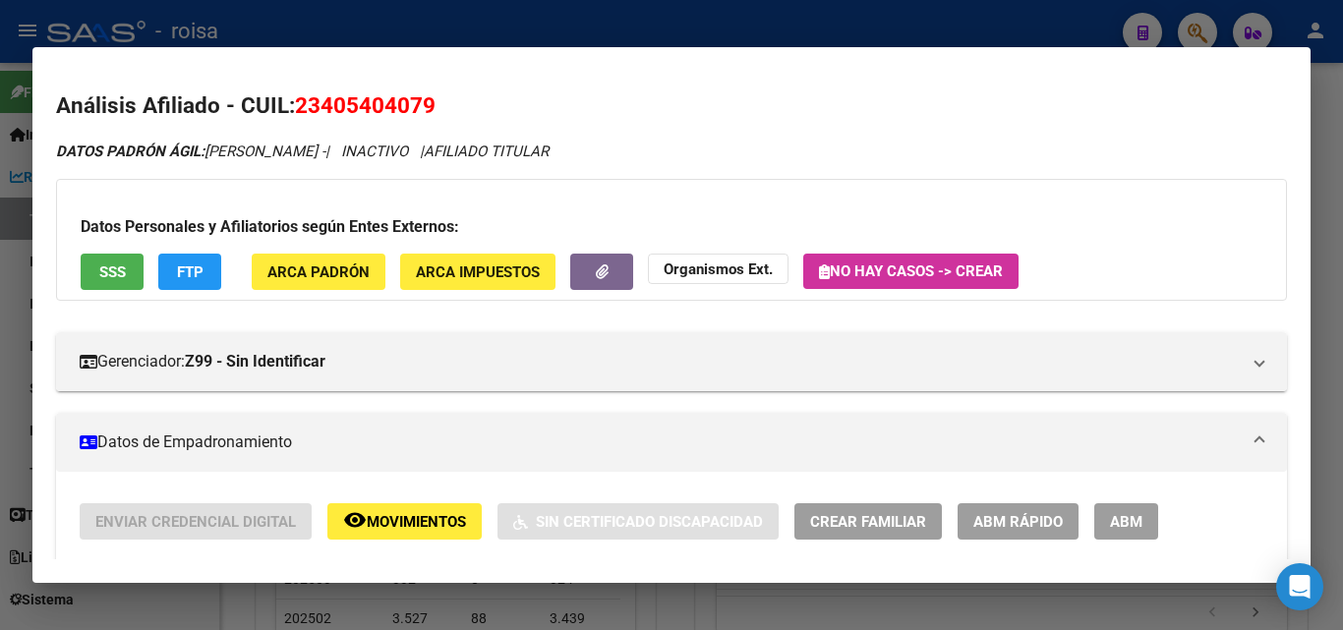
click at [425, 116] on span "23405404079" at bounding box center [365, 105] width 141 height 26
copy span "23405404079"
click at [547, 87] on mat-dialog-content "Análisis Afiliado - CUIL: 23405404079 DATOS PADRÓN ÁGIL: UTZ [PERSON_NAME] - | …" at bounding box center [671, 315] width 1278 height 489
copy span "23405404079"
click at [448, 107] on h2 "Análisis Afiliado - CUIL: 23405404079" at bounding box center [671, 105] width 1231 height 33
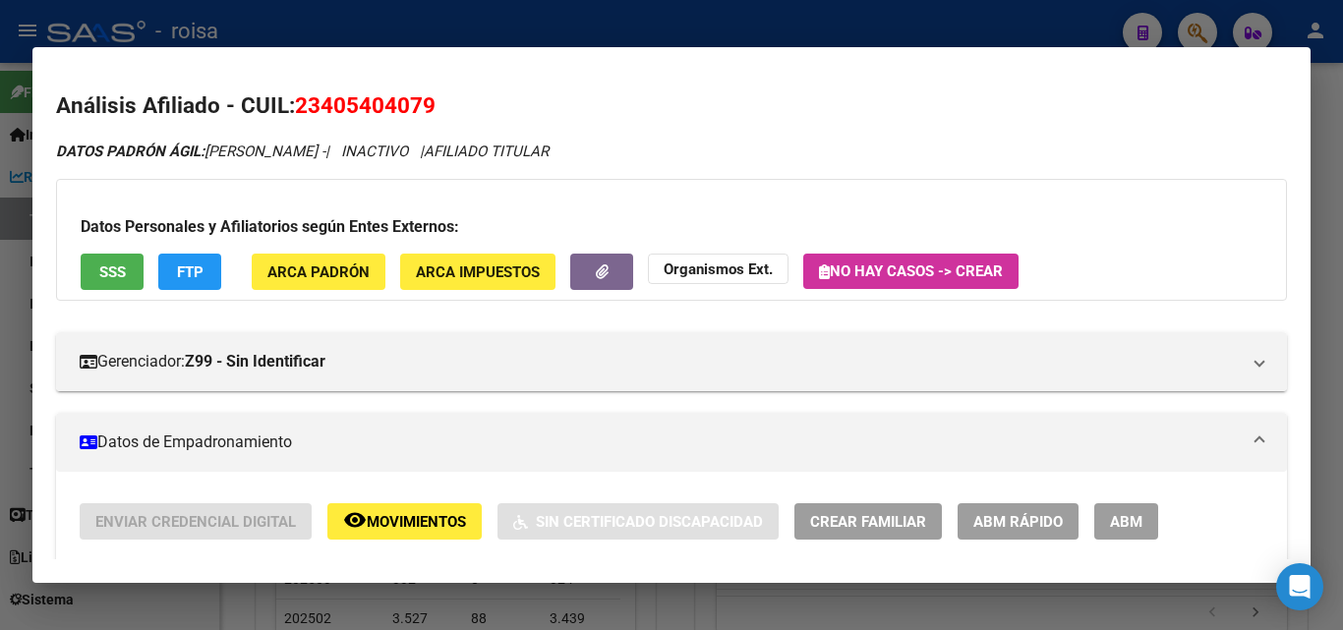
click at [434, 109] on span "23405404079" at bounding box center [365, 105] width 141 height 26
click at [422, 108] on span "23405404079" at bounding box center [365, 105] width 141 height 26
click at [421, 107] on span "23405404079" at bounding box center [365, 105] width 141 height 26
copy span "23405404079"
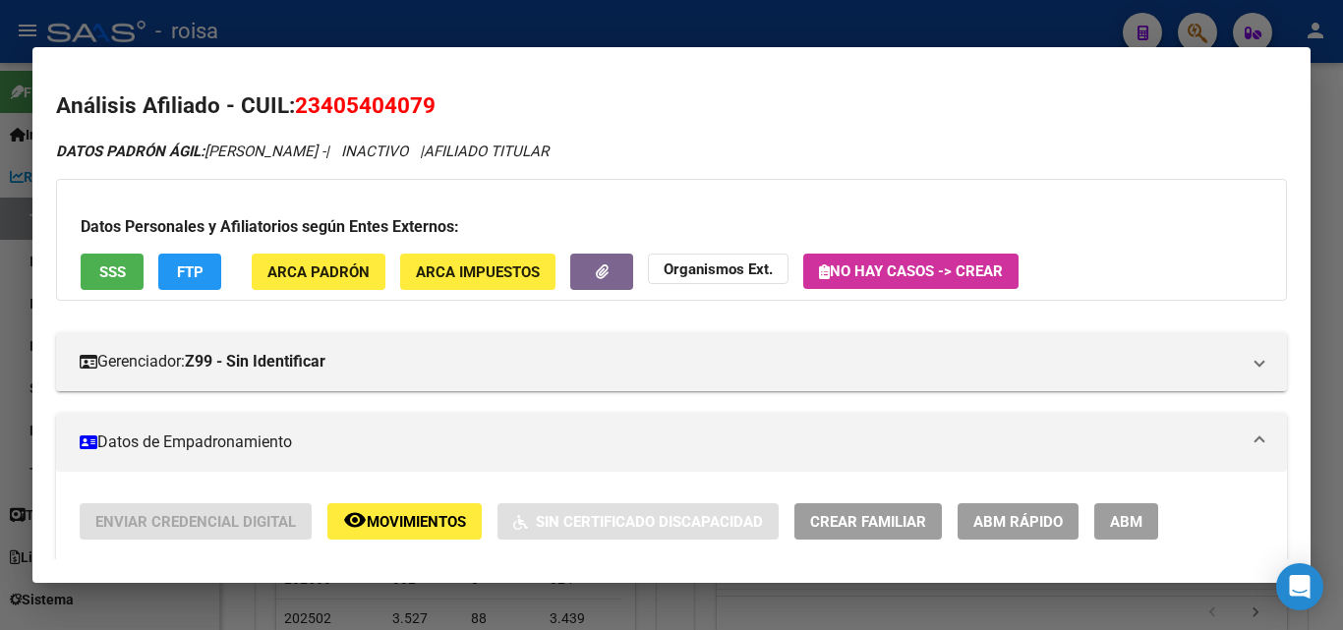
click at [472, 58] on mat-dialog-container "Análisis Afiliado - CUIL: 23405404079 DATOS PADRÓN ÁGIL: UTZ [PERSON_NAME] - | …" at bounding box center [671, 315] width 1278 height 536
click at [456, 7] on div at bounding box center [671, 315] width 1343 height 630
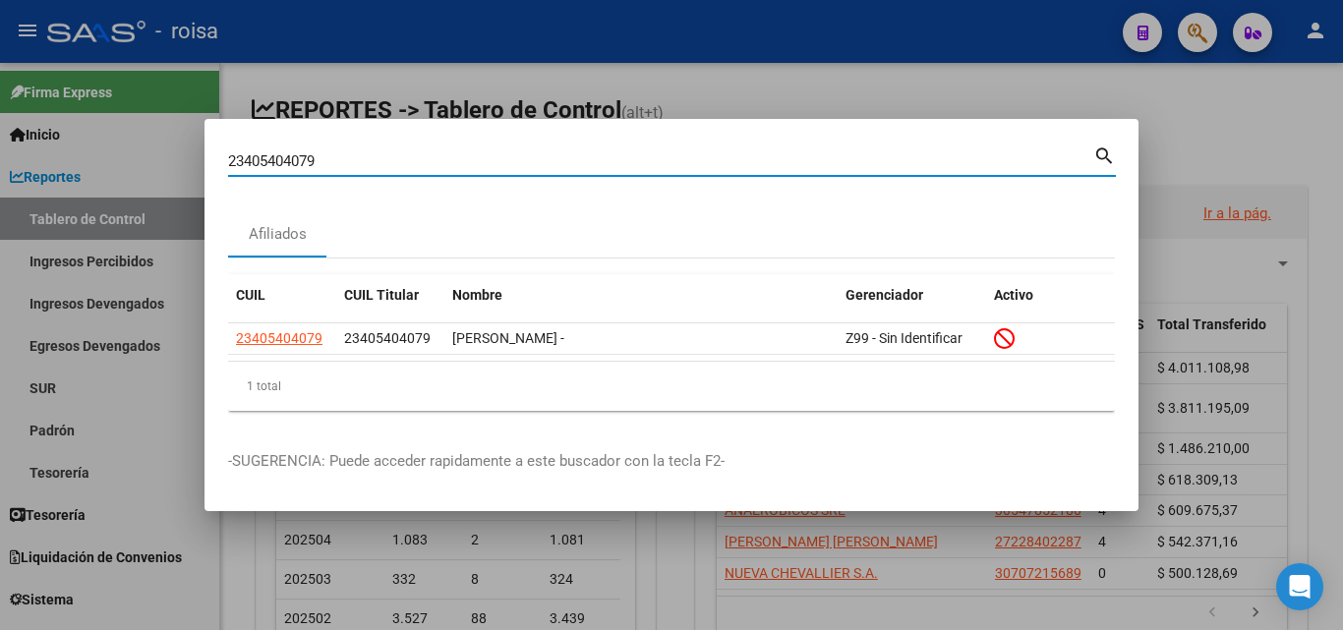
drag, startPoint x: 465, startPoint y: 166, endPoint x: 618, endPoint y: 207, distance: 158.8
click at [3, 78] on div "23405404079 Buscar (apellido, dni, cuil, nro traspaso, cuit, obra social) searc…" at bounding box center [671, 315] width 1343 height 630
paste input "043085658"
click at [1110, 150] on mat-icon "search" at bounding box center [1104, 155] width 23 height 24
drag, startPoint x: 374, startPoint y: 166, endPoint x: 0, endPoint y: 139, distance: 374.6
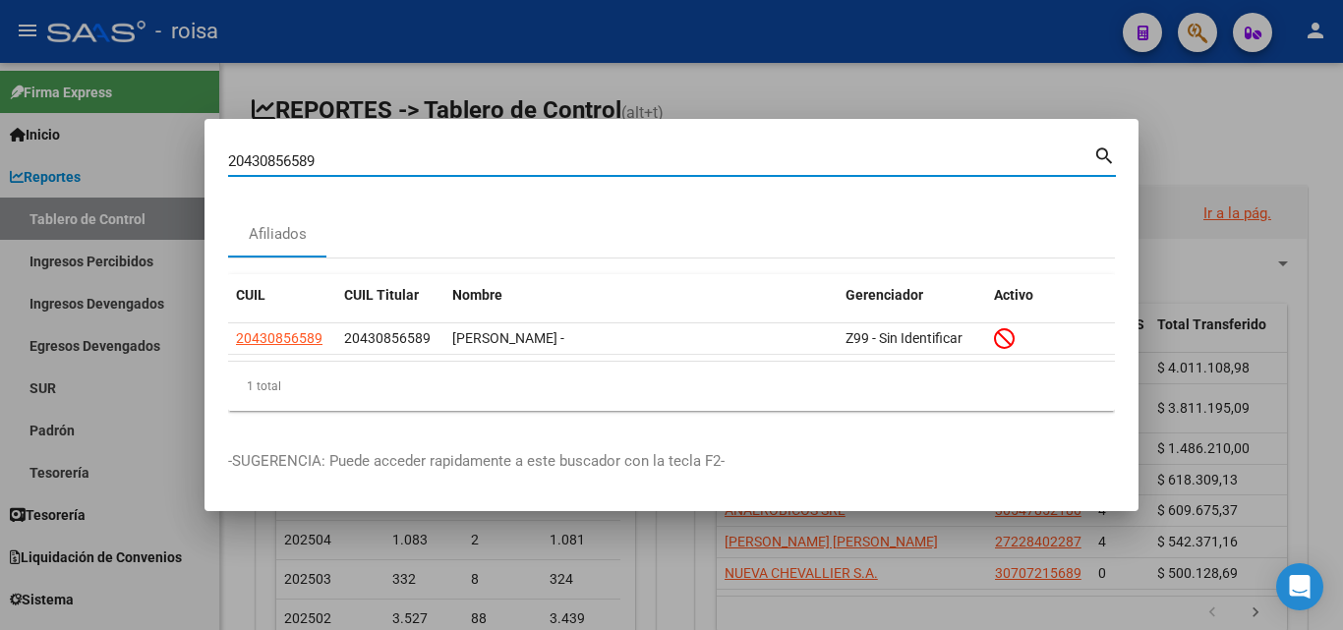
click at [0, 139] on div "20430856589 Buscar (apellido, dni, cuil, nro traspaso, cuit, obra social) searc…" at bounding box center [671, 315] width 1343 height 630
paste input "18062542"
type input "20418062542"
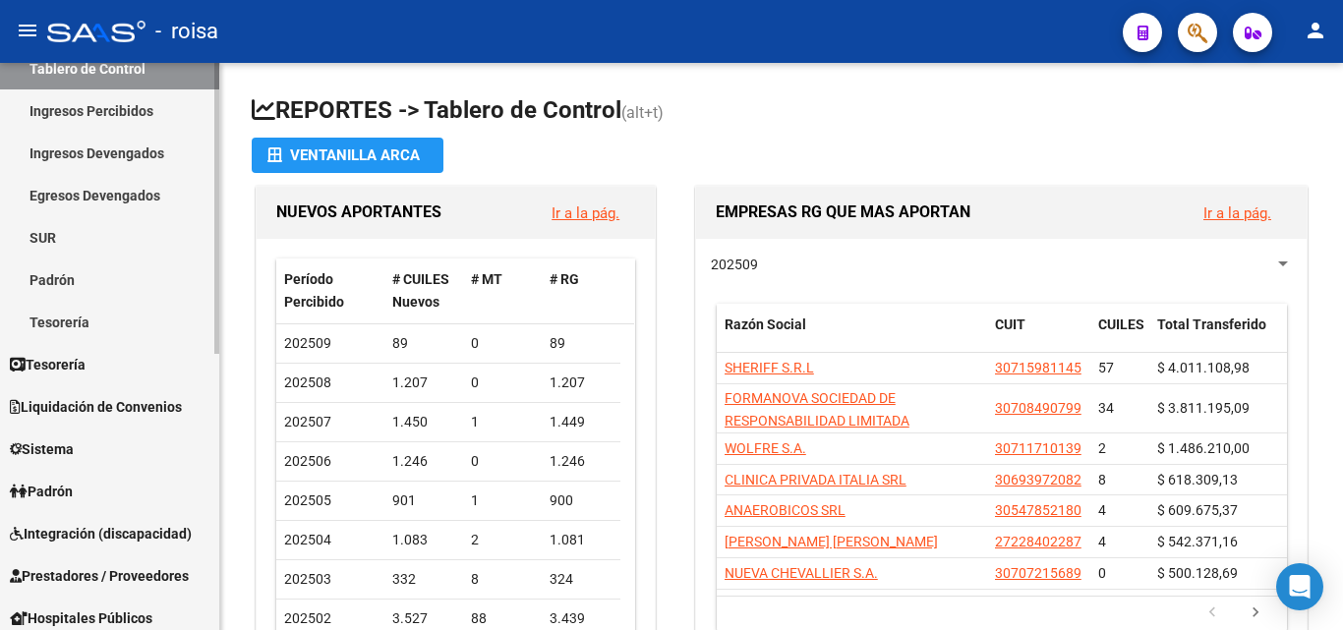
scroll to position [197, 0]
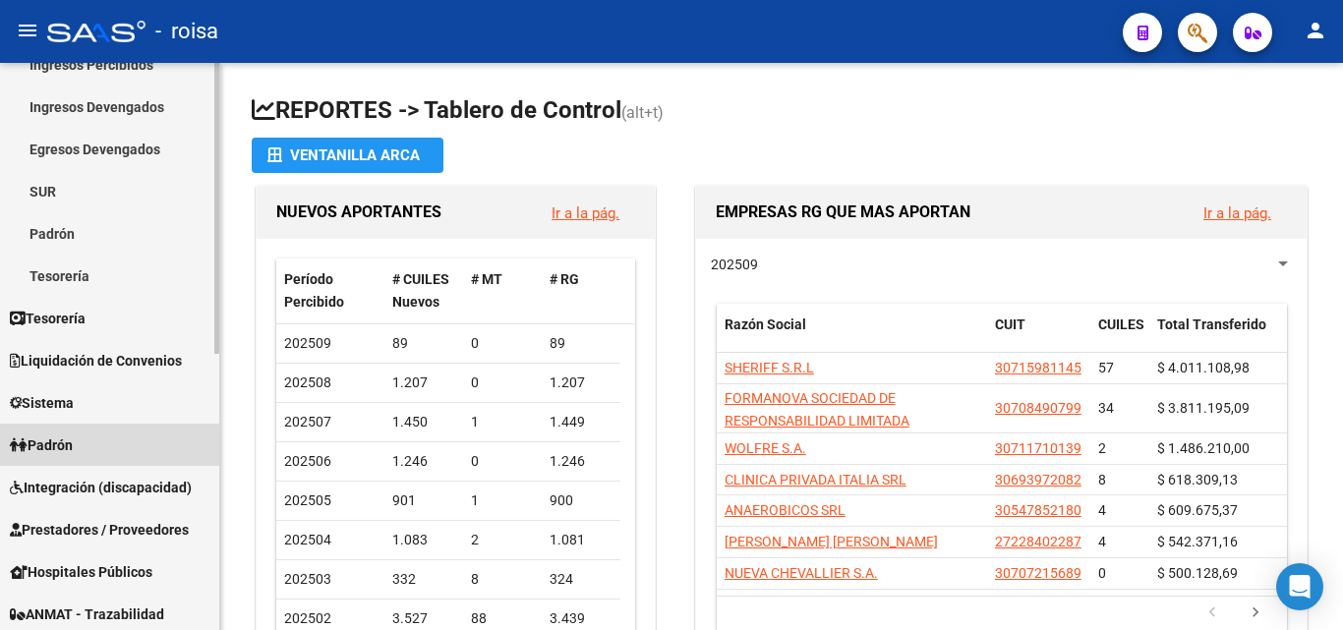
click at [90, 452] on link "Padrón" at bounding box center [109, 445] width 219 height 42
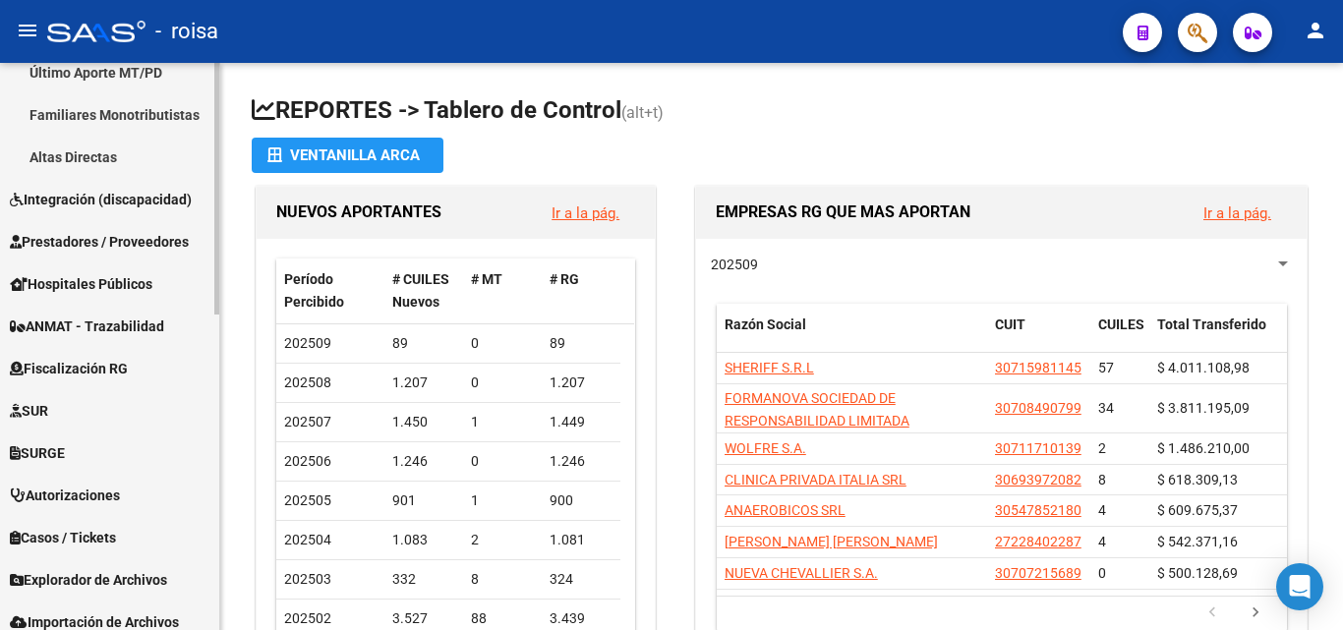
scroll to position [709, 0]
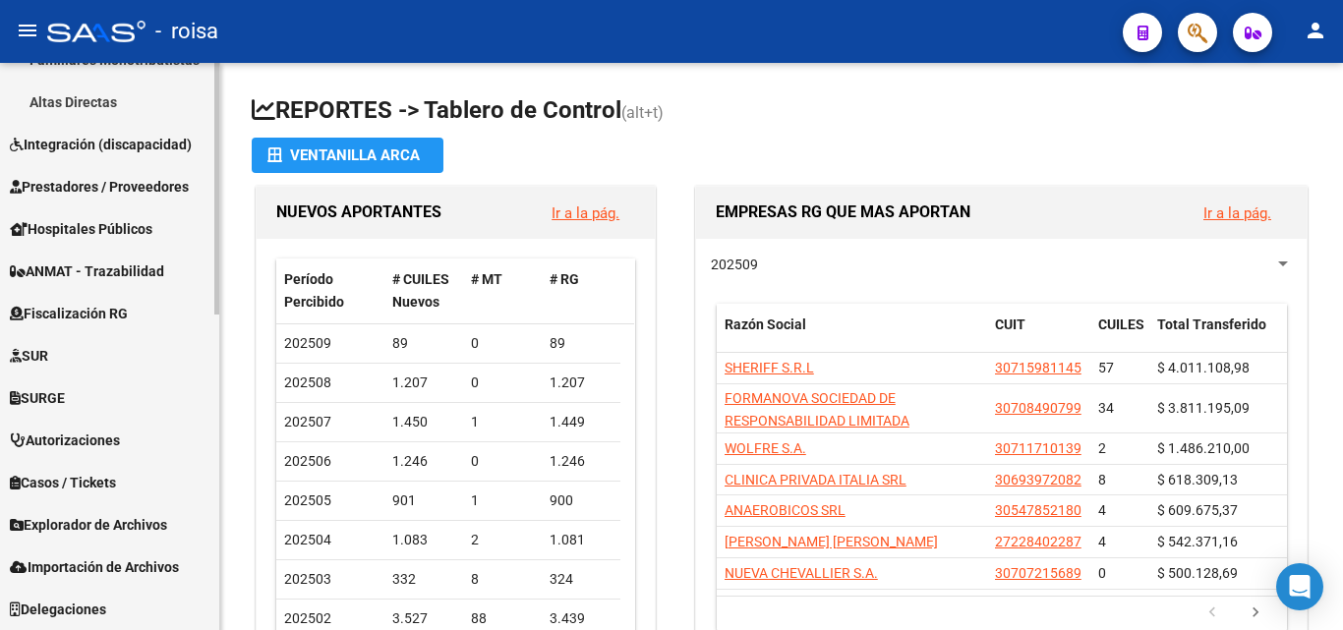
click at [143, 515] on span "Explorador de Archivos" at bounding box center [88, 525] width 157 height 22
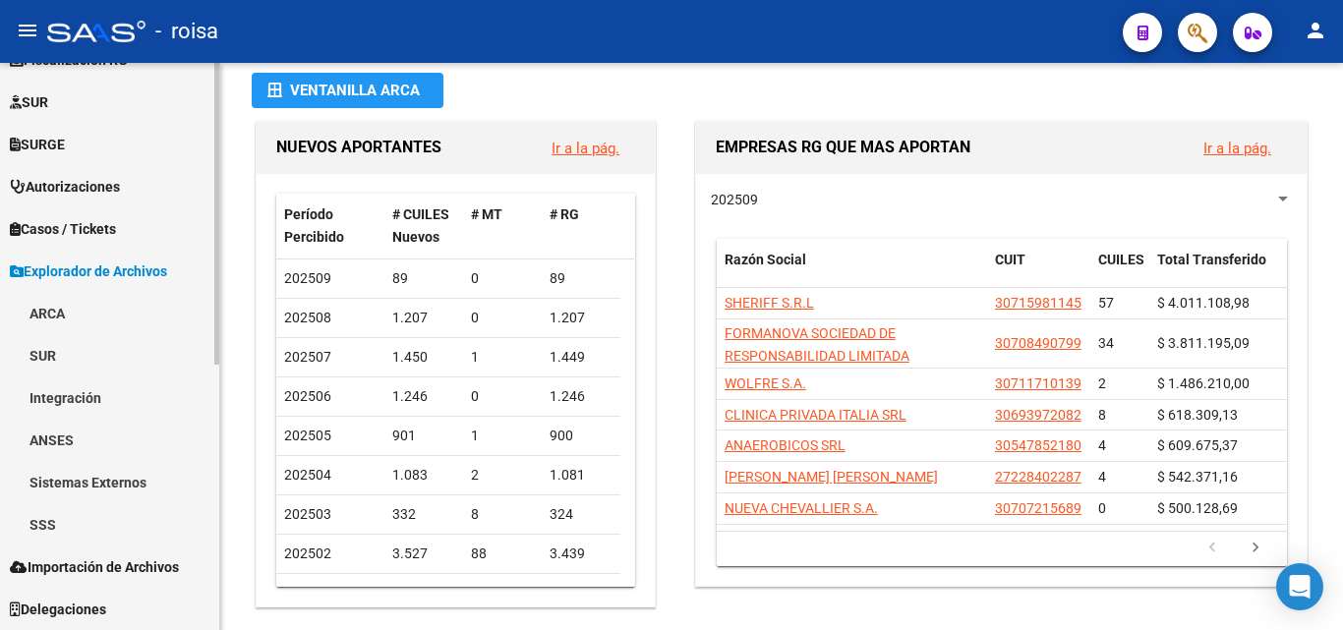
scroll to position [98, 0]
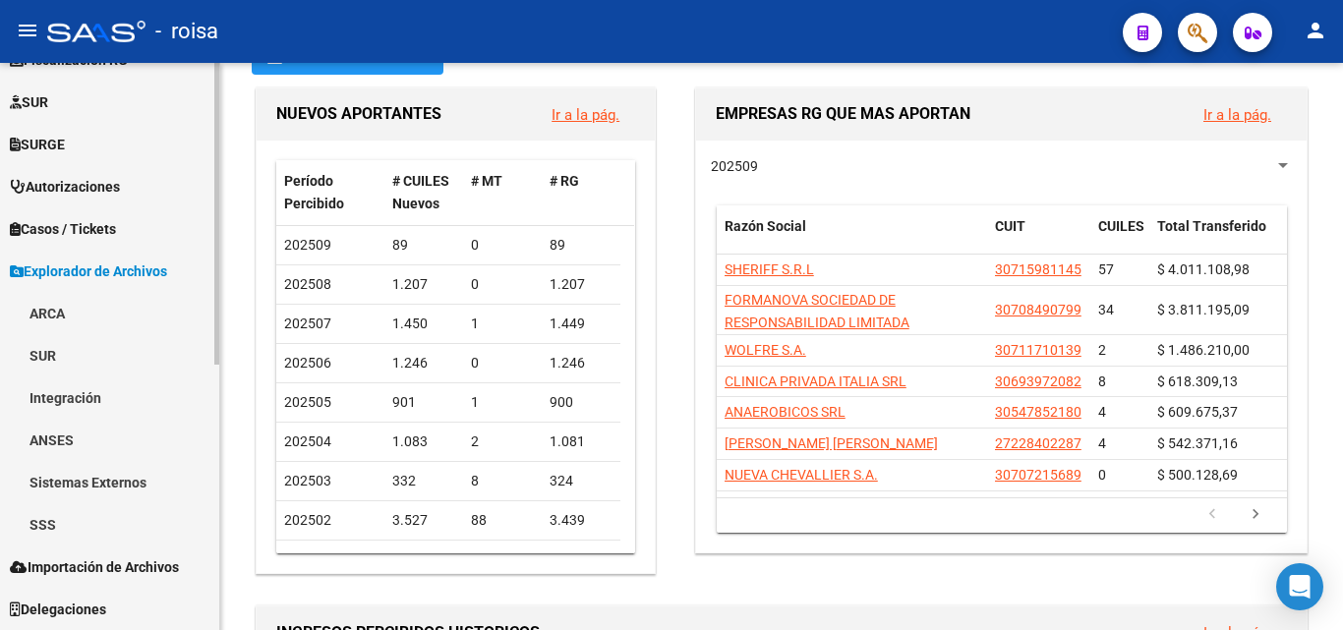
click at [78, 520] on link "SSS" at bounding box center [109, 524] width 219 height 42
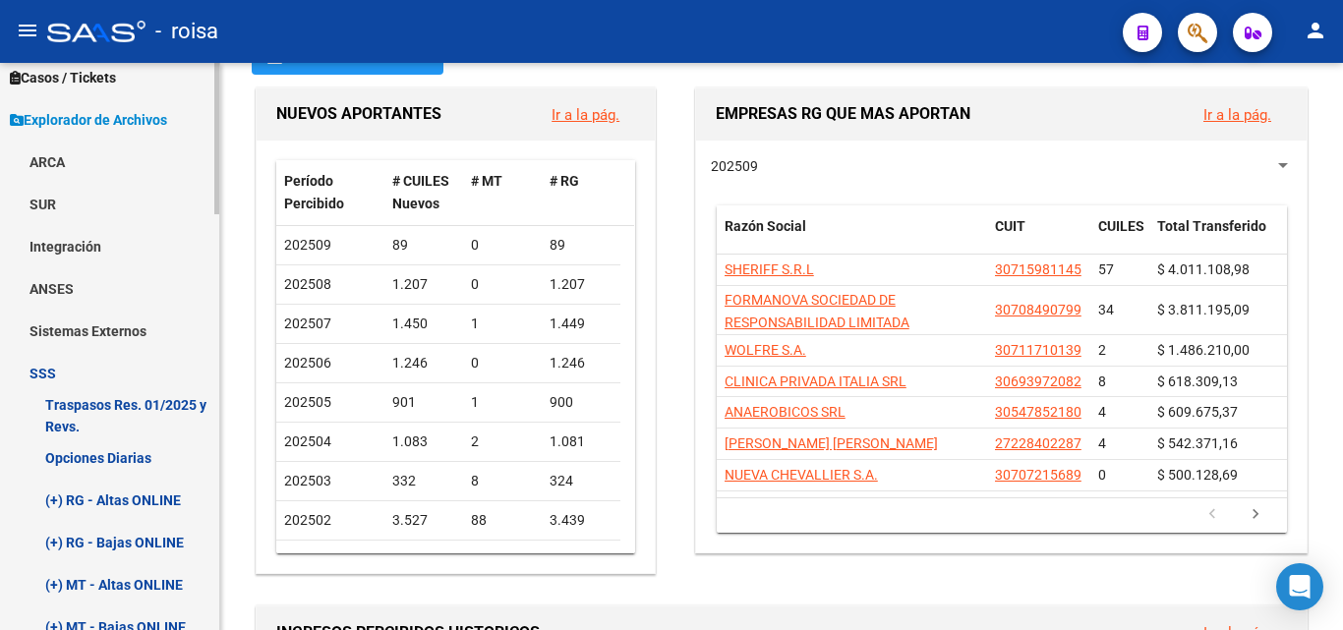
scroll to position [694, 0]
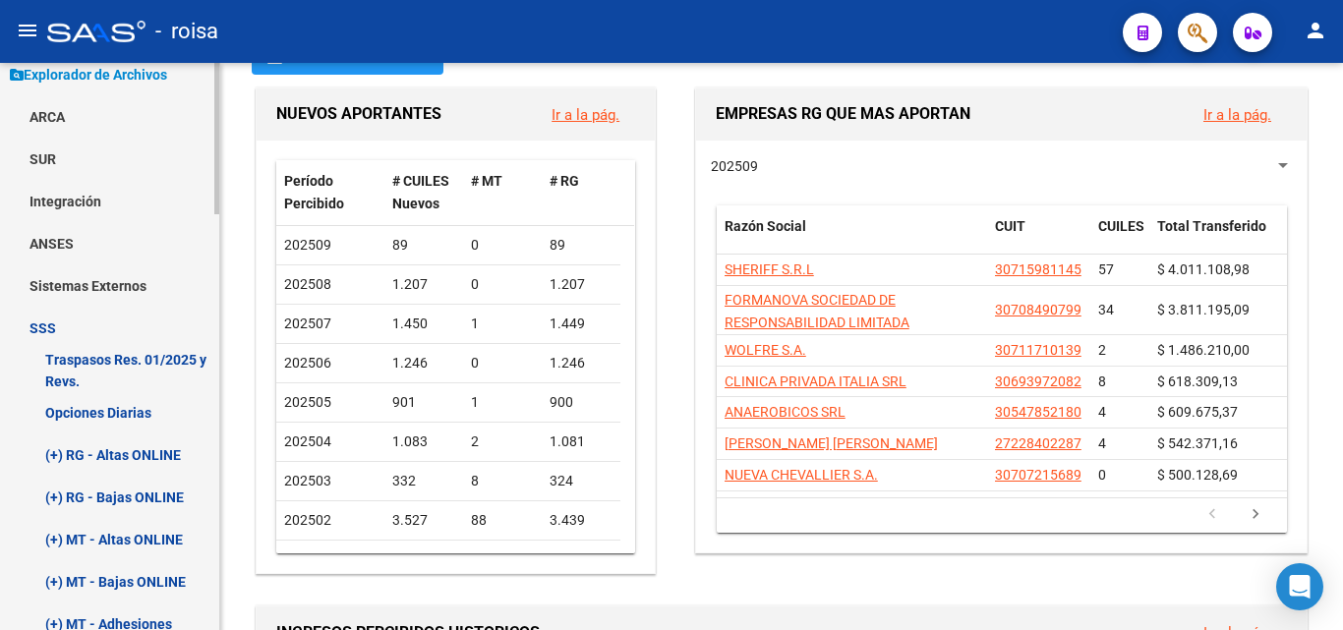
click at [132, 458] on link "(+) RG - Altas ONLINE" at bounding box center [109, 455] width 219 height 42
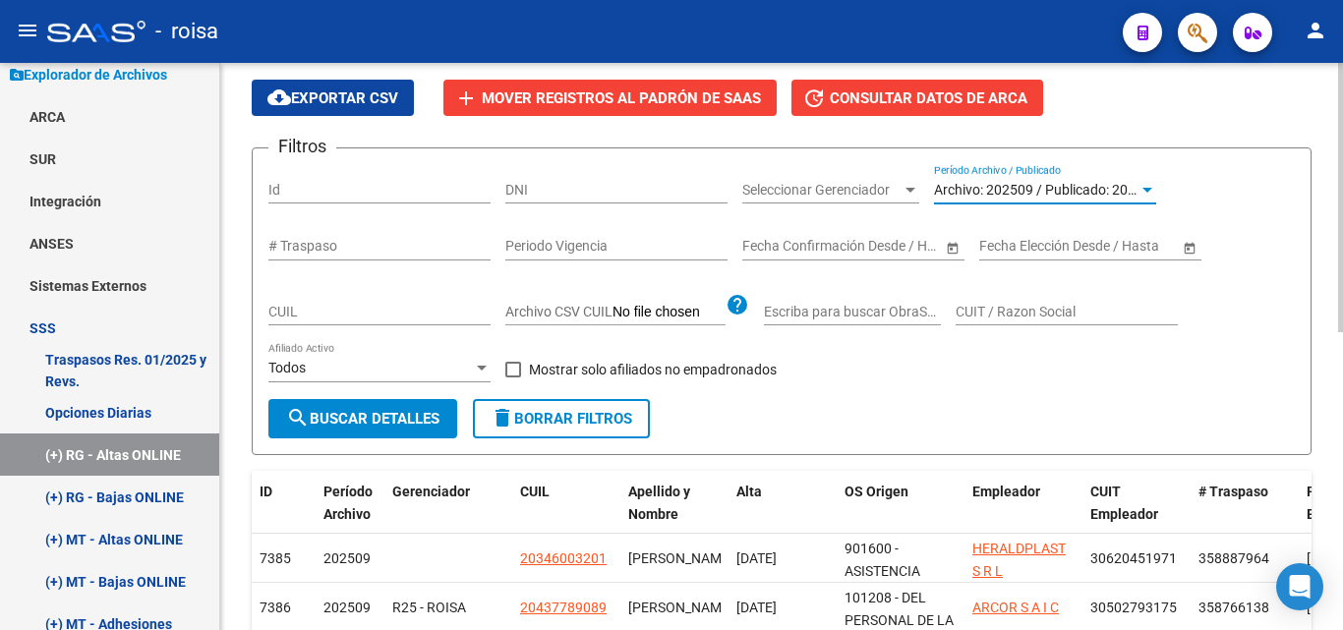
click at [1115, 190] on span "Archivo: 202509 / Publicado: 202508" at bounding box center [1046, 190] width 225 height 16
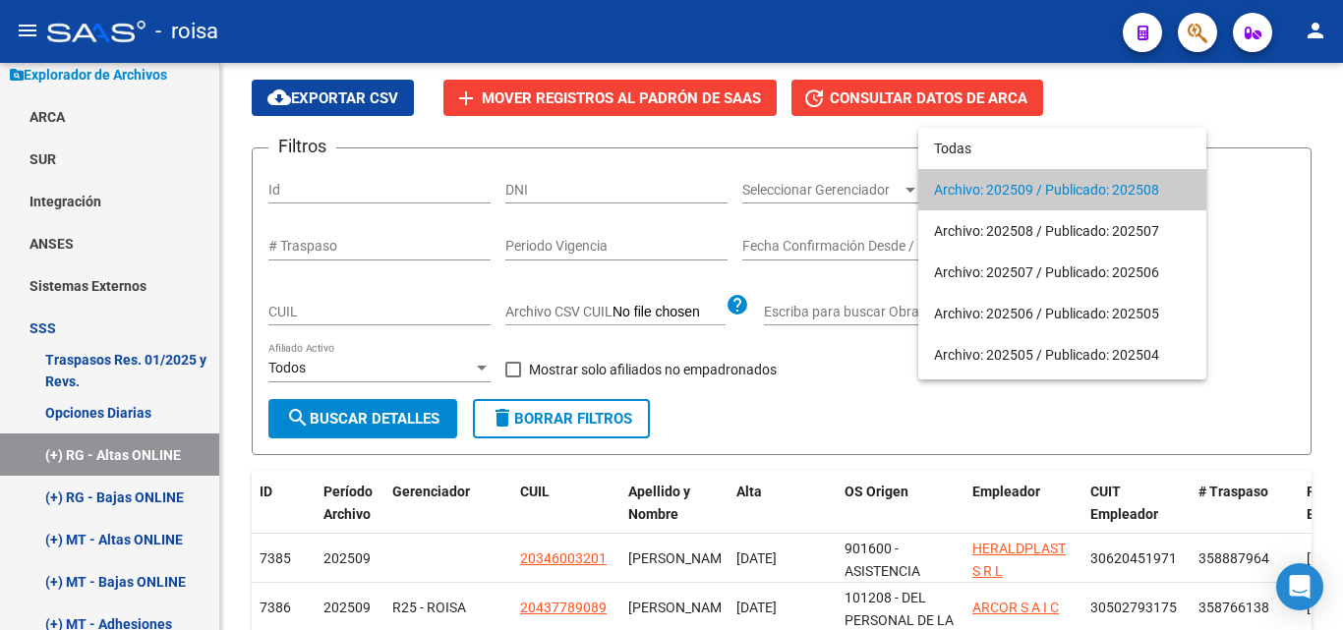
click at [1068, 197] on span "Archivo: 202509 / Publicado: 202508" at bounding box center [1062, 189] width 257 height 41
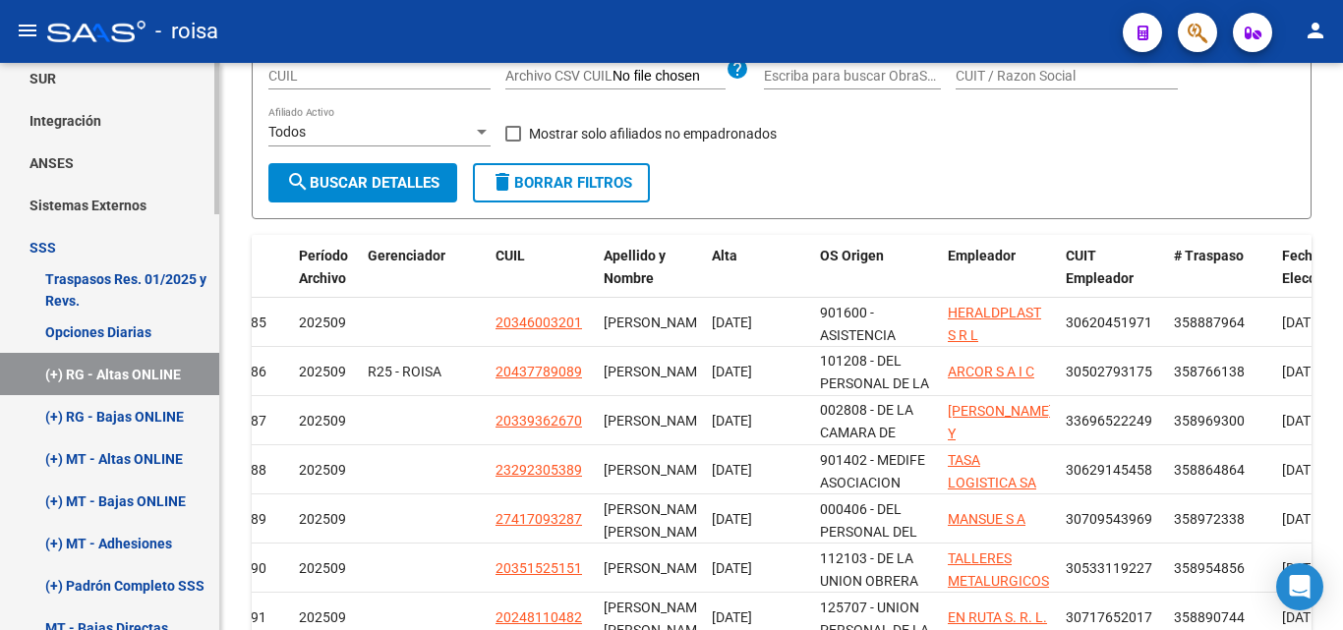
scroll to position [792, 0]
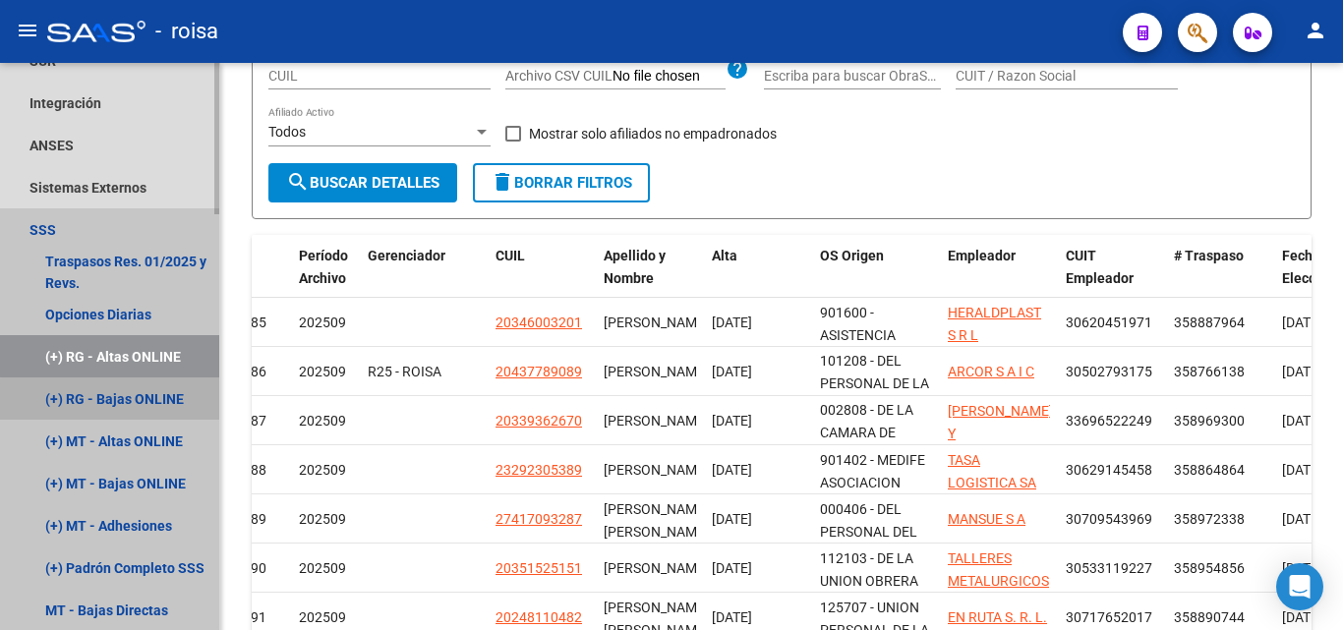
click at [142, 401] on link "(+) RG - Bajas ONLINE" at bounding box center [109, 398] width 219 height 42
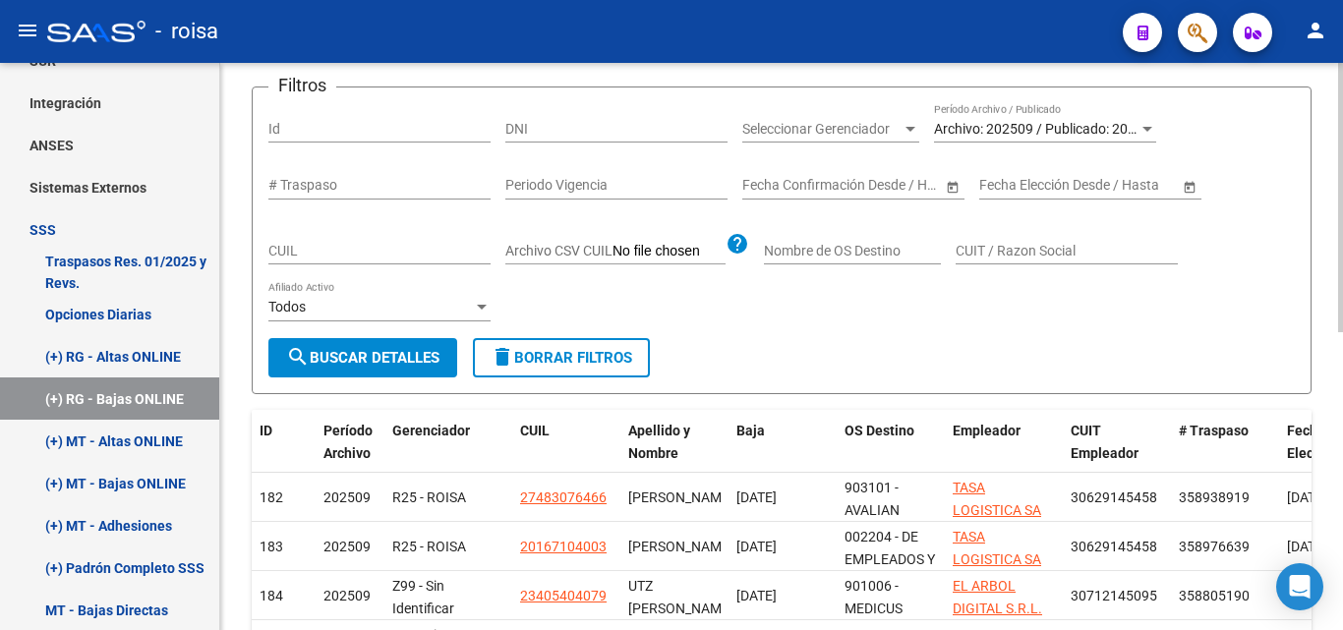
scroll to position [138, 0]
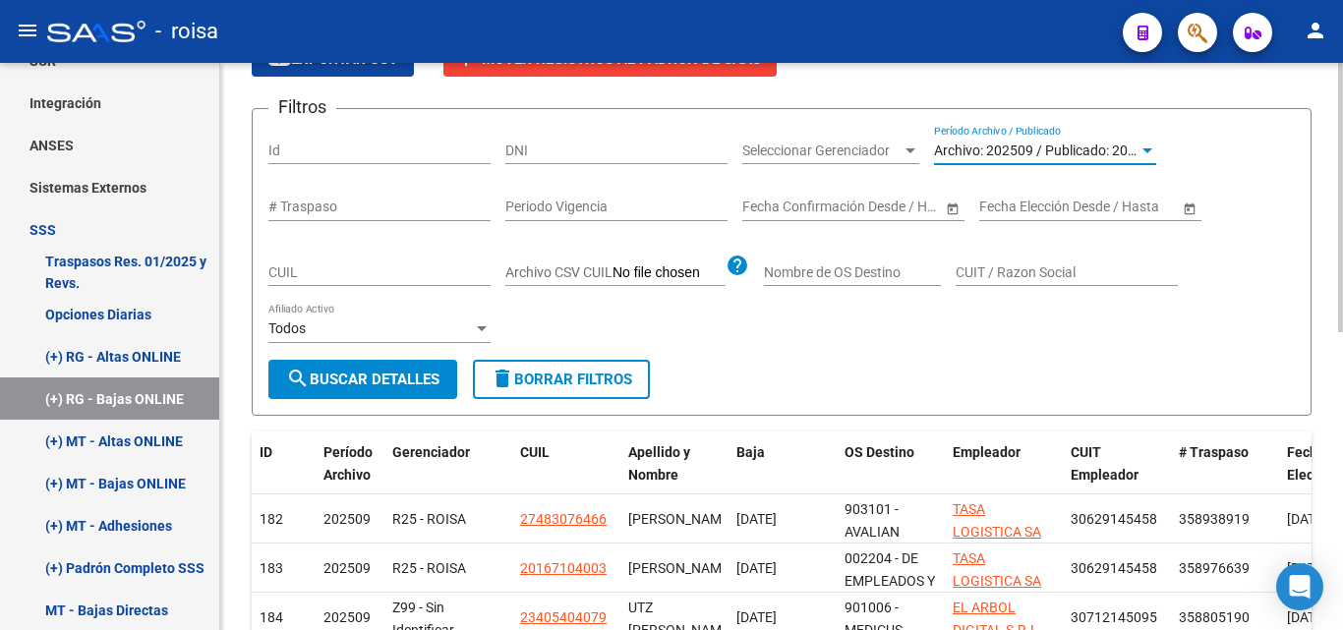
click at [1091, 151] on span "Archivo: 202509 / Publicado: 202508" at bounding box center [1046, 151] width 225 height 16
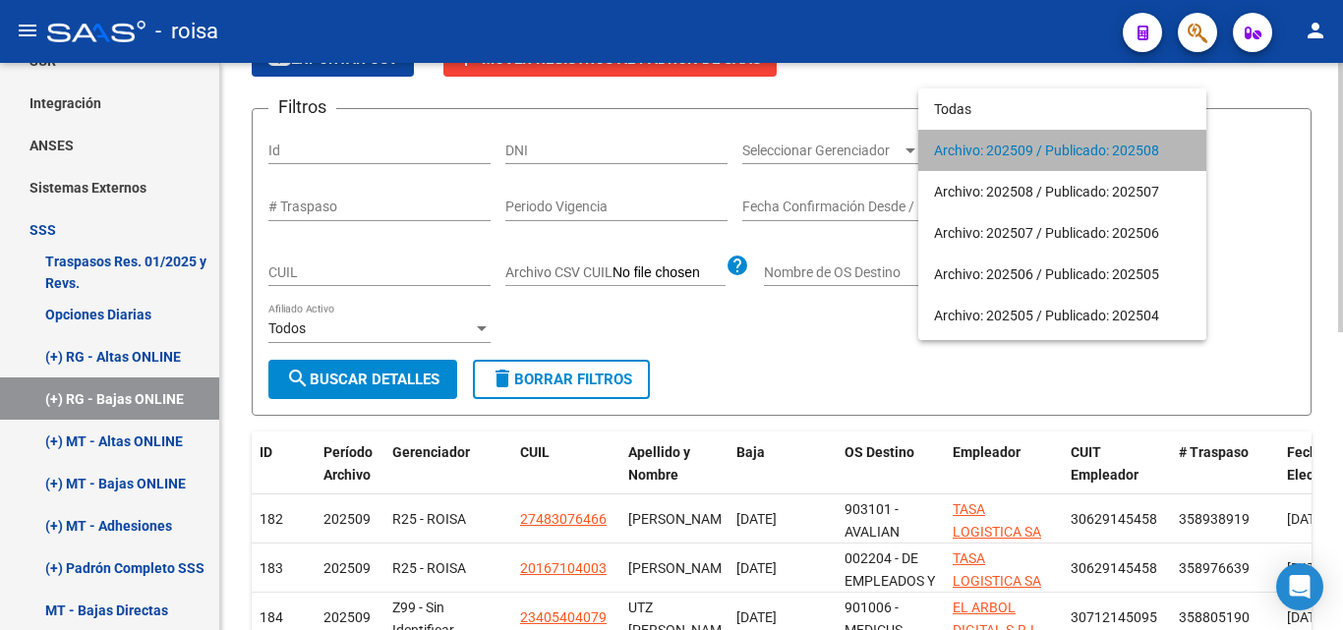
click at [1091, 152] on span "Archivo: 202509 / Publicado: 202508" at bounding box center [1062, 150] width 257 height 41
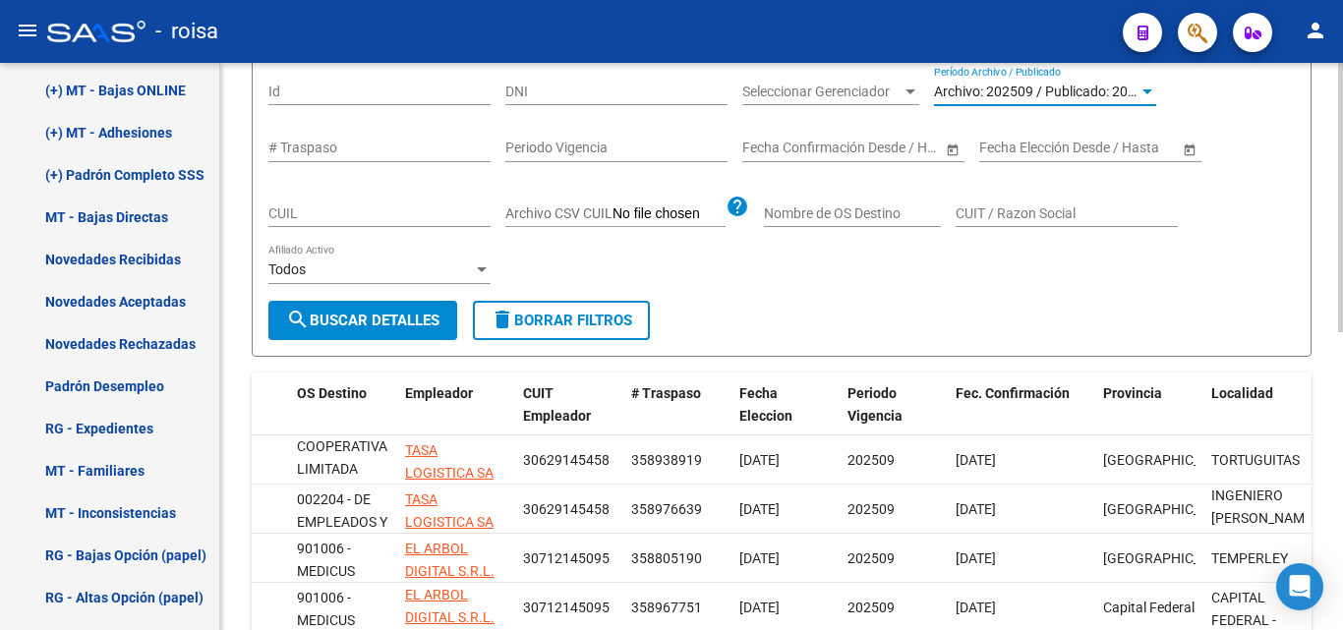
scroll to position [0, 0]
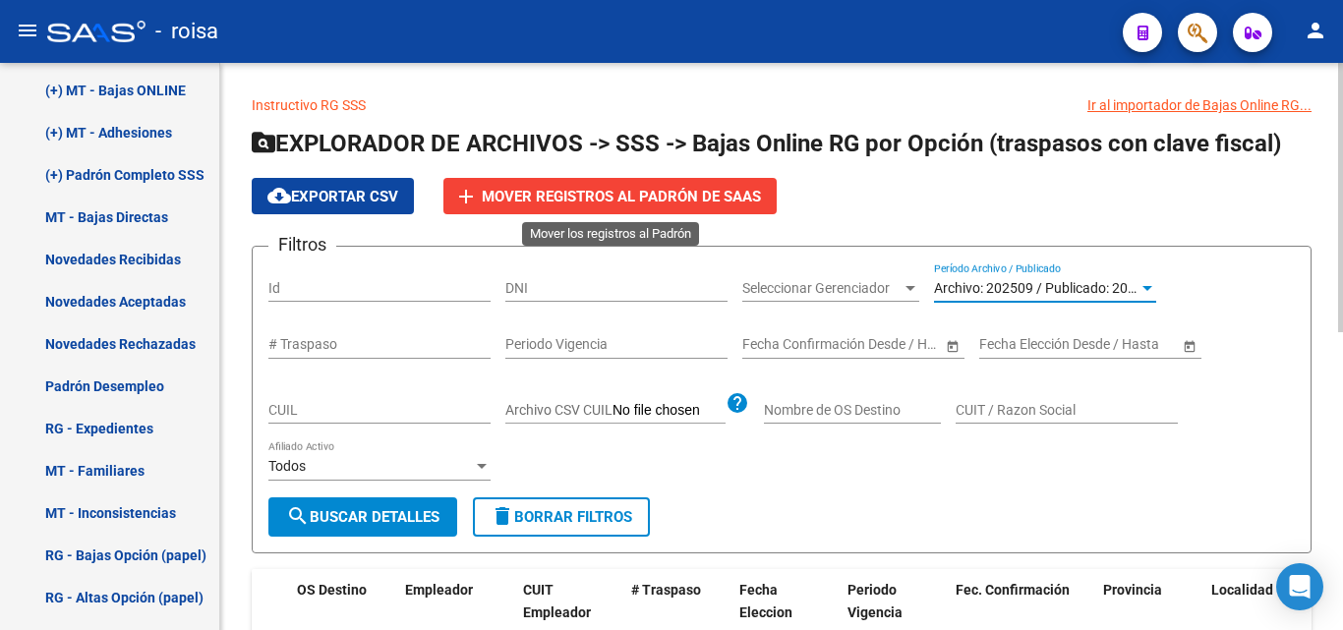
click at [548, 191] on span "Mover registros al PADRÓN de SAAS" at bounding box center [621, 197] width 279 height 18
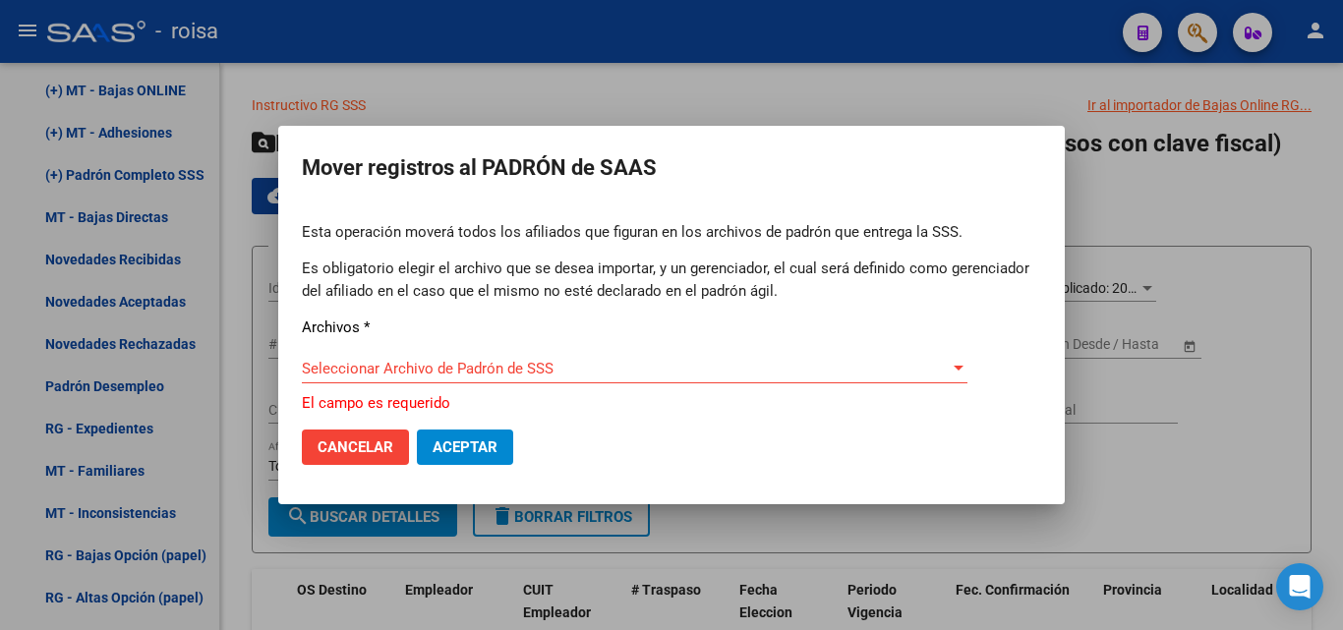
click at [522, 385] on div "Seleccionar Archivo de Padrón de SSS Seleccionar Archivo de Padrón de SSS" at bounding box center [635, 378] width 666 height 48
click at [523, 374] on span "Seleccionar Archivo de Padrón de SSS" at bounding box center [626, 369] width 648 height 18
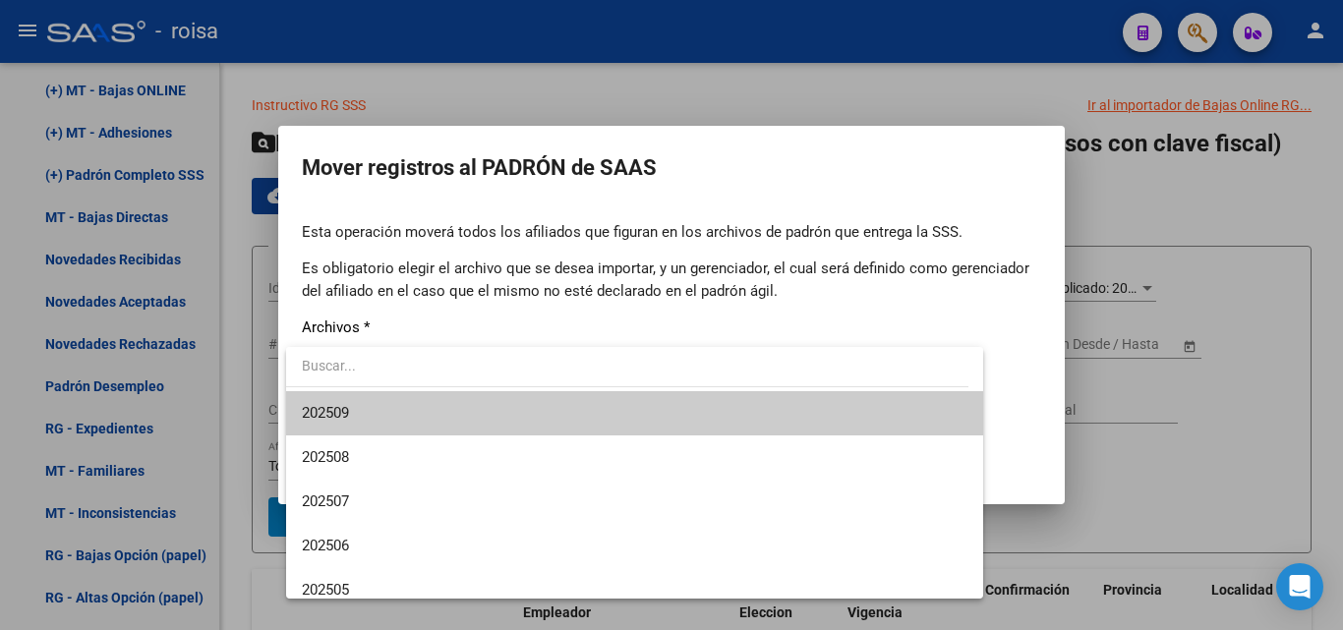
click at [504, 415] on span "202509" at bounding box center [635, 413] width 666 height 44
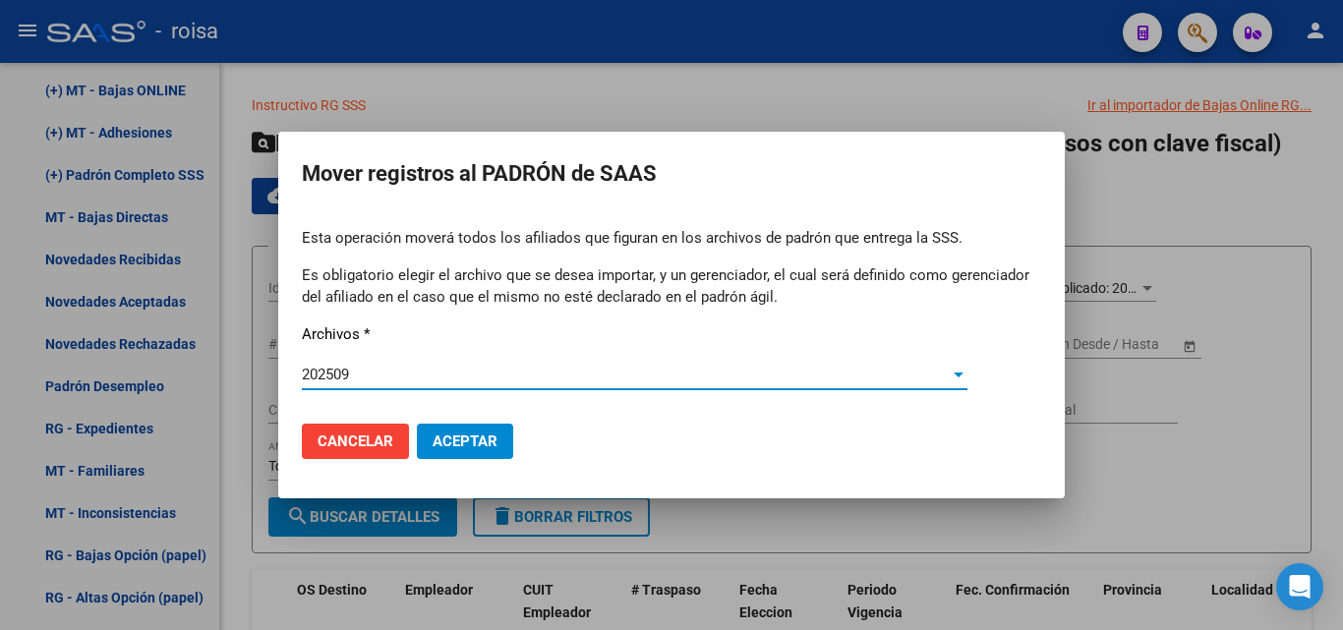
click at [451, 445] on span "Aceptar" at bounding box center [465, 442] width 65 height 18
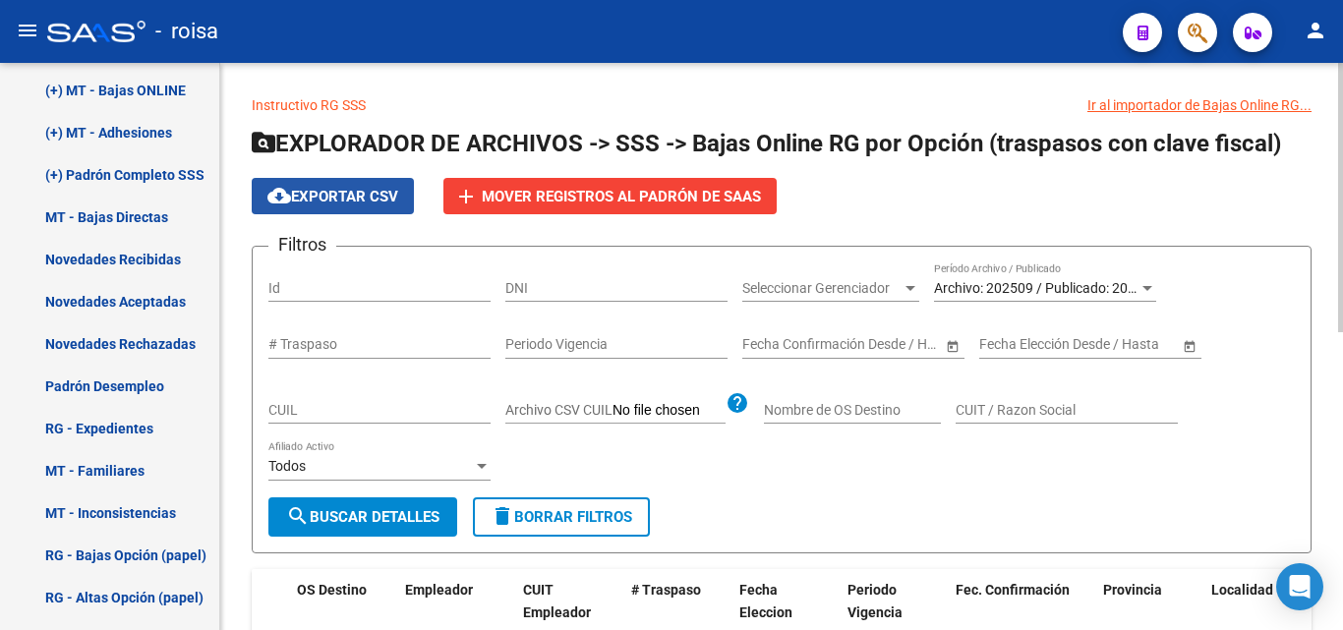
click at [329, 189] on span "cloud_download Exportar CSV" at bounding box center [332, 197] width 131 height 18
click at [1055, 284] on span "Archivo: 202509 / Publicado: 202508" at bounding box center [1046, 288] width 225 height 16
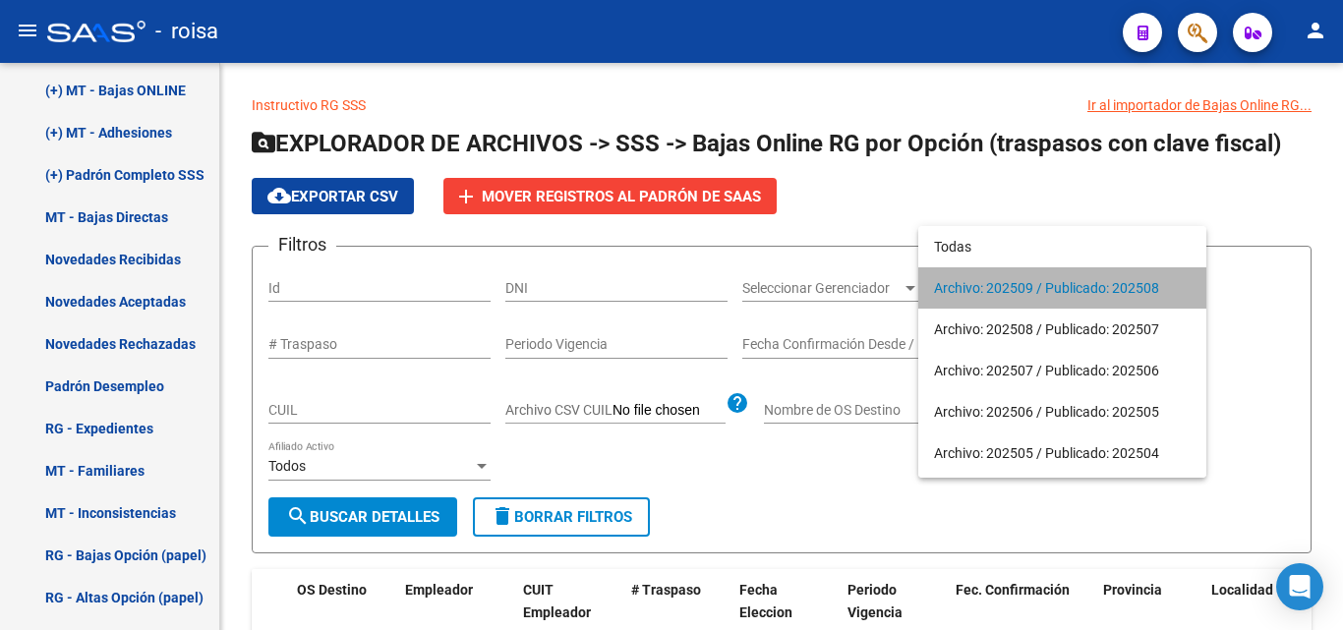
drag, startPoint x: 1162, startPoint y: 287, endPoint x: 987, endPoint y: 294, distance: 175.1
click at [987, 294] on span "Archivo: 202509 / Publicado: 202508" at bounding box center [1062, 287] width 257 height 41
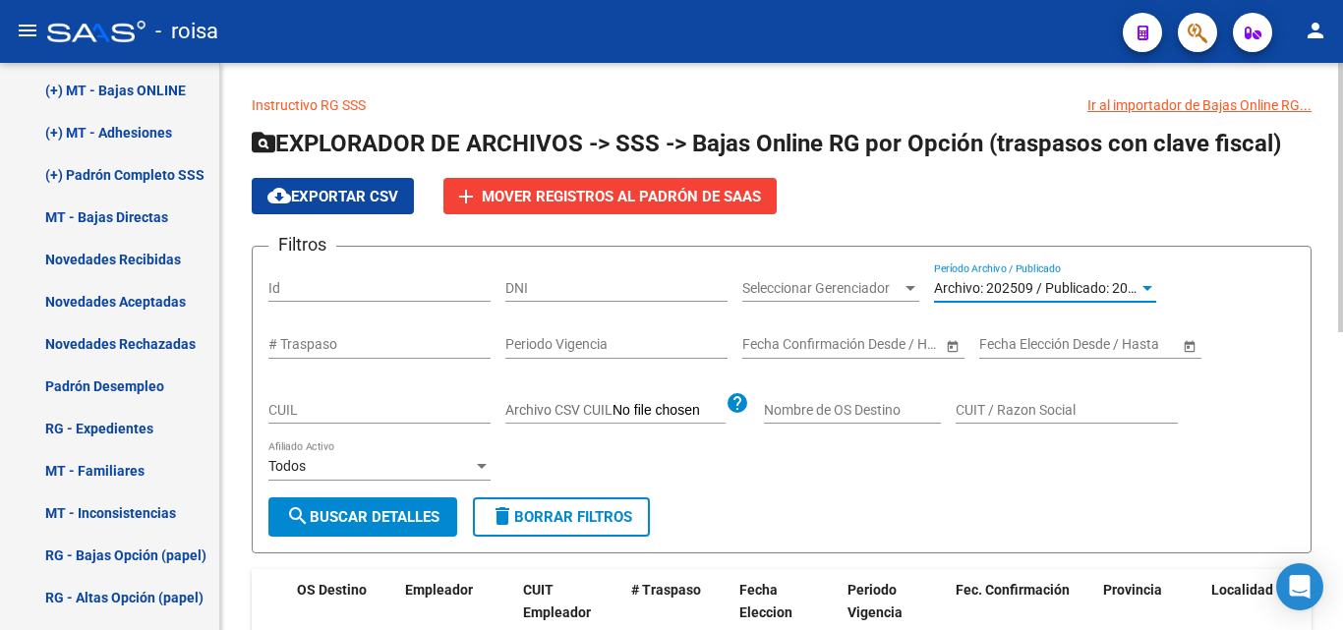
copy span "202509 / Publicado: 202508"
click at [1085, 273] on div "Archivo: 202509 / Publicado: 202508 Período Archivo / Publicado" at bounding box center [1045, 281] width 222 height 39
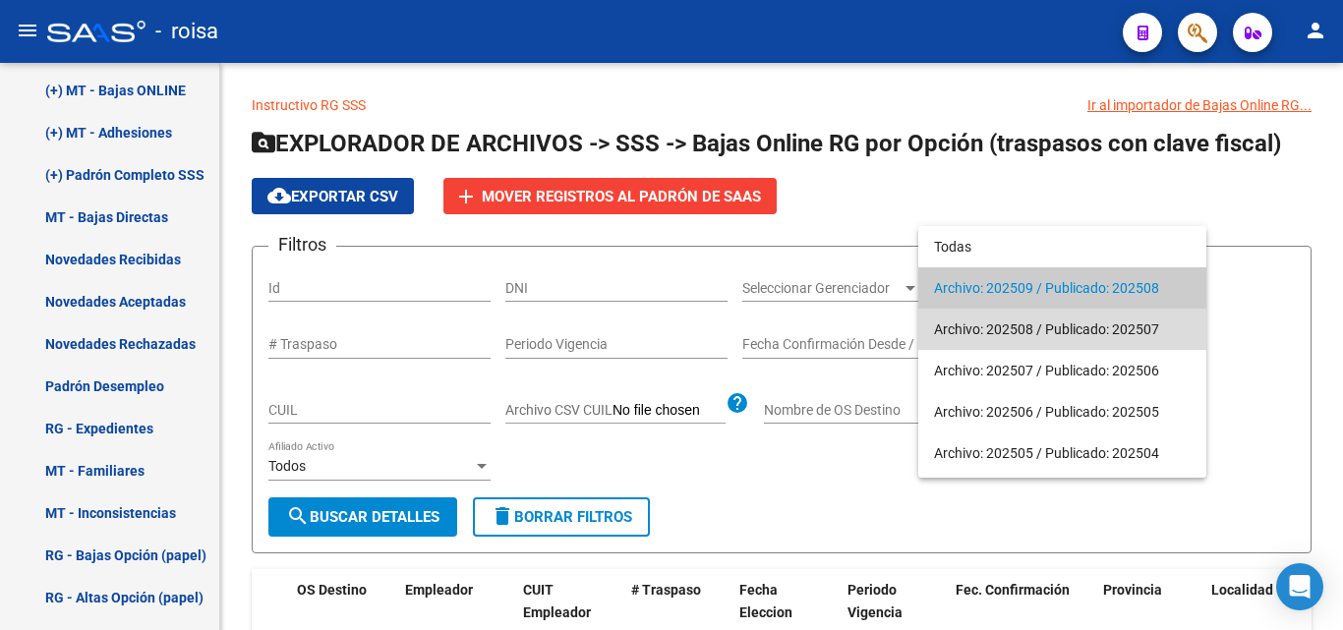
click at [1060, 321] on span "Archivo: 202508 / Publicado: 202507" at bounding box center [1062, 329] width 257 height 41
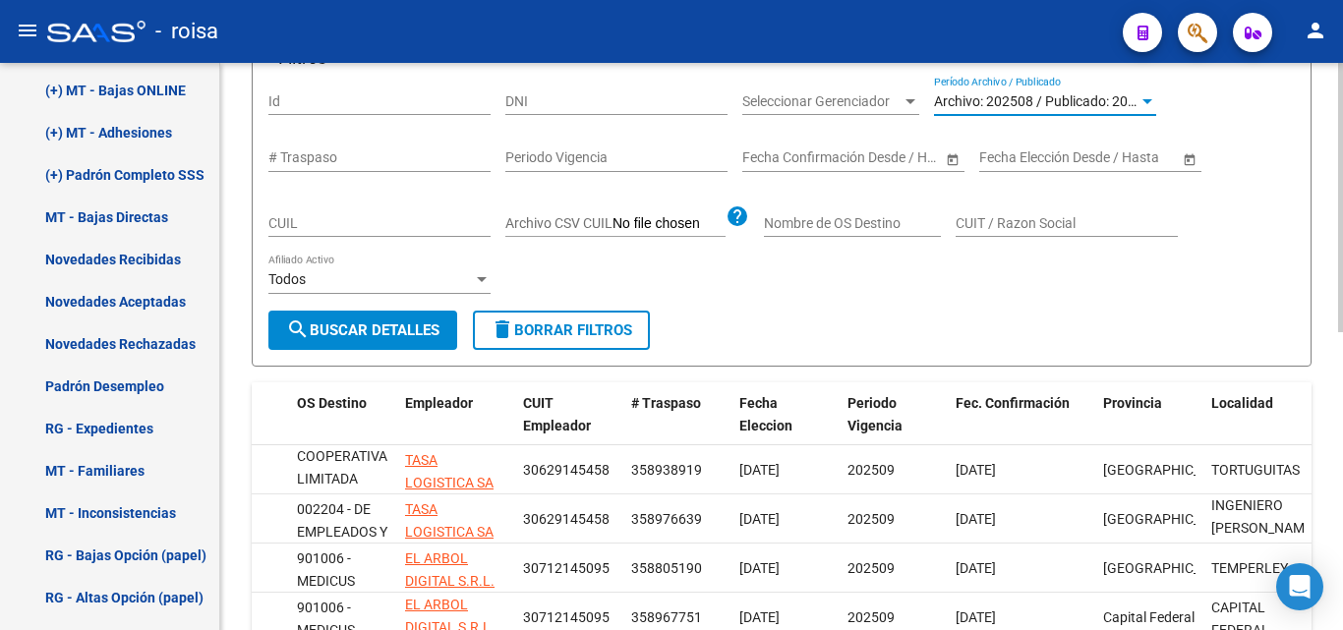
scroll to position [197, 0]
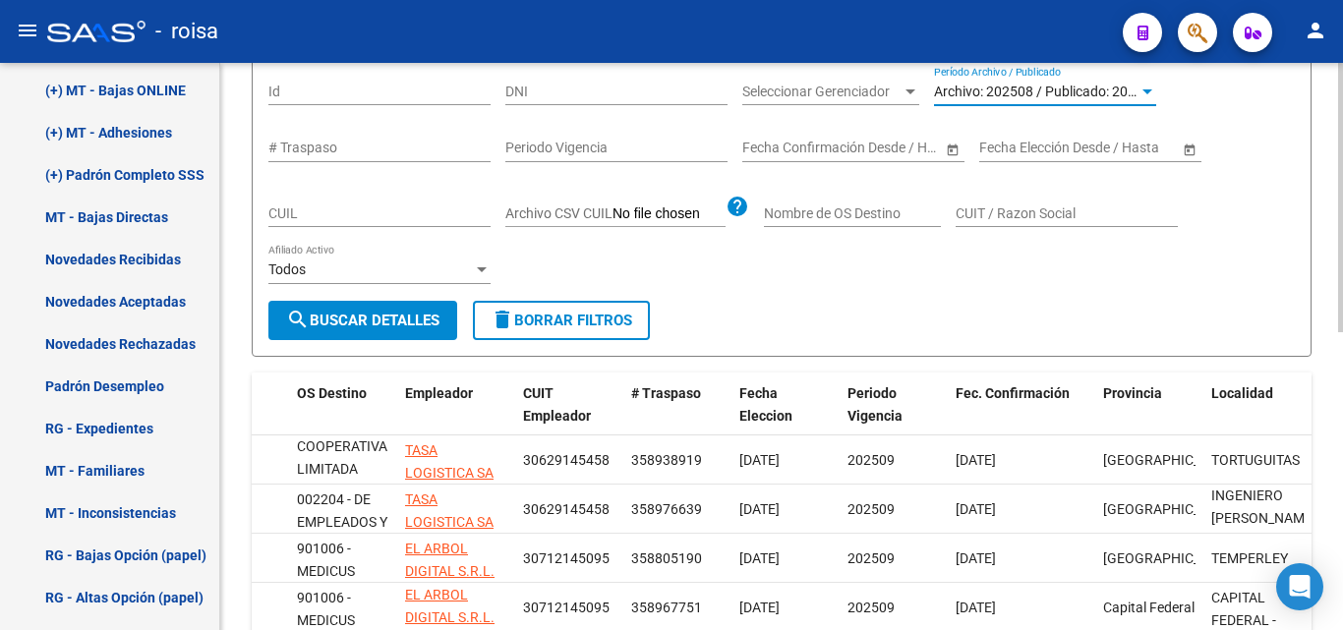
click at [366, 303] on button "search Buscar Detalles" at bounding box center [362, 320] width 189 height 39
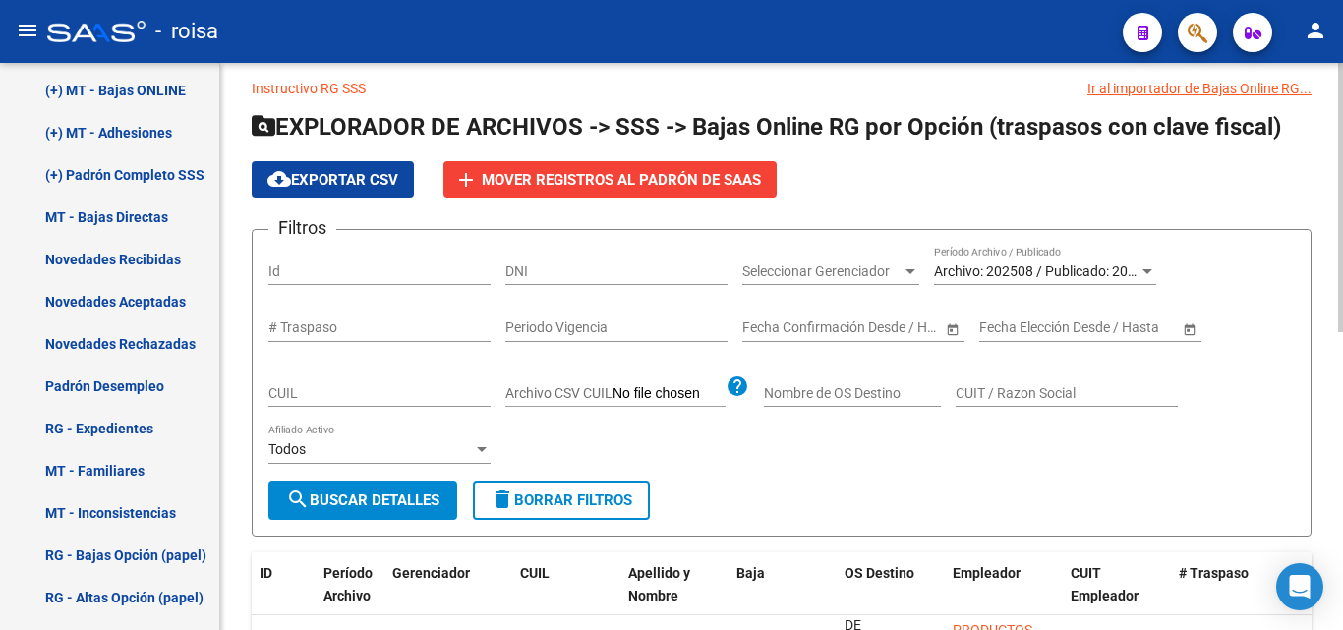
scroll to position [0, 0]
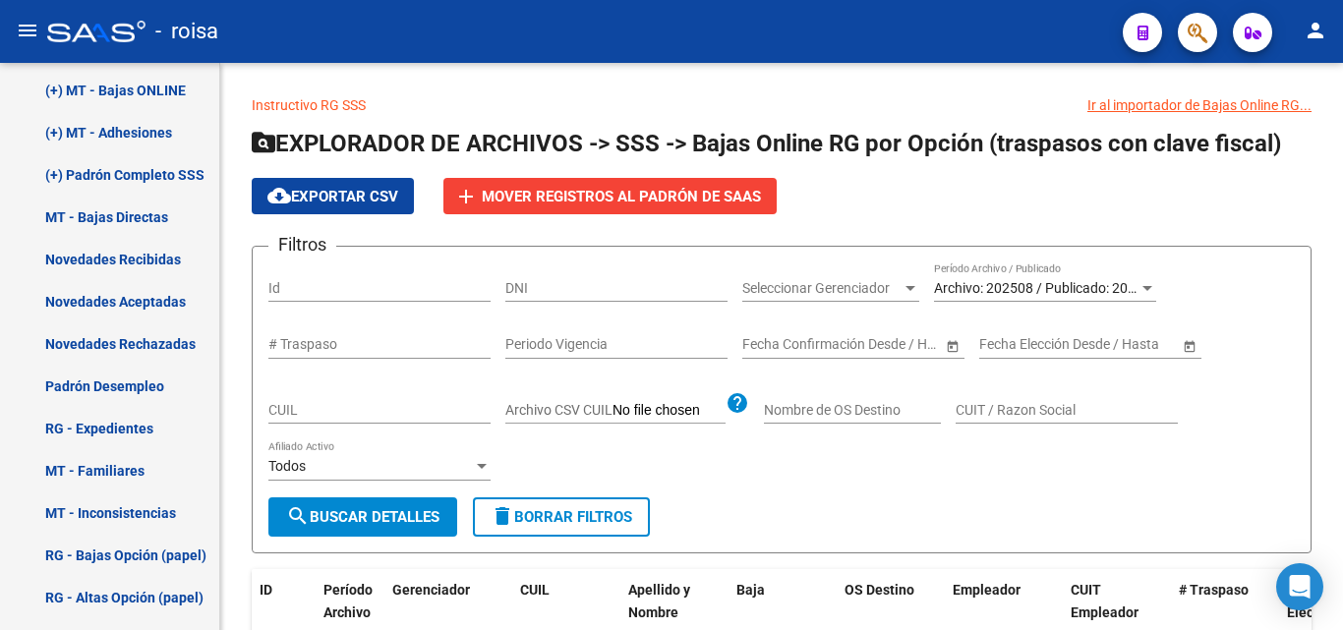
click at [1186, 29] on button "button" at bounding box center [1197, 32] width 39 height 39
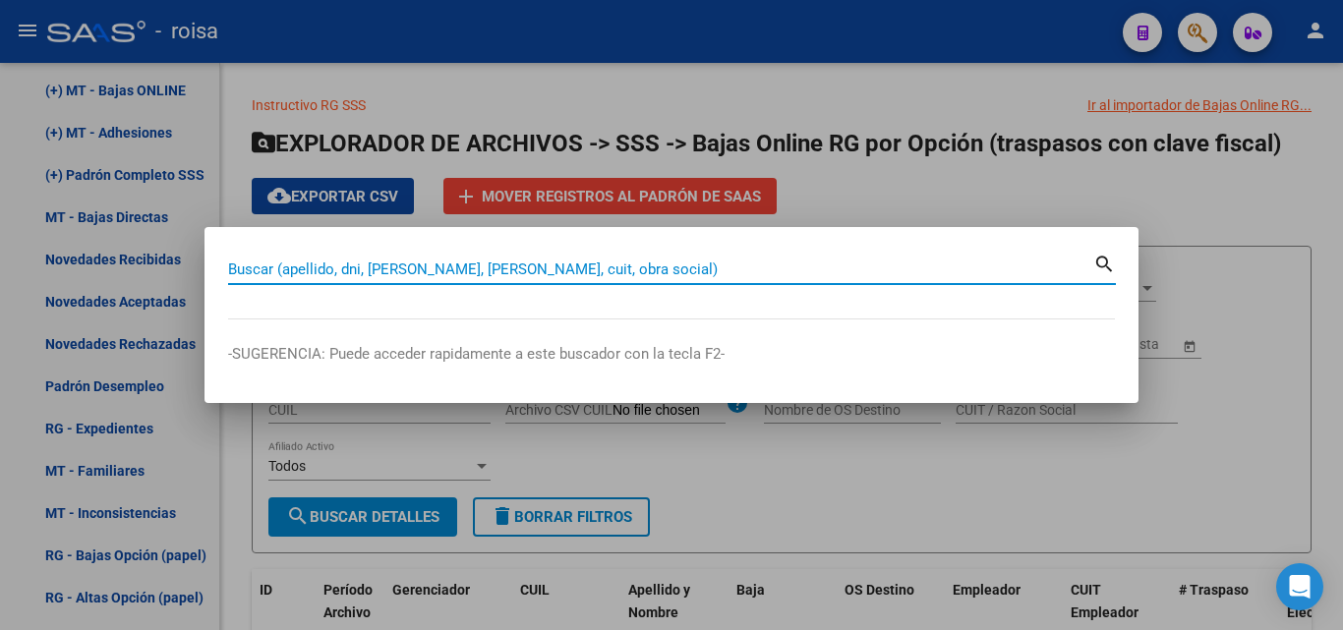
paste input "27483076766"
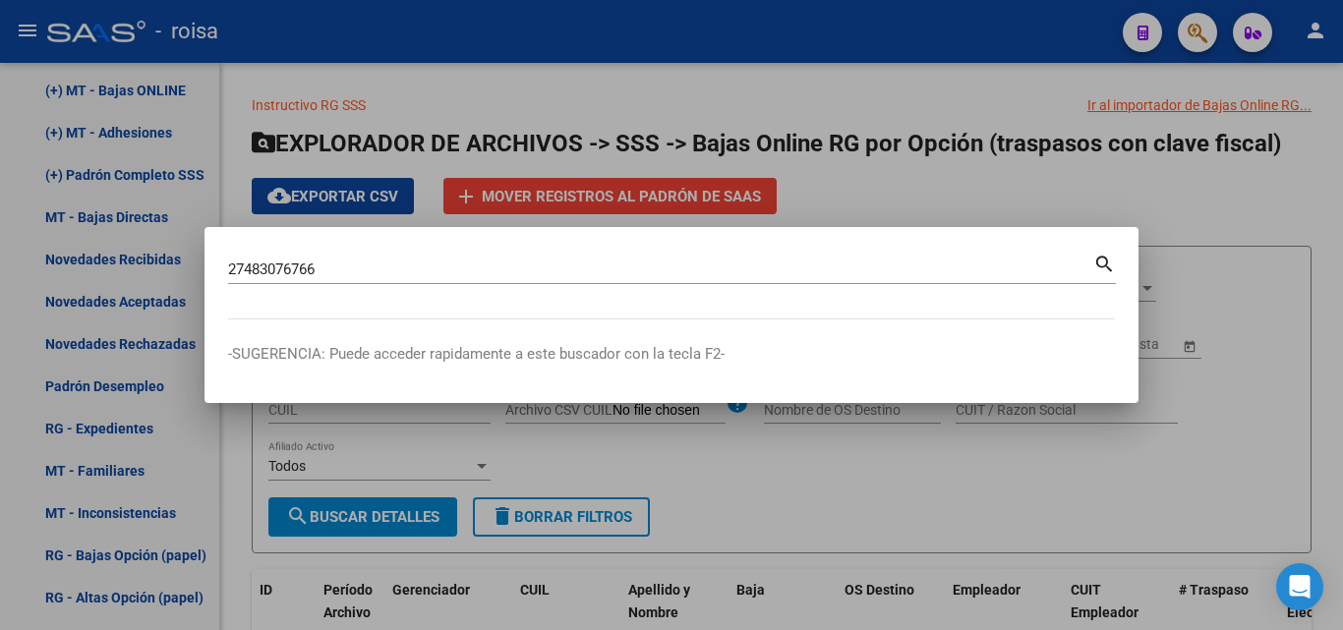
click at [1101, 263] on mat-icon "search" at bounding box center [1104, 263] width 23 height 24
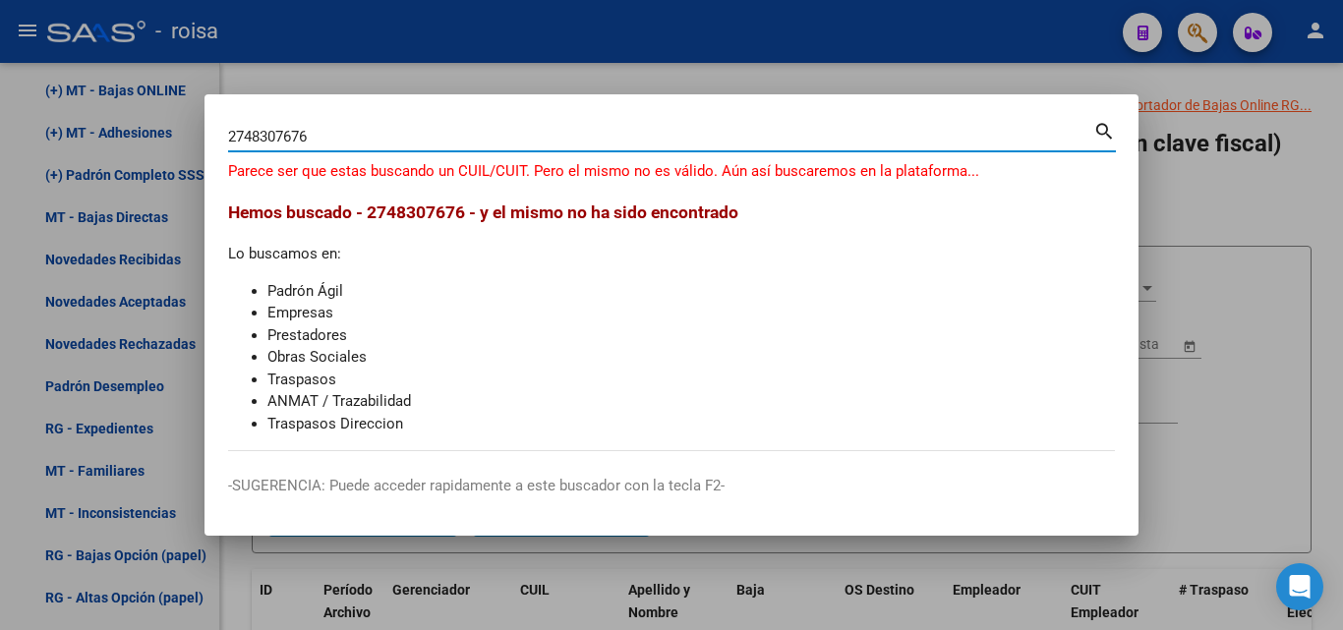
click at [244, 133] on input "2748307676" at bounding box center [660, 137] width 865 height 18
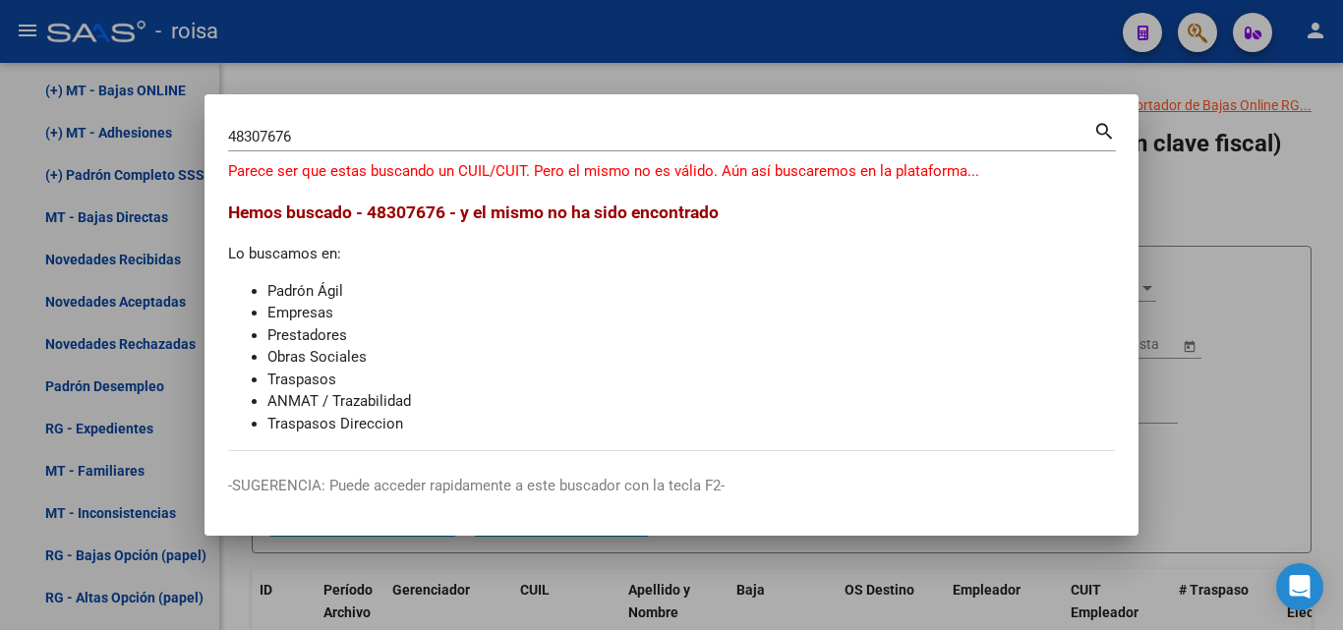
click at [1094, 129] on mat-icon "search" at bounding box center [1104, 130] width 23 height 24
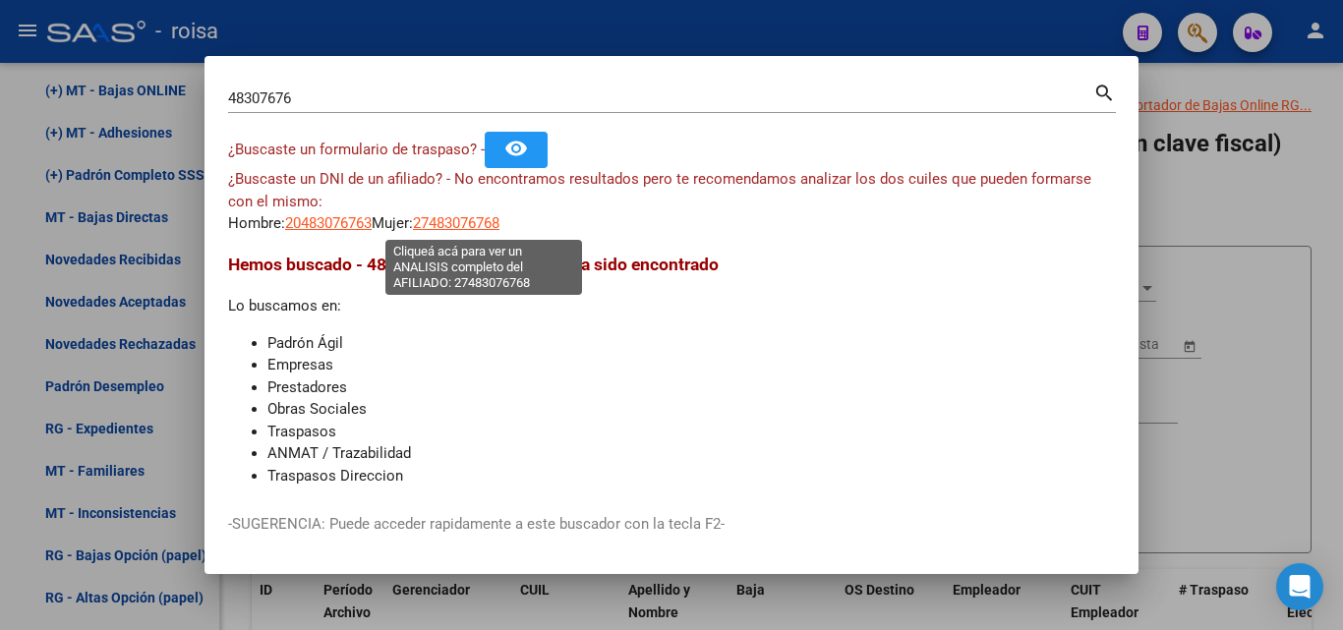
click at [452, 219] on span "27483076768" at bounding box center [456, 223] width 87 height 18
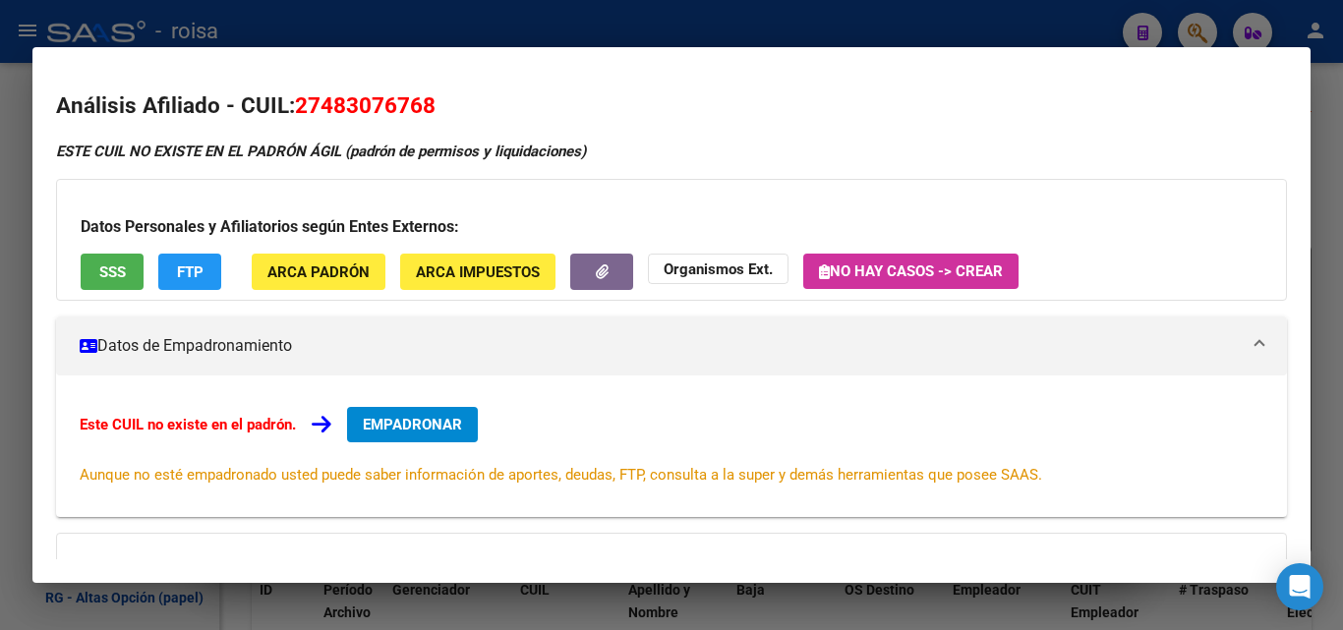
click at [420, 28] on div at bounding box center [671, 315] width 1343 height 630
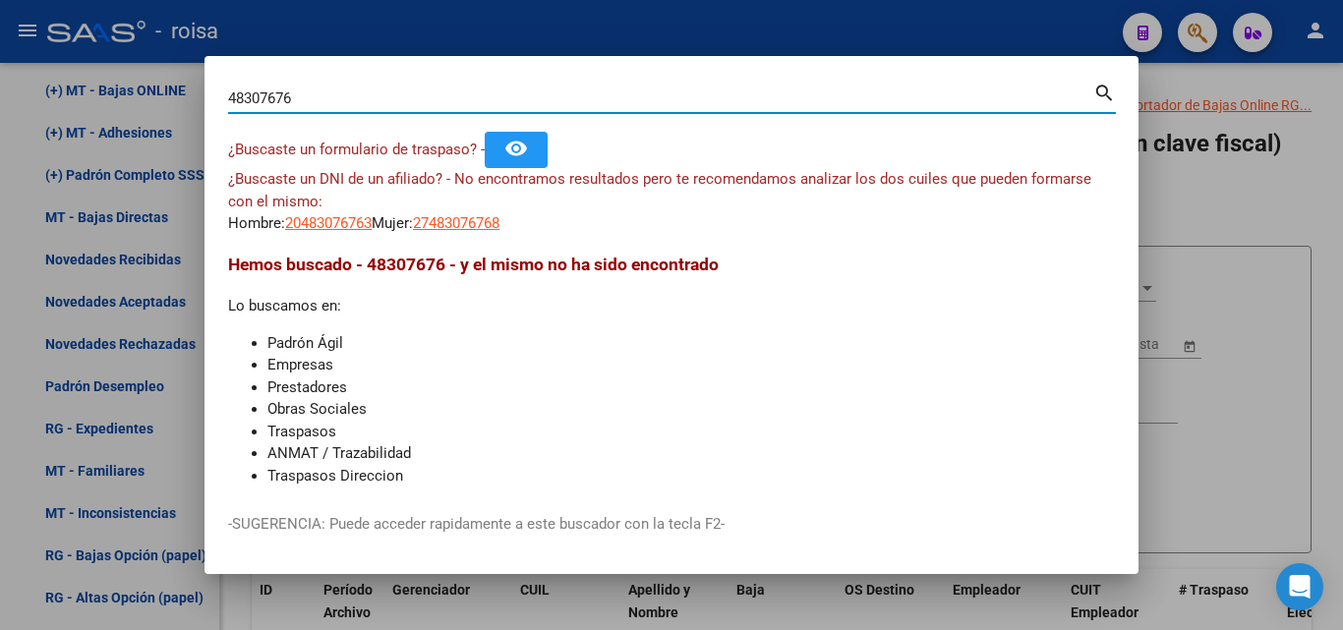
drag, startPoint x: 731, startPoint y: 90, endPoint x: 0, endPoint y: 9, distance: 735.9
click at [0, 9] on div "48307676 Buscar (apellido, dni, cuil, nro traspaso, cuit, obra social) search ¿…" at bounding box center [671, 315] width 1343 height 630
paste input "20167104003"
type input "20167104003"
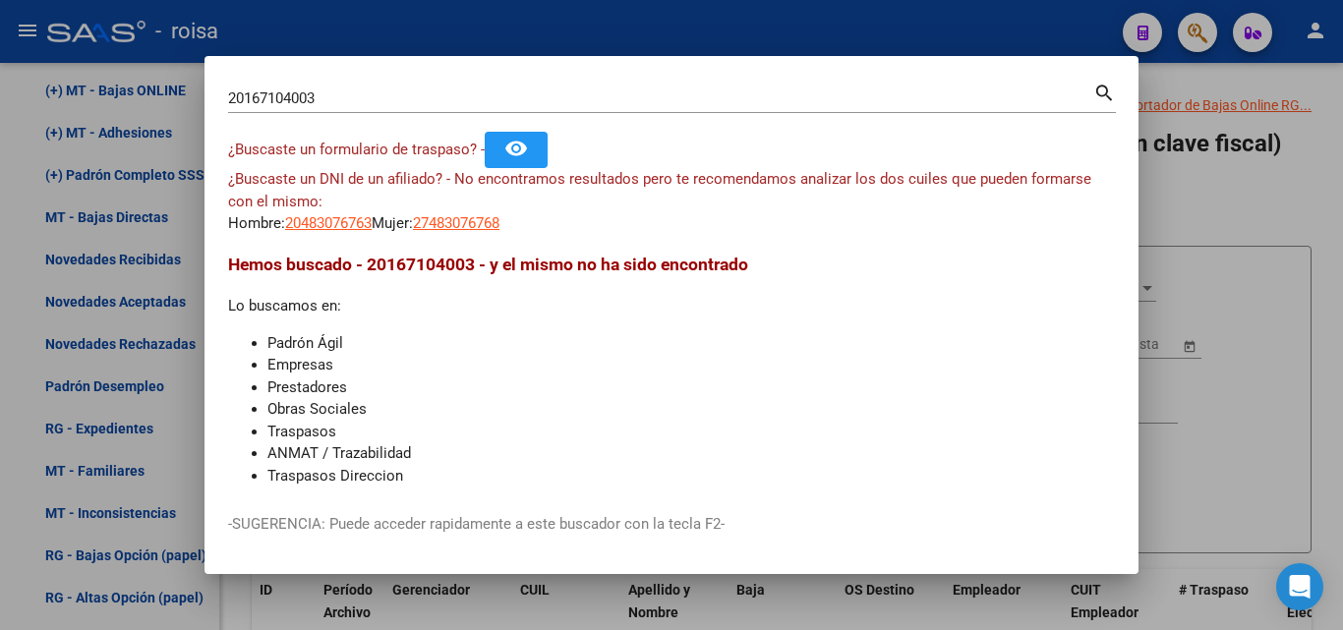
click at [1115, 94] on mat-icon "search" at bounding box center [1104, 92] width 23 height 24
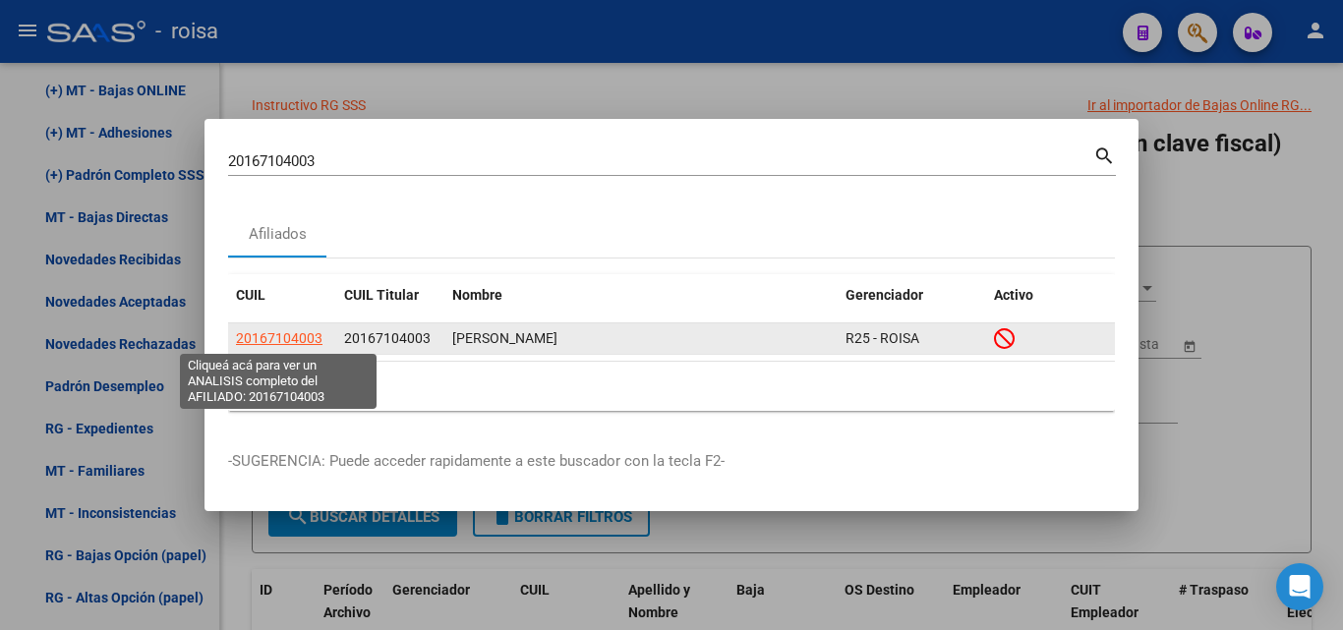
click at [308, 337] on span "20167104003" at bounding box center [279, 338] width 87 height 16
type textarea "20167104003"
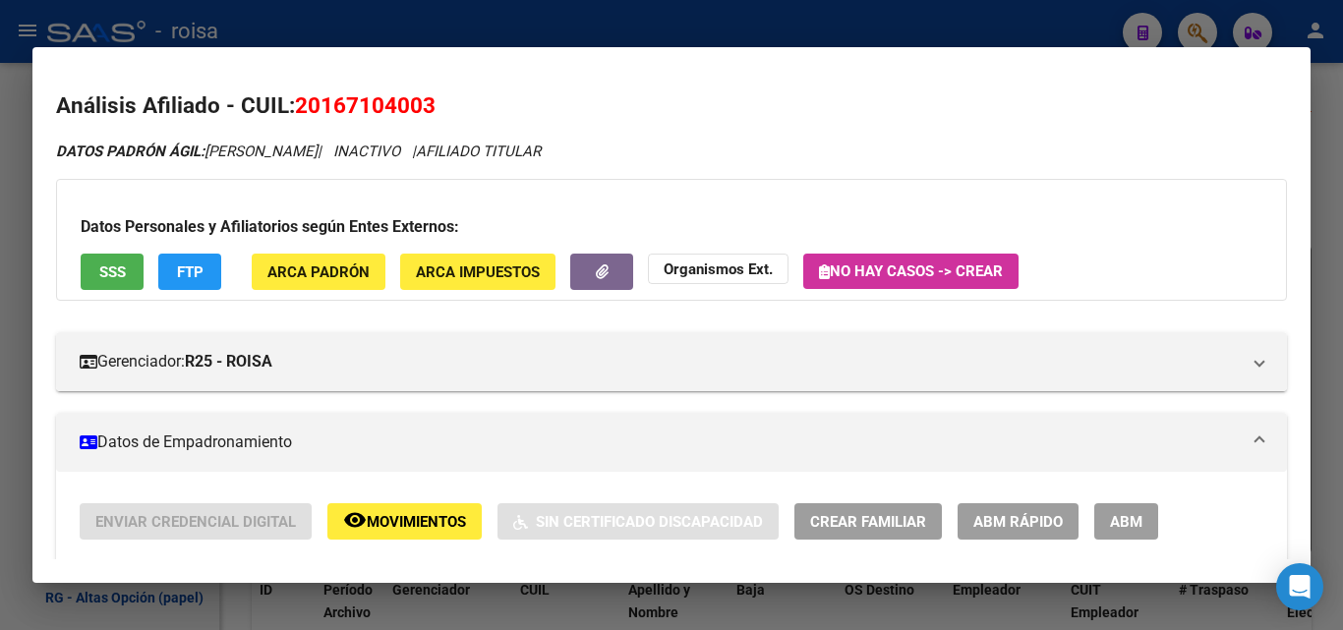
click at [116, 269] on span "SSS" at bounding box center [112, 272] width 27 height 18
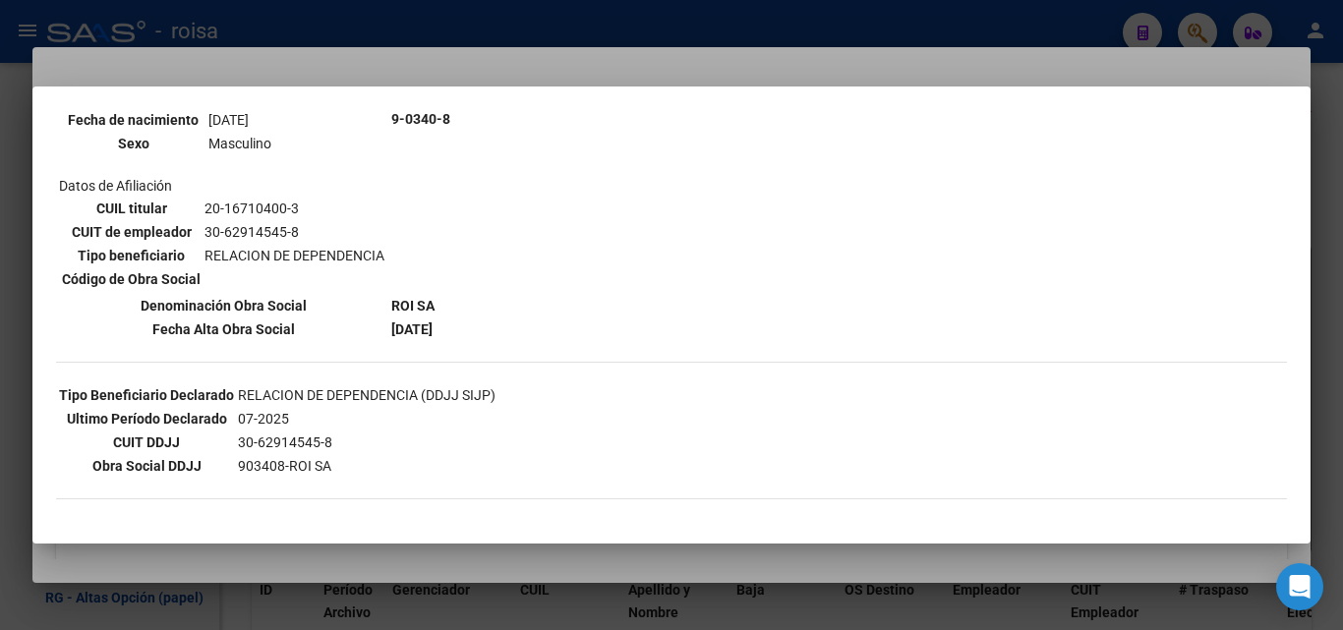
scroll to position [295, 0]
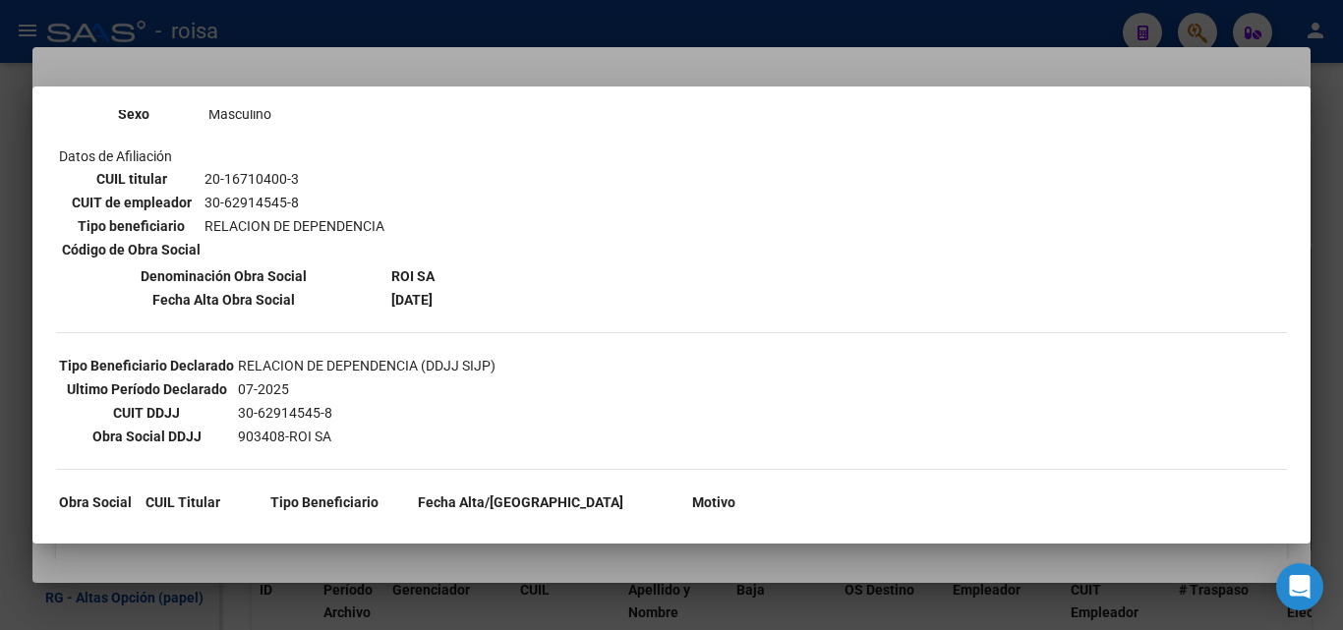
click at [631, 168] on div "--ACTIVO en Obra Social según consulta SSS-- DATOS DE AFILIACION VIGENTE Datos …" at bounding box center [671, 300] width 1231 height 935
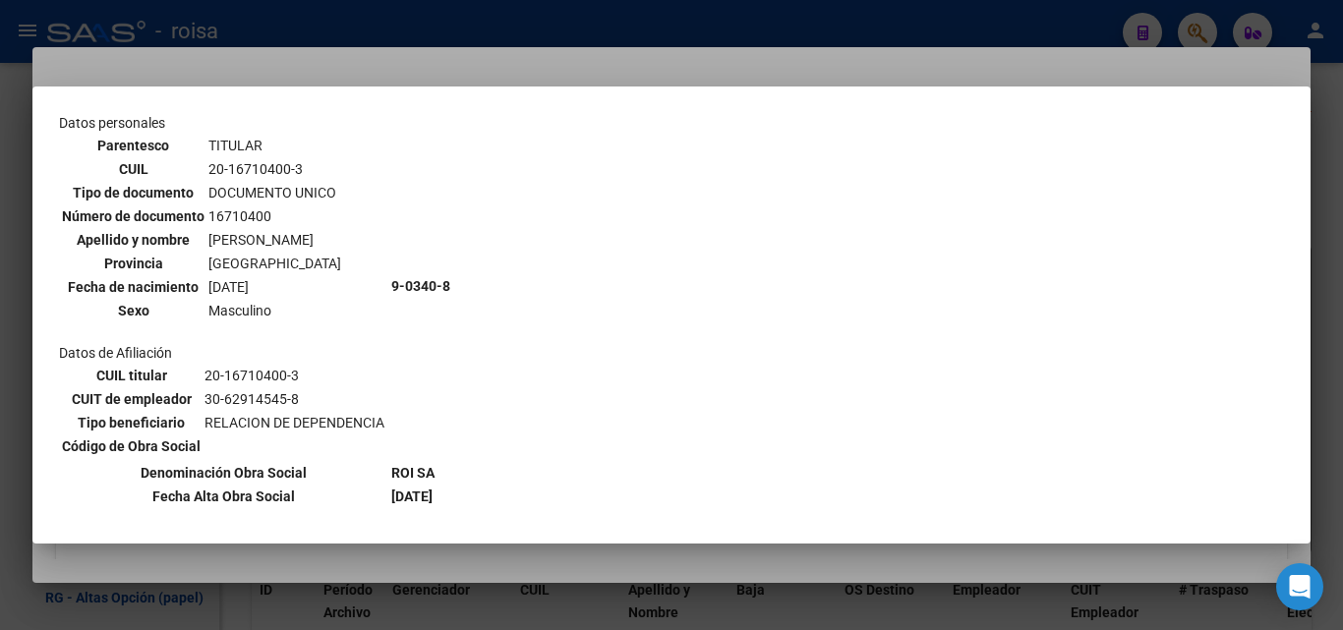
scroll to position [0, 0]
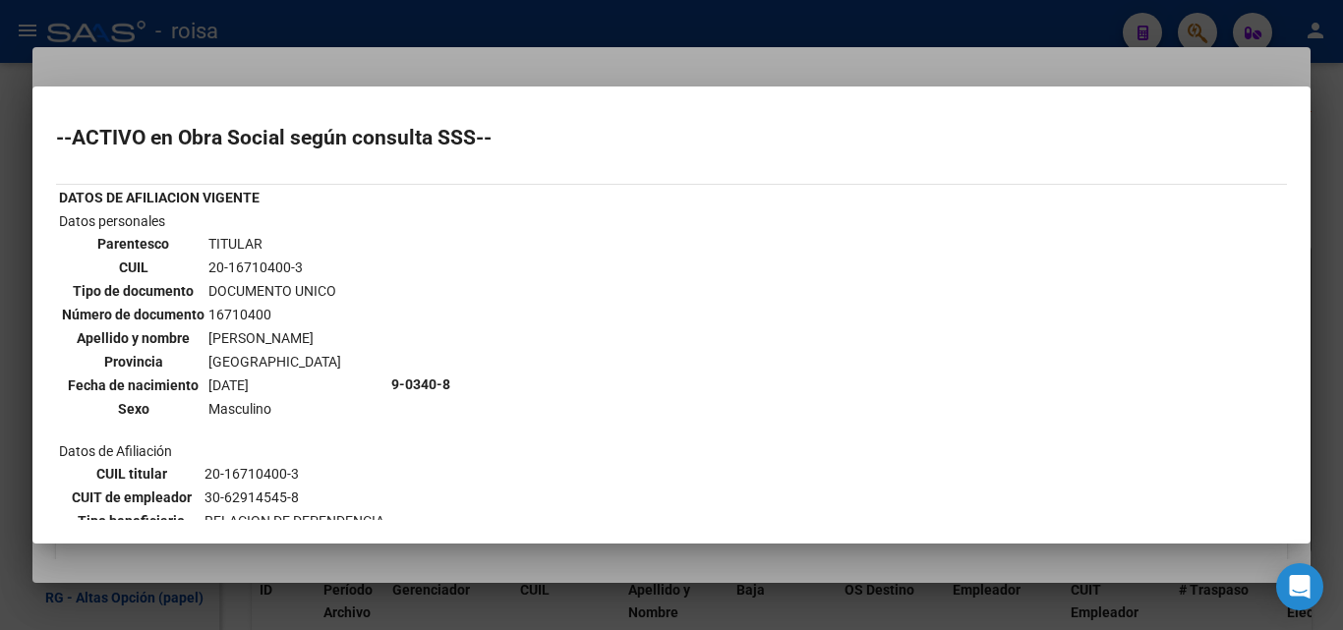
click at [474, 69] on div at bounding box center [671, 315] width 1343 height 630
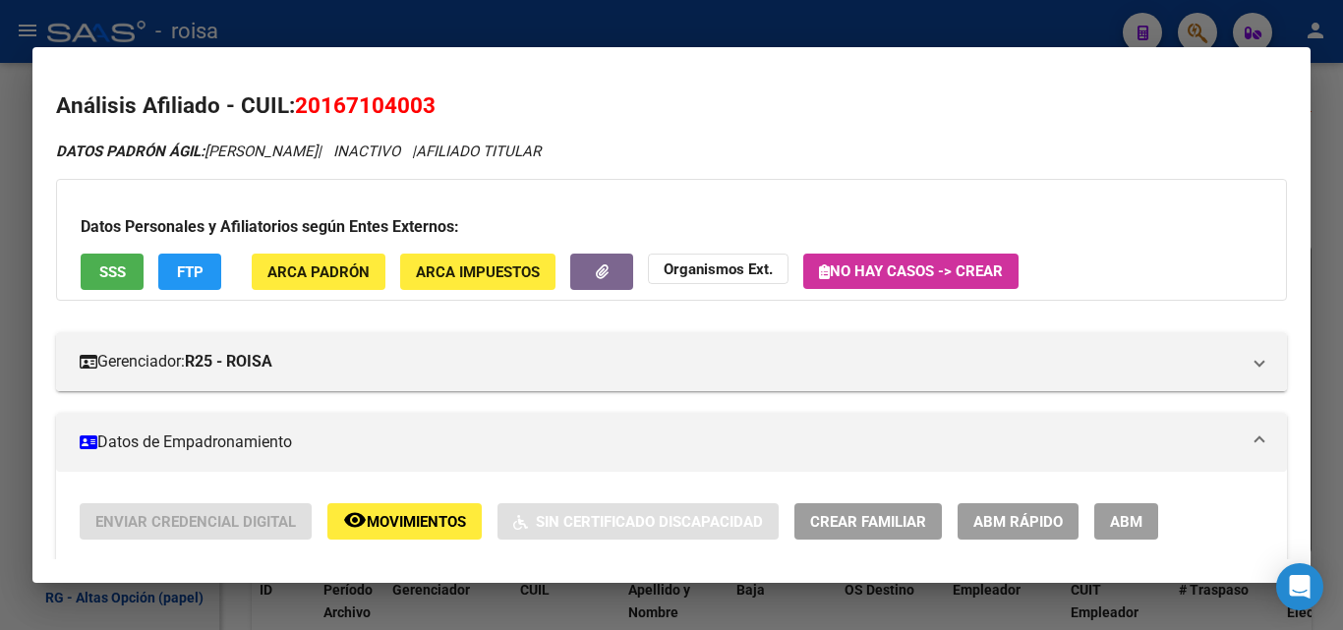
click at [662, 26] on div at bounding box center [671, 315] width 1343 height 630
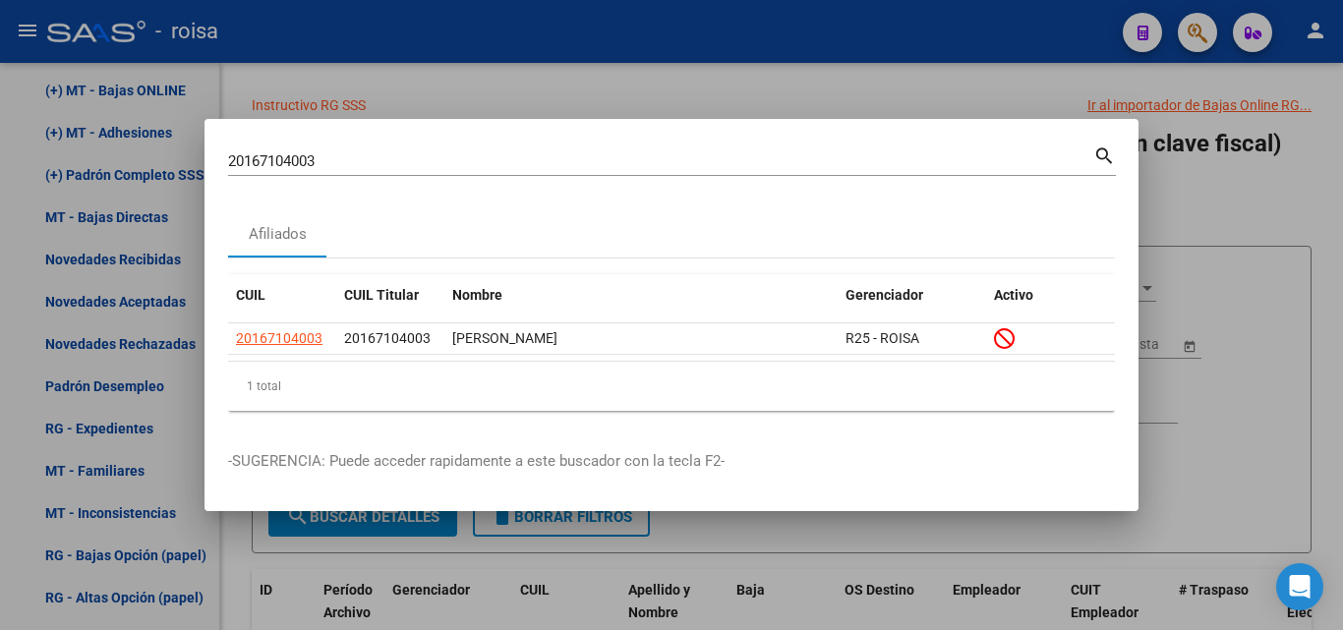
click at [1053, 77] on div at bounding box center [671, 315] width 1343 height 630
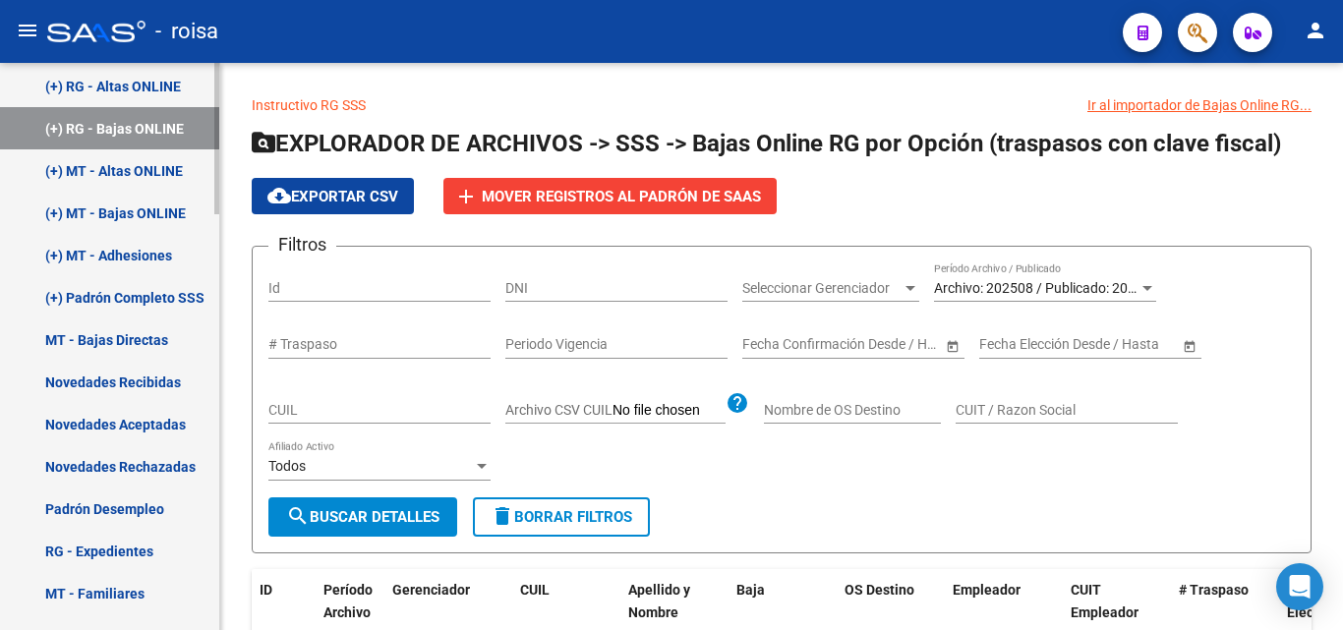
scroll to position [964, 0]
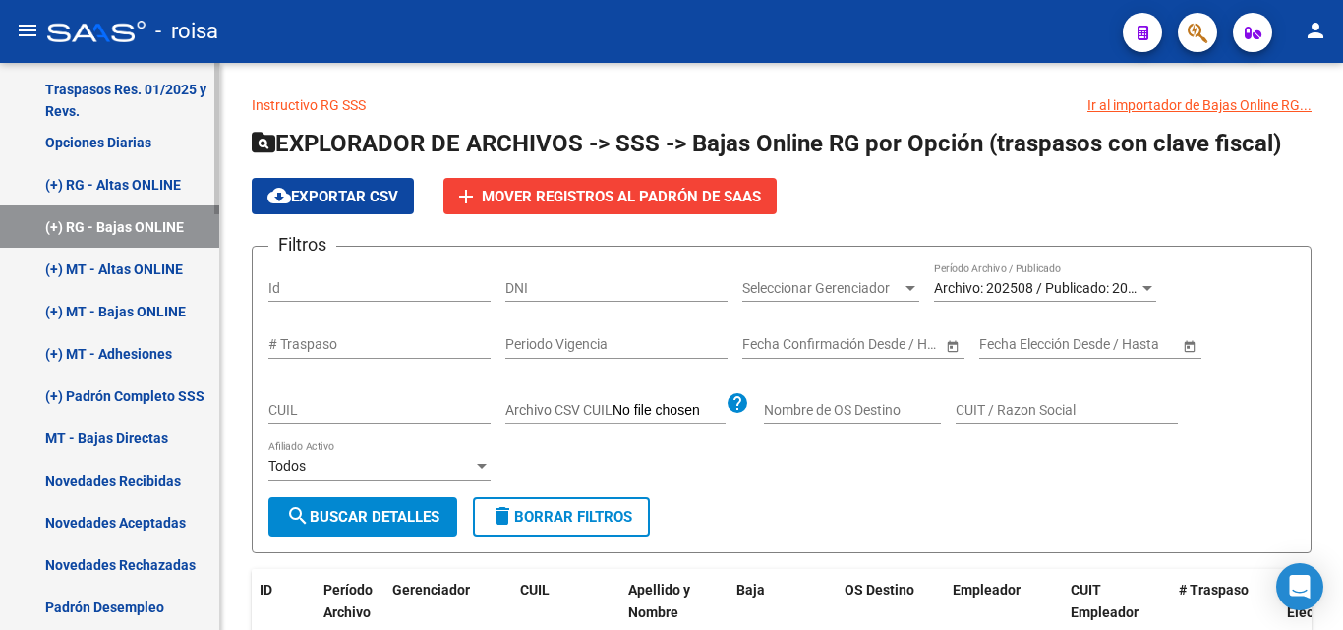
click at [144, 241] on link "(+) RG - Bajas ONLINE" at bounding box center [109, 226] width 219 height 42
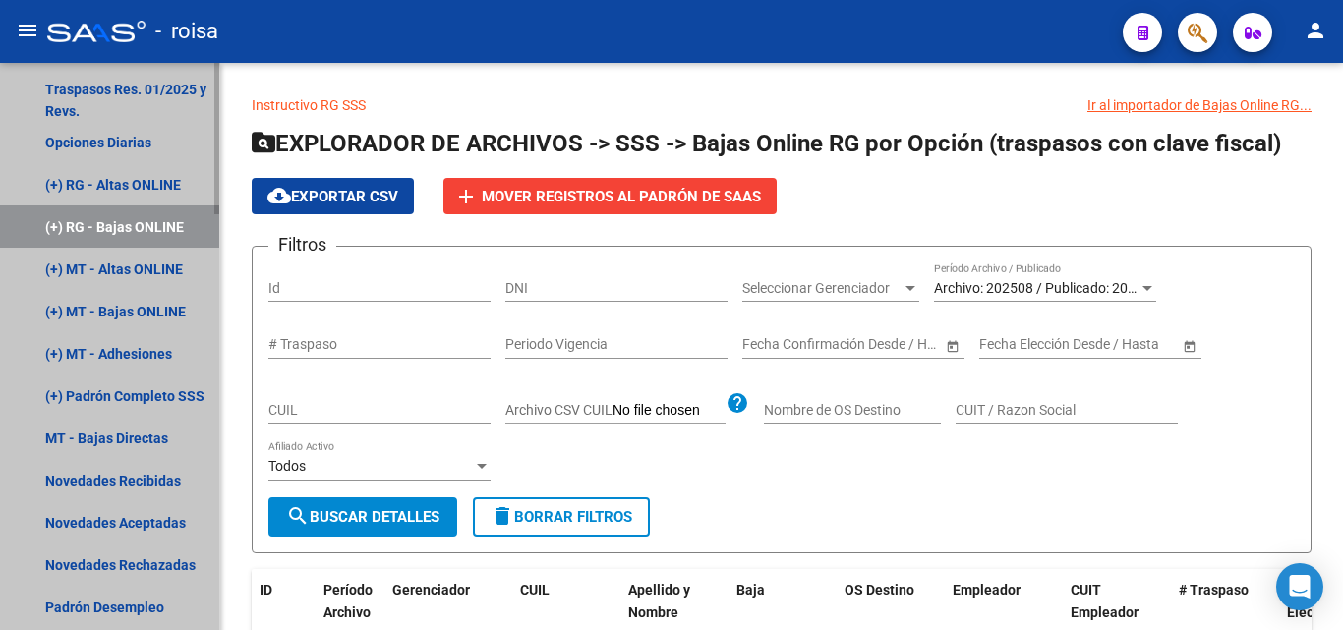
click at [157, 218] on link "(+) RG - Bajas ONLINE" at bounding box center [109, 226] width 219 height 42
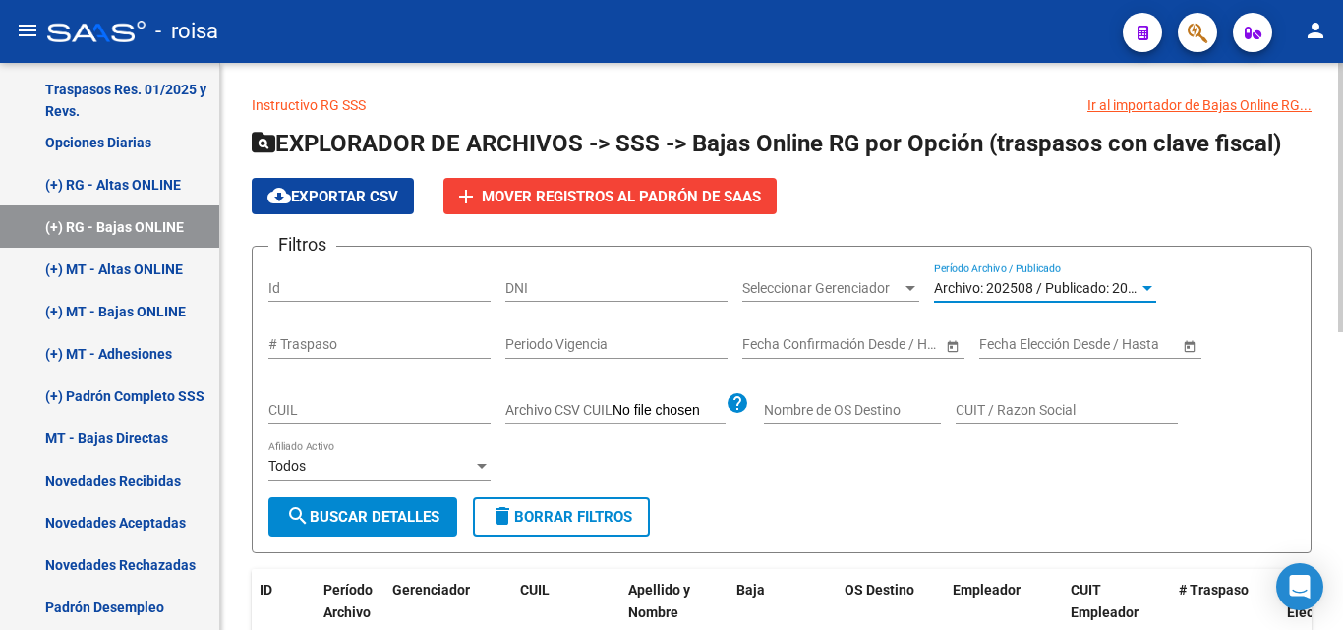
click at [975, 288] on span "Archivo: 202508 / Publicado: 202507" at bounding box center [1046, 288] width 225 height 16
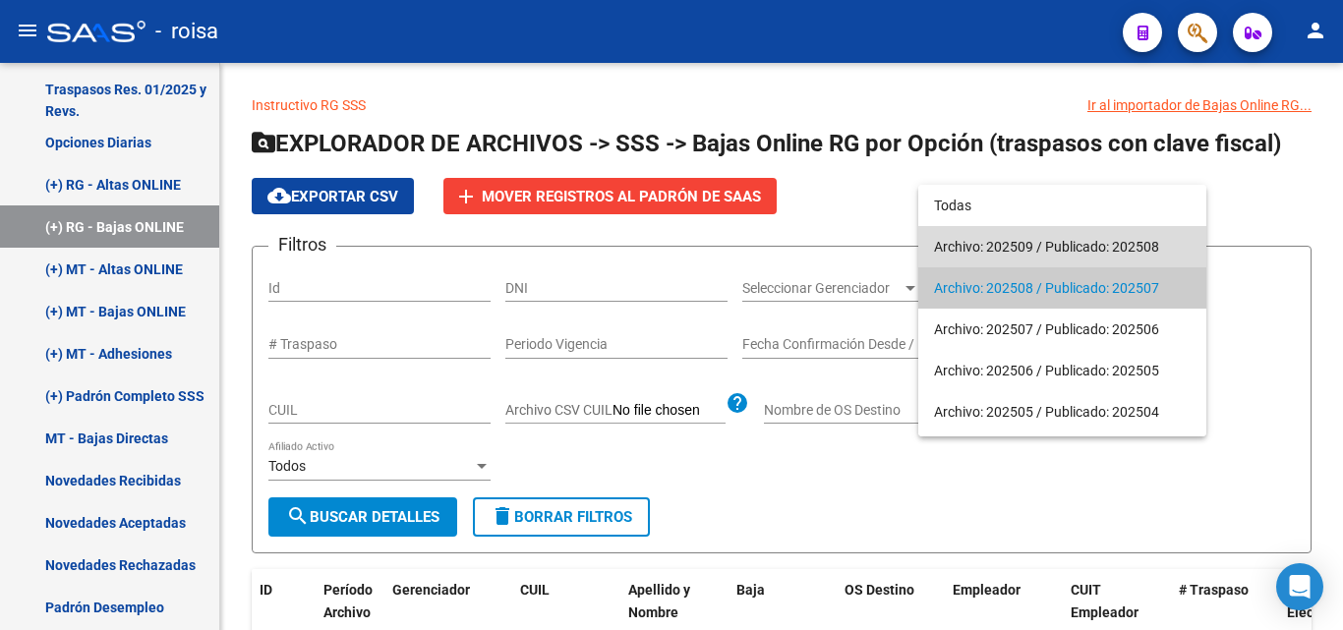
click at [1010, 245] on span "Archivo: 202509 / Publicado: 202508" at bounding box center [1062, 246] width 257 height 41
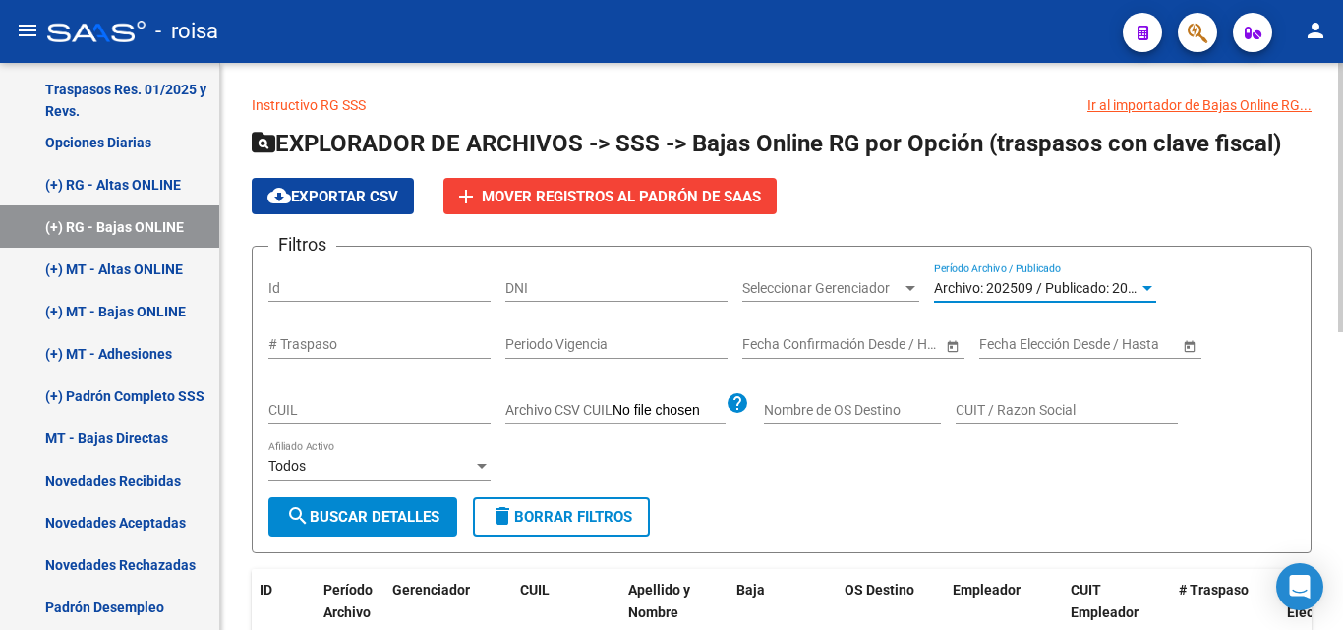
click at [407, 504] on button "search Buscar Detalles" at bounding box center [362, 516] width 189 height 39
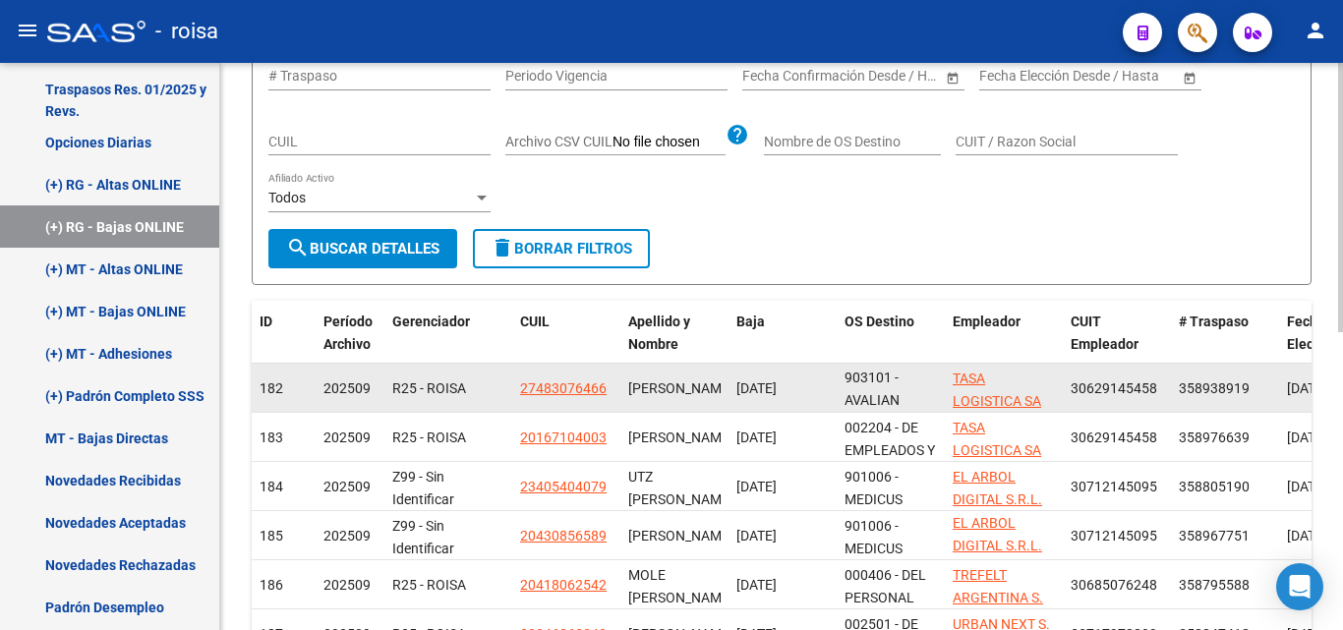
scroll to position [295, 0]
